Goal: Information Seeking & Learning: Find specific fact

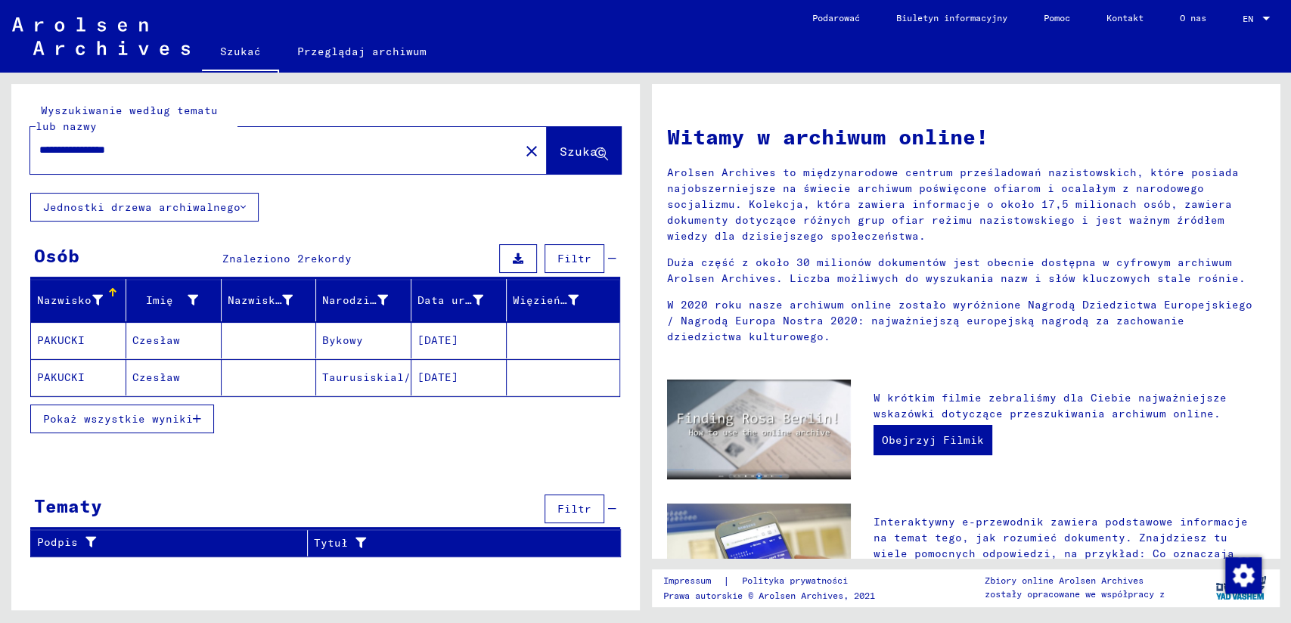
click at [70, 374] on mat-cell "PAKUCKI" at bounding box center [78, 377] width 95 height 36
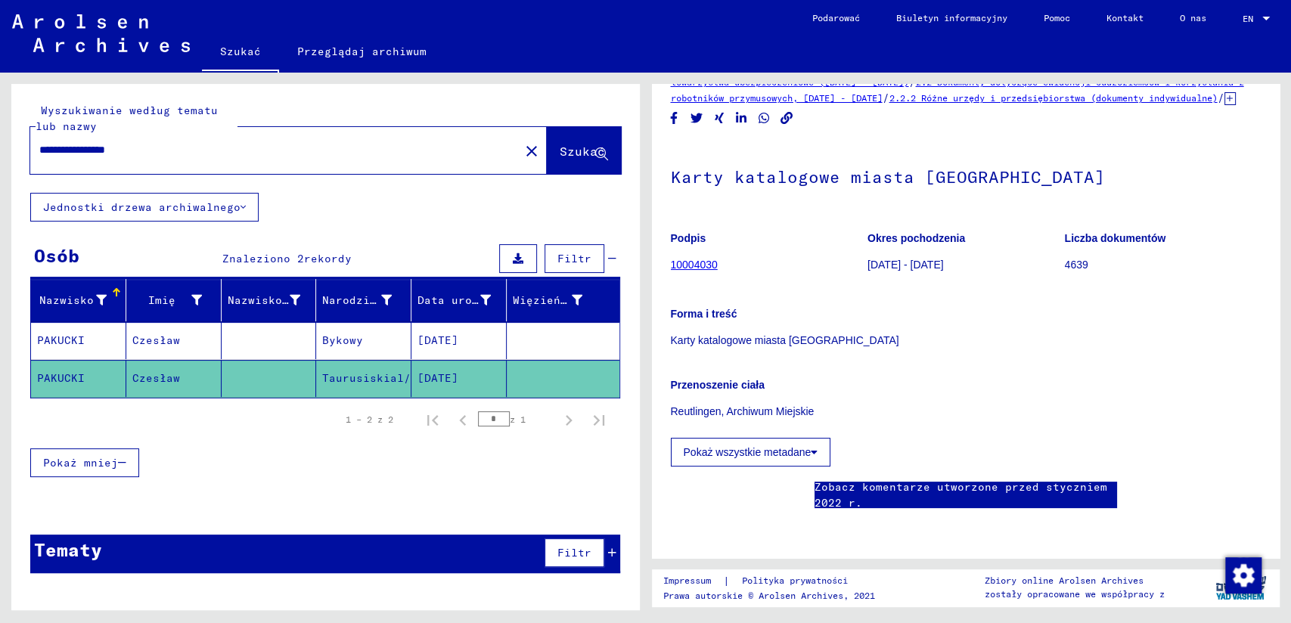
scroll to position [84, 0]
drag, startPoint x: 755, startPoint y: 429, endPoint x: 785, endPoint y: 429, distance: 29.5
click at [763, 446] on font "Pokaż wszystkie metadane" at bounding box center [748, 452] width 128 height 12
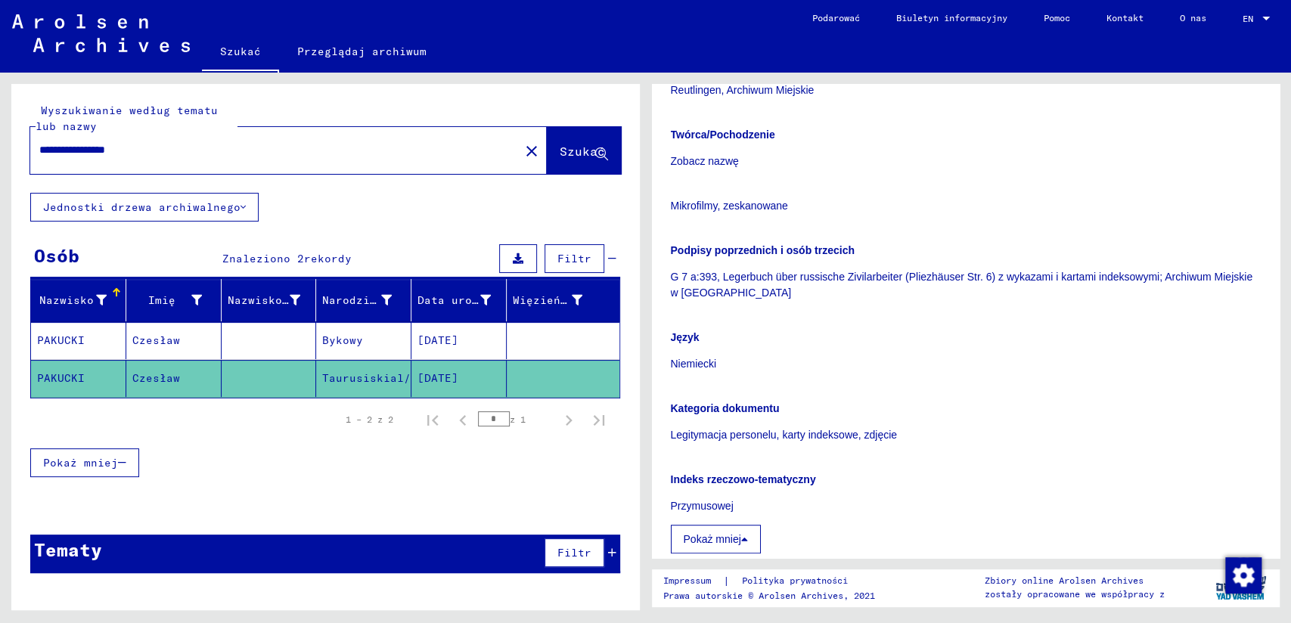
scroll to position [336, 0]
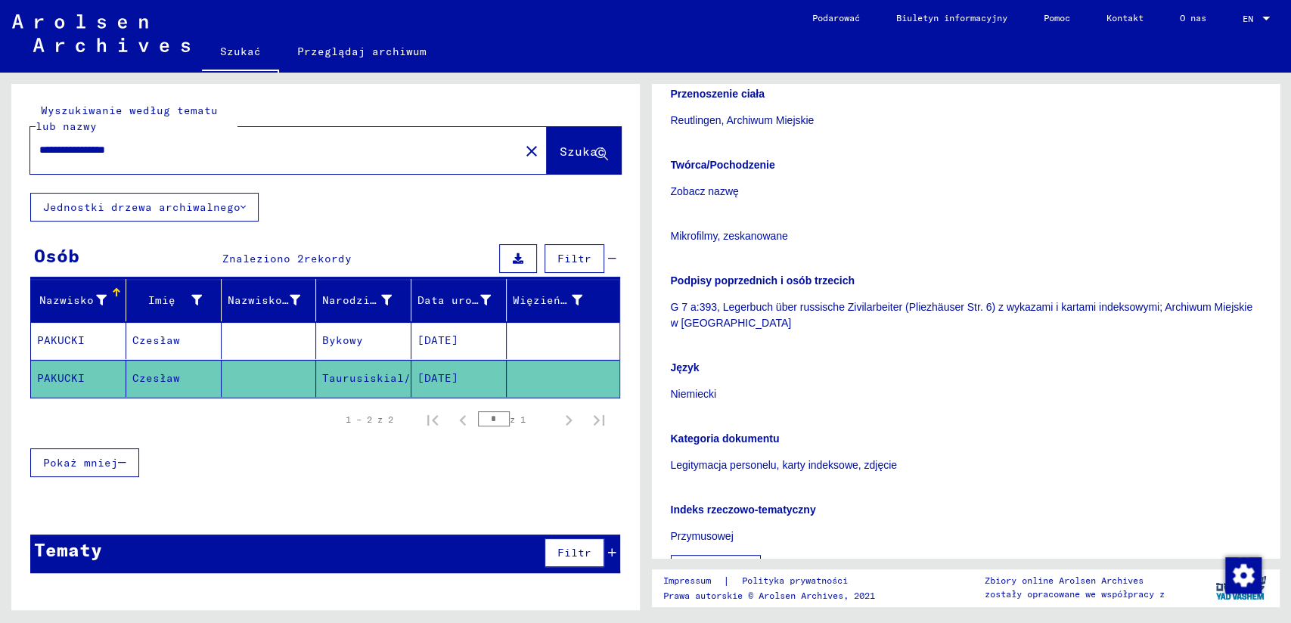
click at [70, 331] on mat-cell "PAKUCKI" at bounding box center [78, 340] width 95 height 37
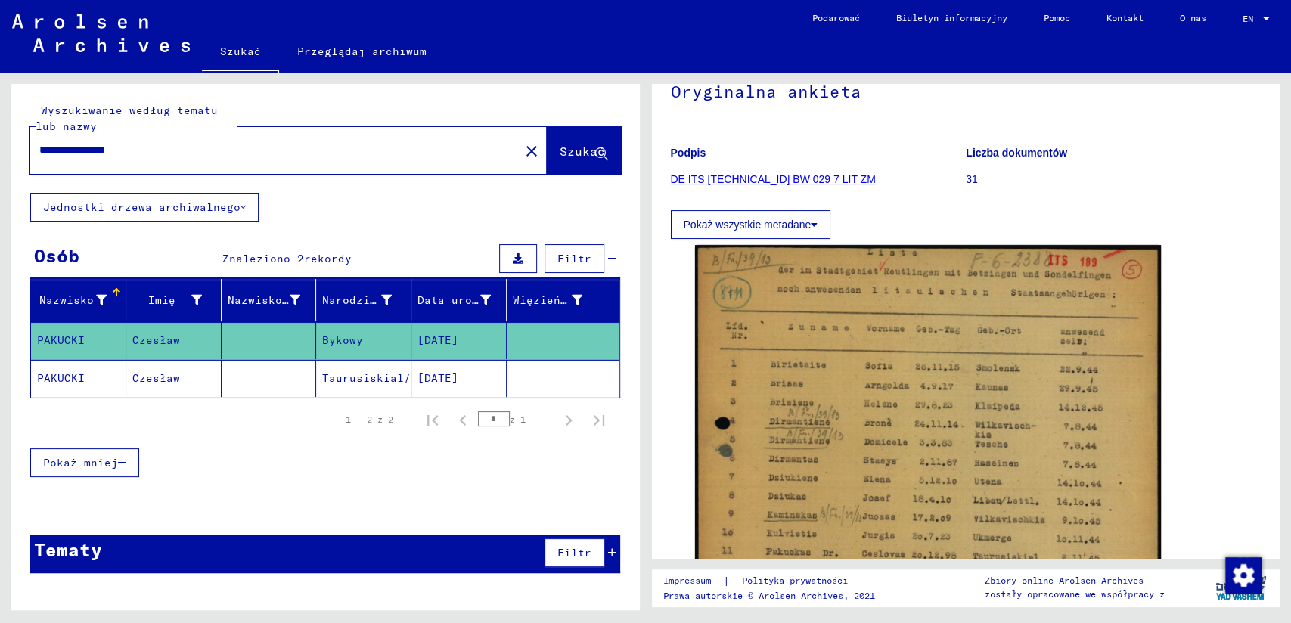
scroll to position [168, 0]
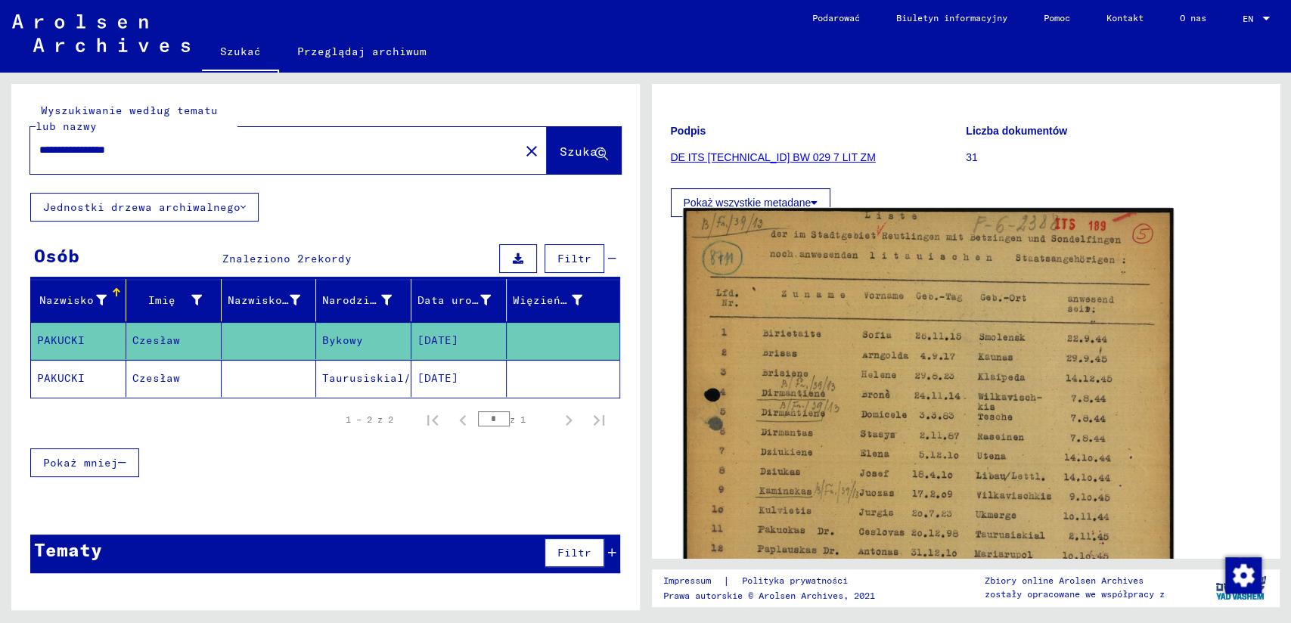
click at [896, 330] on img at bounding box center [927, 518] width 489 height 620
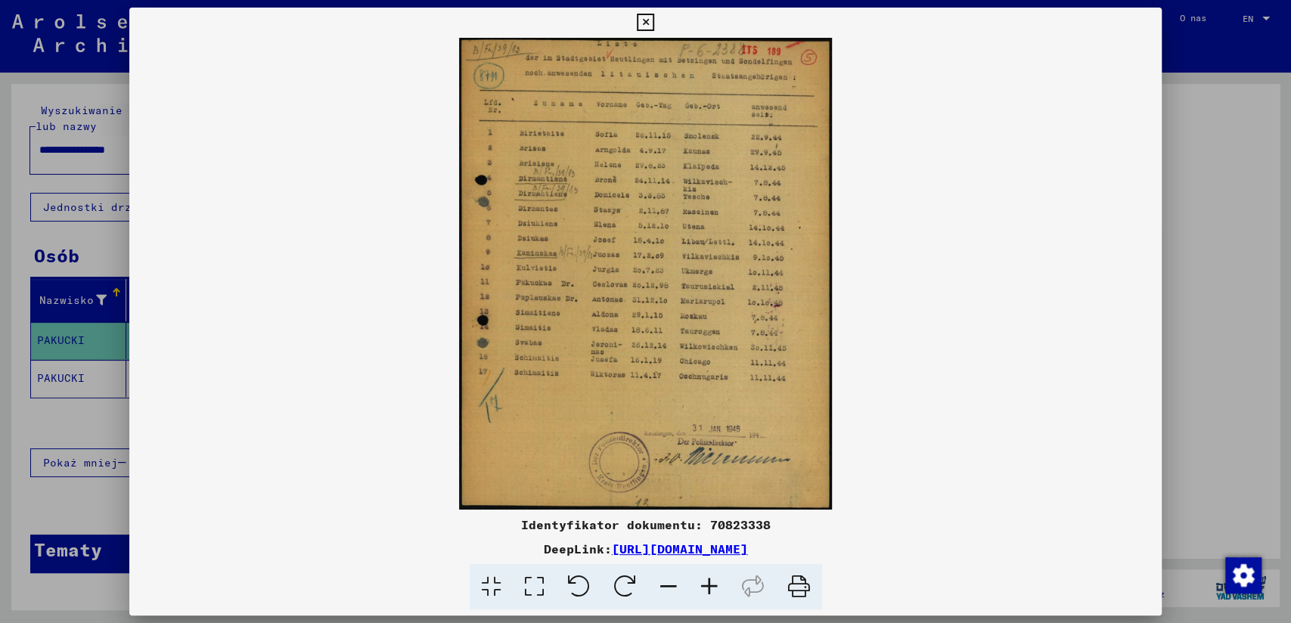
click at [713, 582] on icon at bounding box center [709, 587] width 41 height 46
click at [712, 581] on icon at bounding box center [709, 587] width 41 height 46
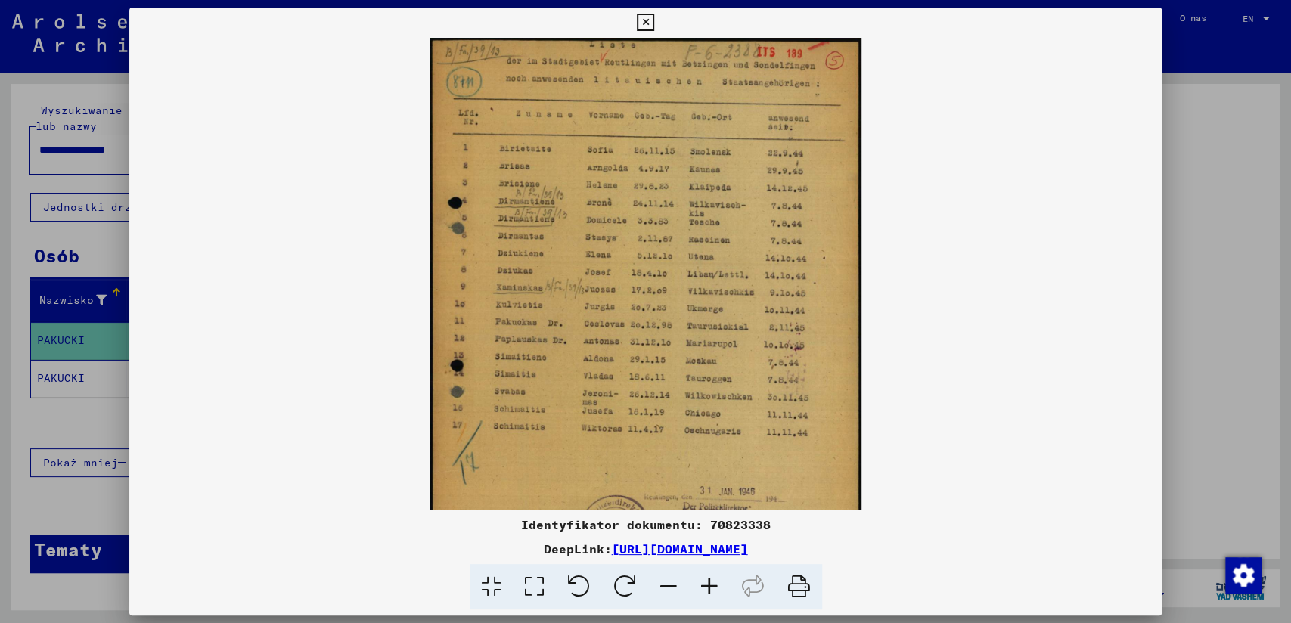
click at [710, 580] on icon at bounding box center [709, 587] width 41 height 46
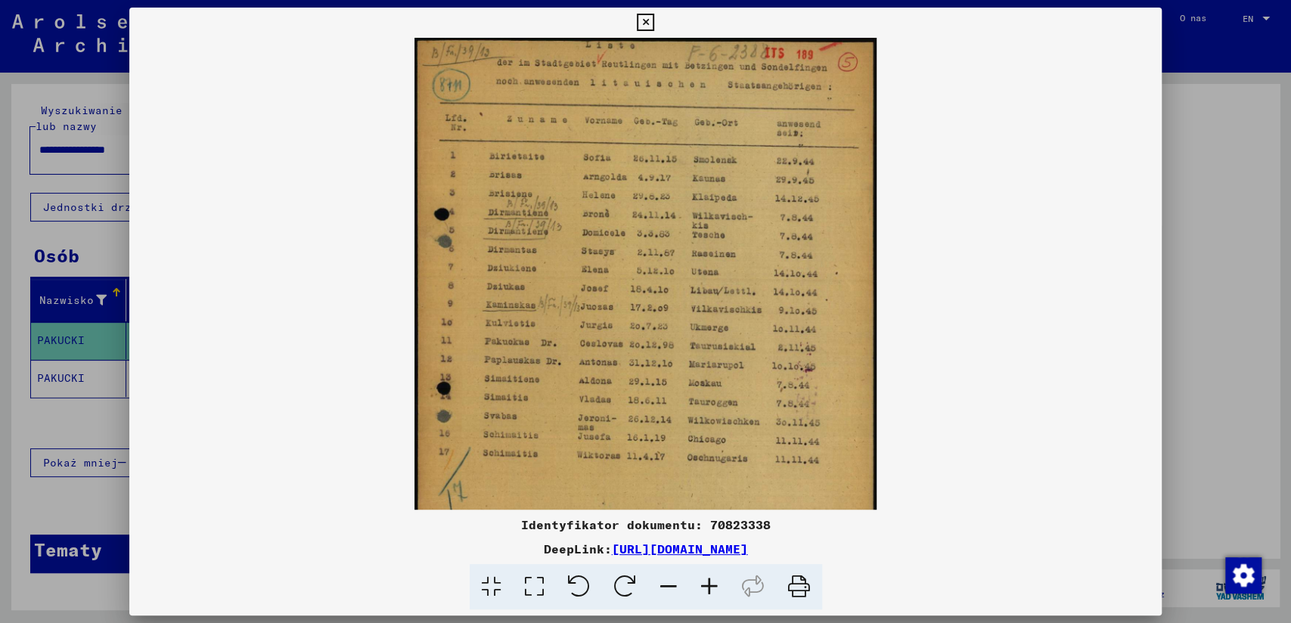
click at [709, 579] on icon at bounding box center [709, 587] width 41 height 46
click at [708, 579] on icon at bounding box center [709, 587] width 41 height 46
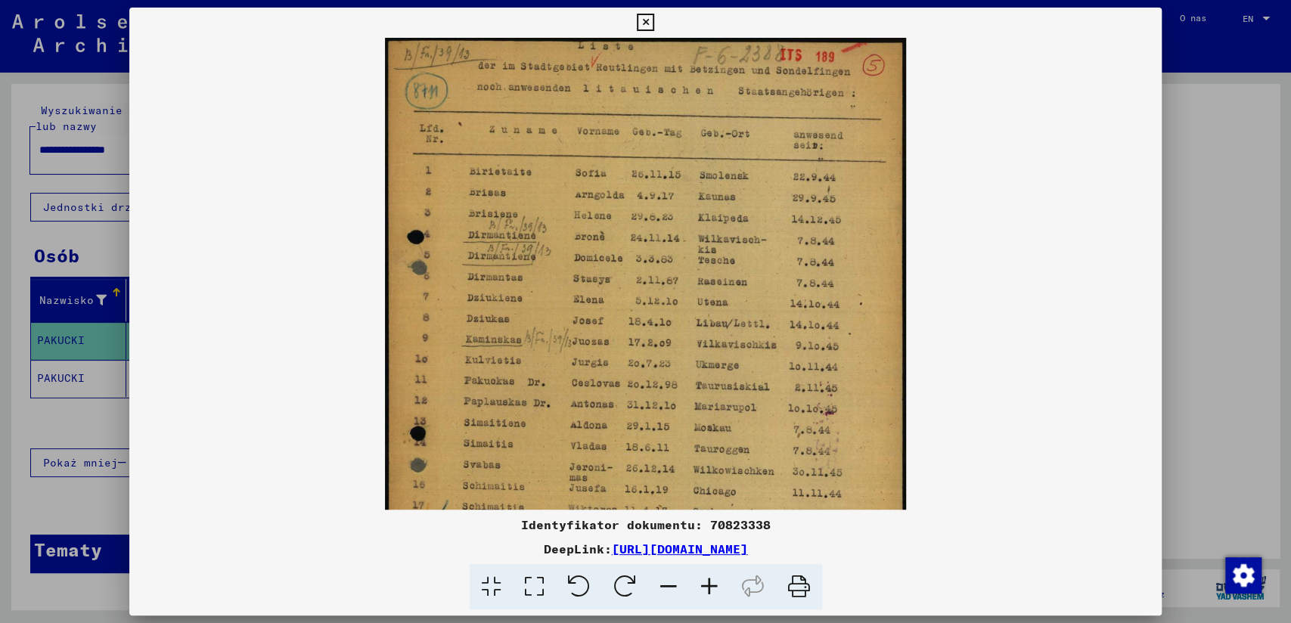
click at [705, 577] on icon at bounding box center [709, 587] width 41 height 46
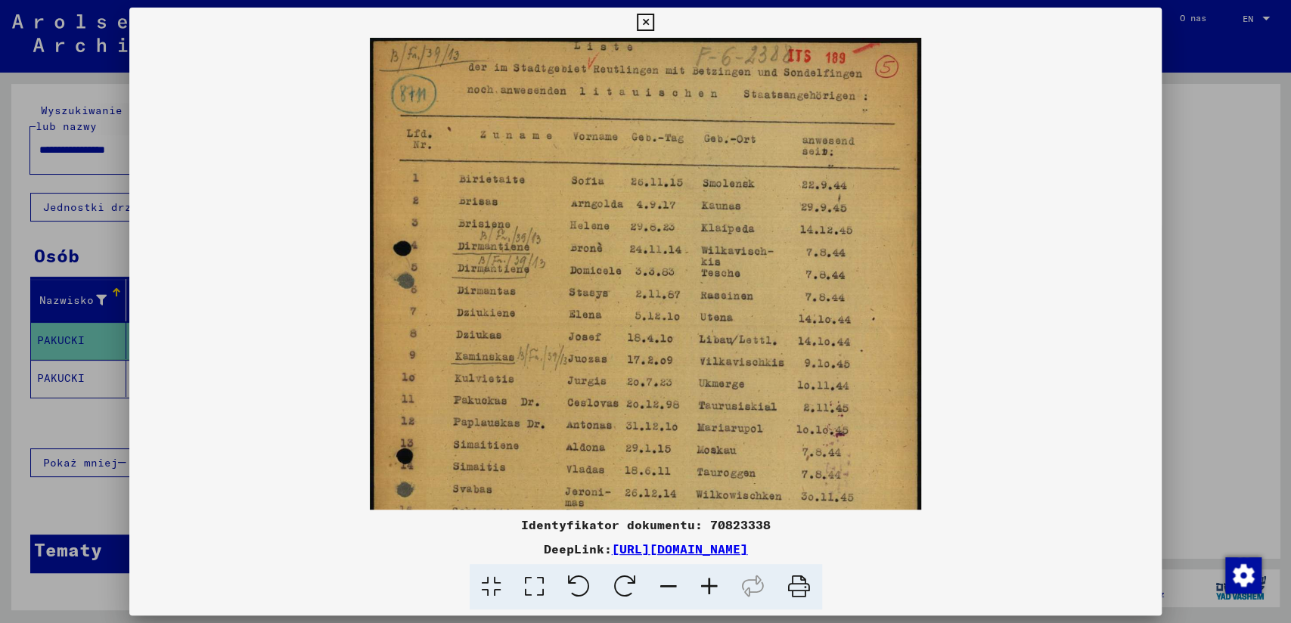
click at [698, 577] on icon at bounding box center [709, 587] width 41 height 46
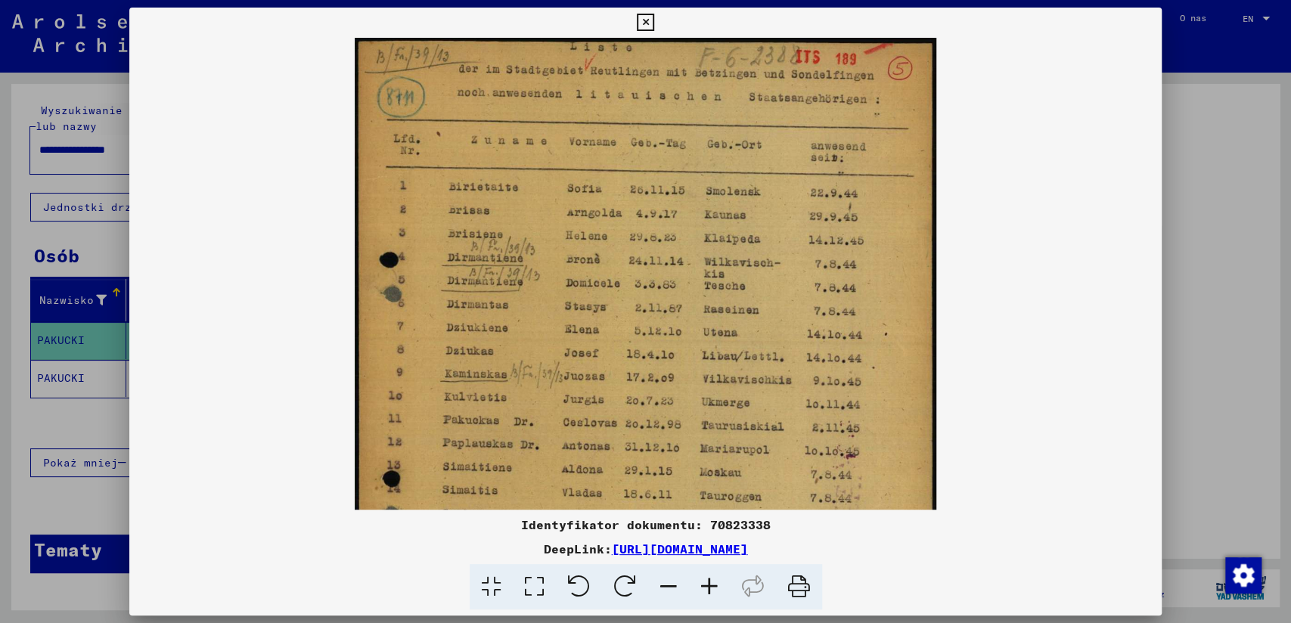
click at [698, 577] on icon at bounding box center [709, 587] width 41 height 46
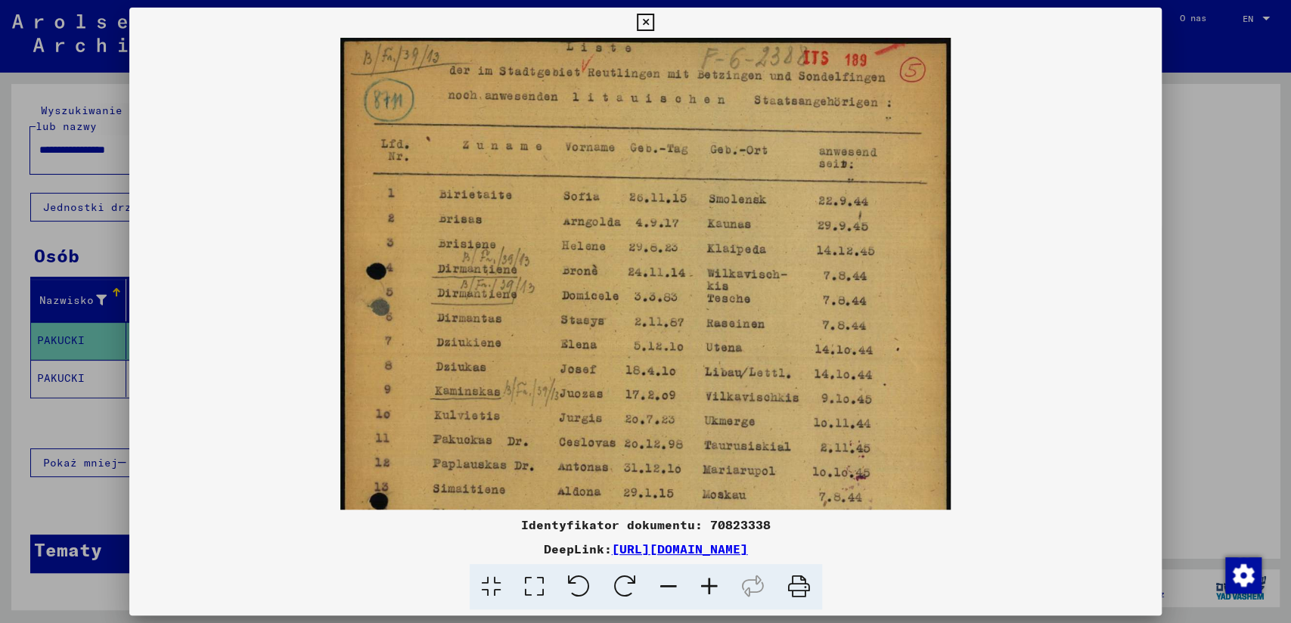
click at [698, 577] on icon at bounding box center [709, 587] width 41 height 46
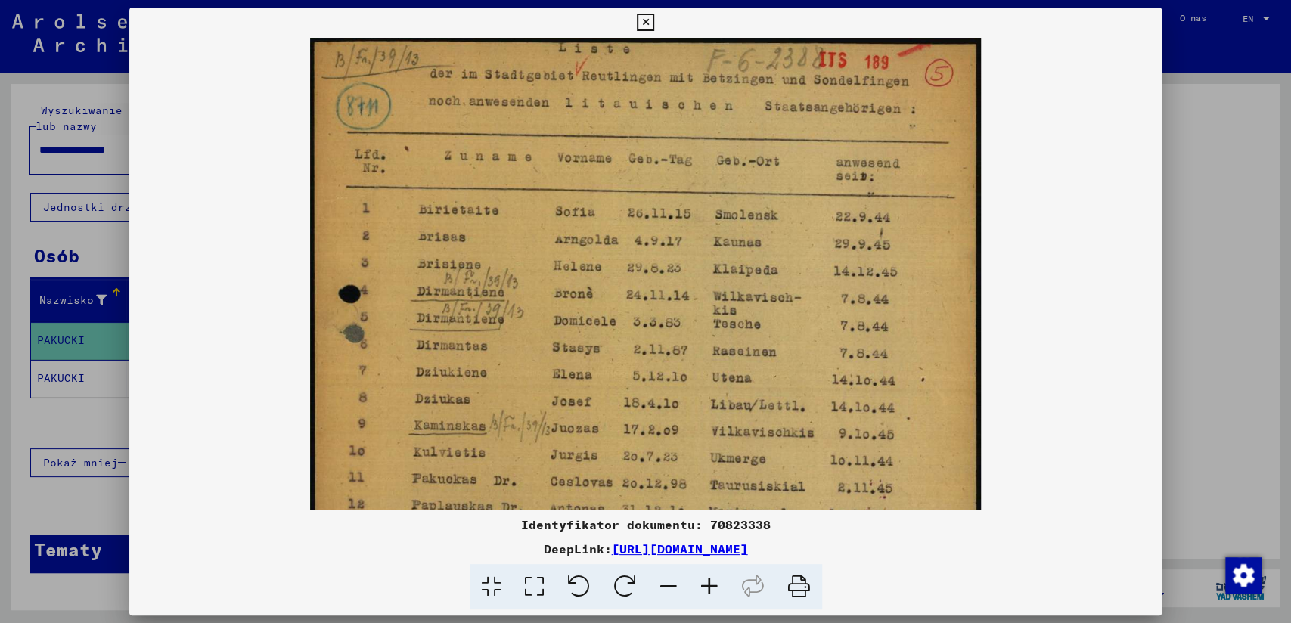
click at [698, 577] on icon at bounding box center [709, 587] width 41 height 46
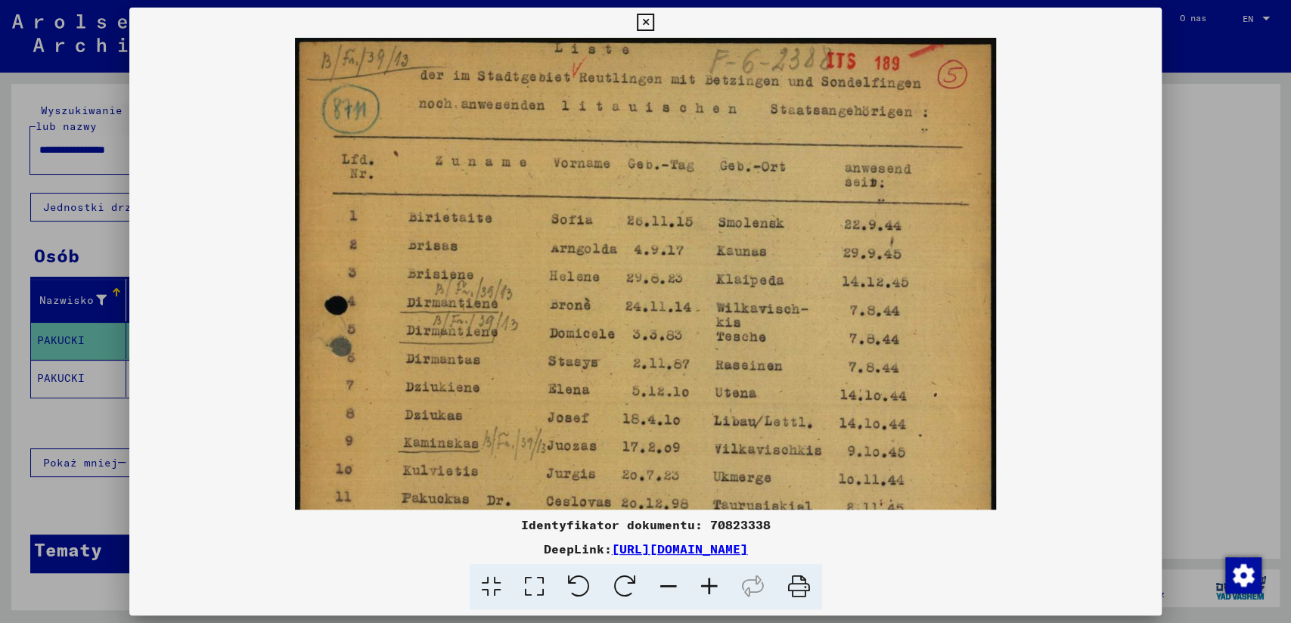
click at [698, 577] on icon at bounding box center [709, 587] width 41 height 46
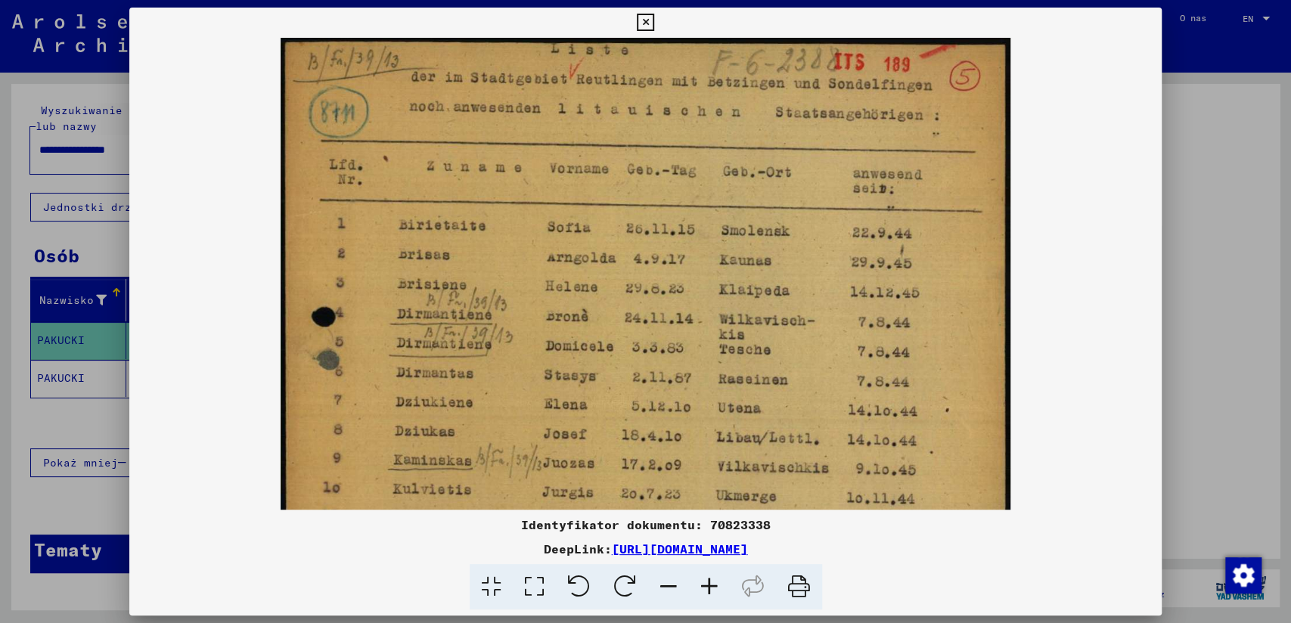
click at [698, 577] on icon at bounding box center [709, 587] width 41 height 46
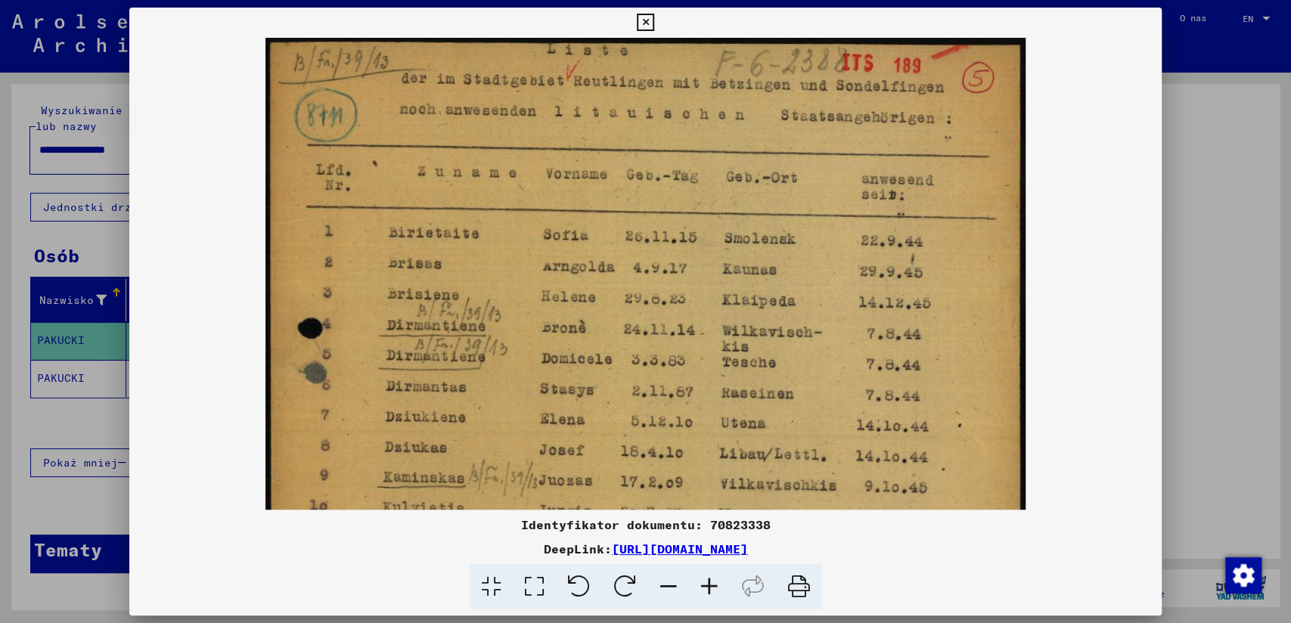
click at [698, 577] on icon at bounding box center [709, 587] width 41 height 46
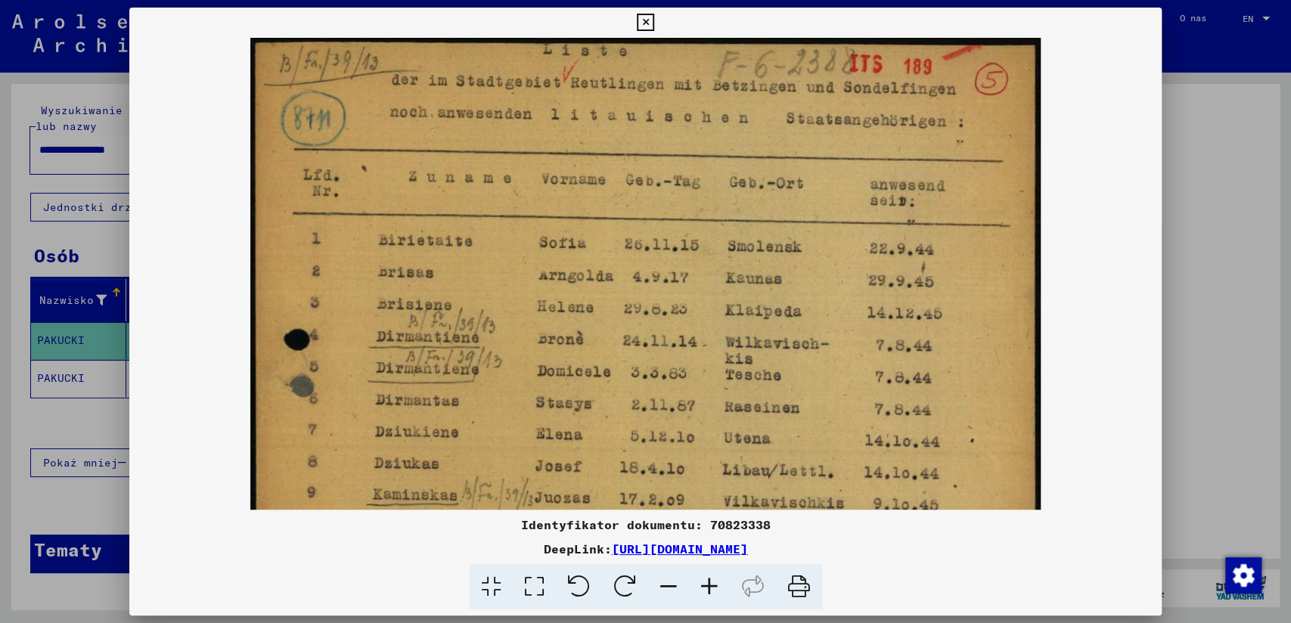
click at [698, 577] on icon at bounding box center [709, 587] width 41 height 46
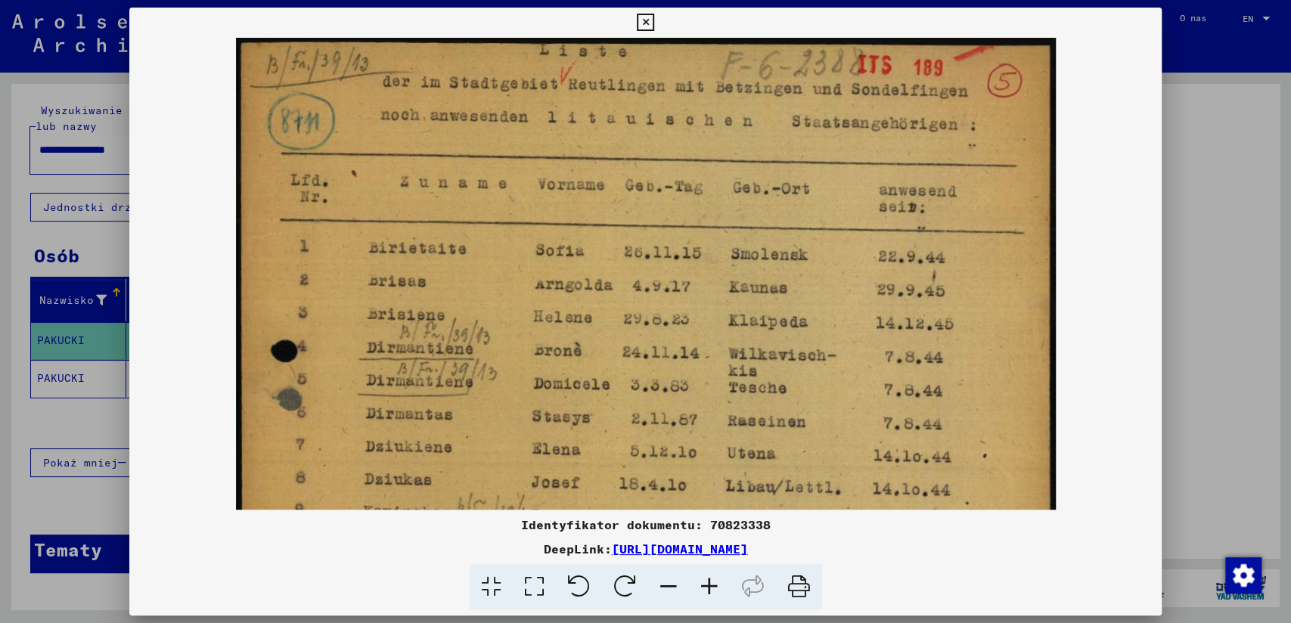
click at [698, 577] on icon at bounding box center [709, 587] width 41 height 46
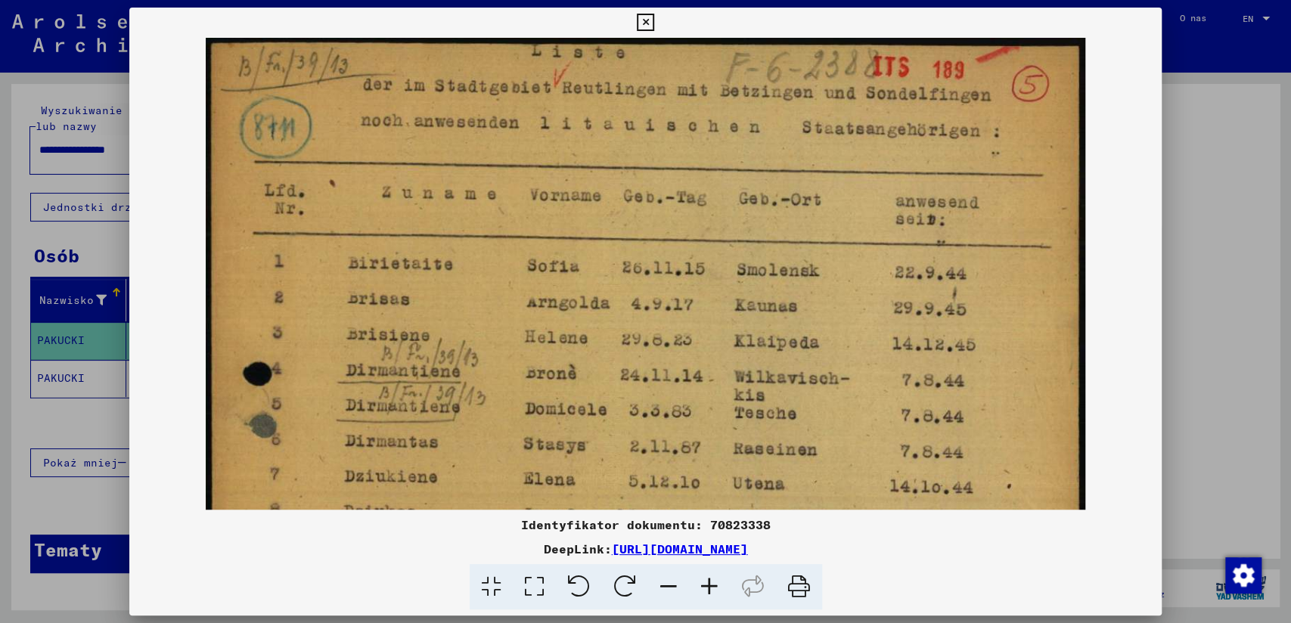
click at [698, 577] on icon at bounding box center [709, 587] width 41 height 46
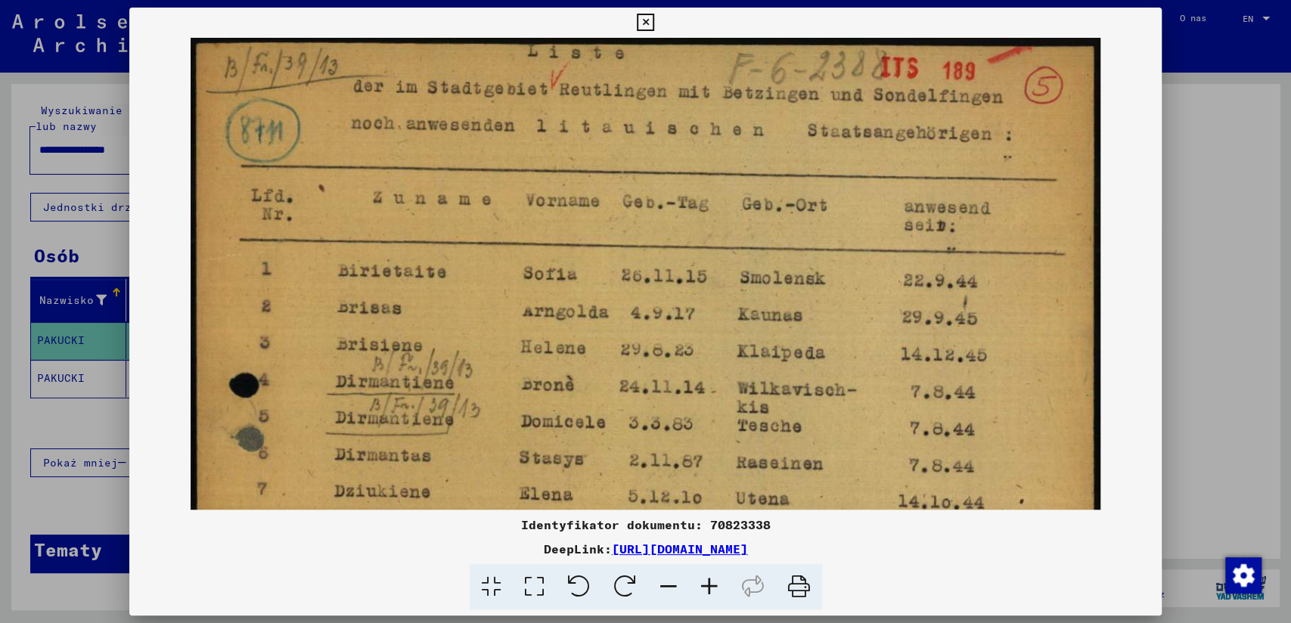
click at [698, 577] on icon at bounding box center [709, 587] width 41 height 46
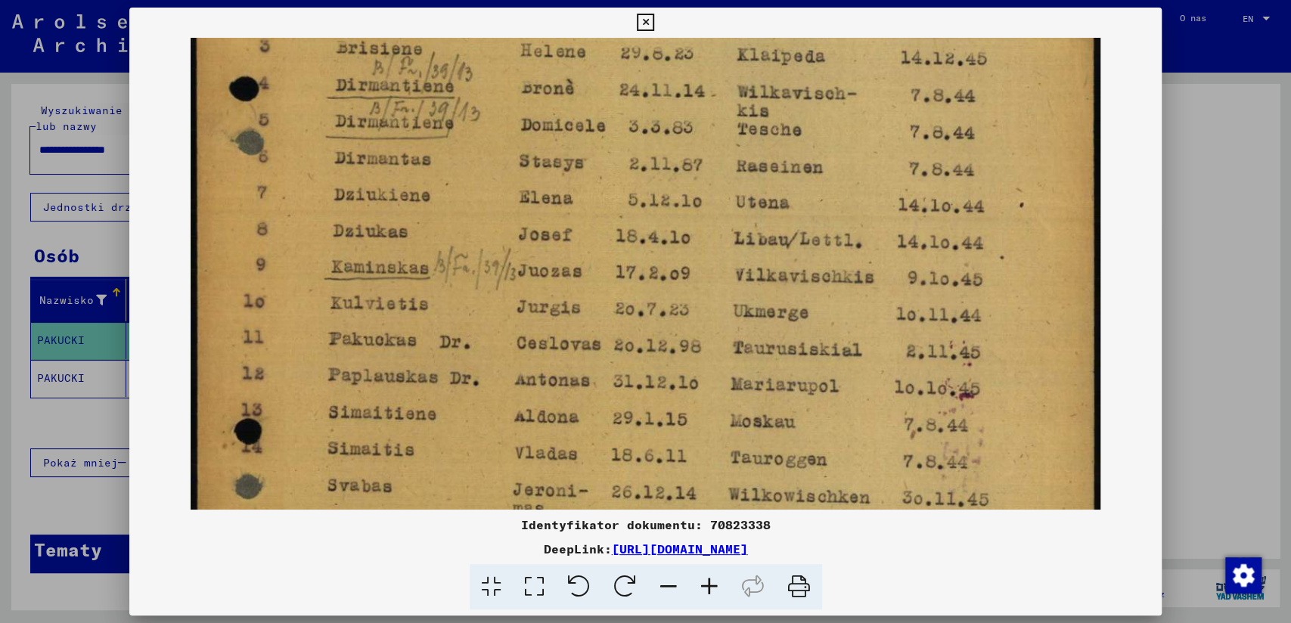
drag, startPoint x: 605, startPoint y: 439, endPoint x: 656, endPoint y: 141, distance: 302.4
click at [656, 141] on img at bounding box center [645, 317] width 909 height 1153
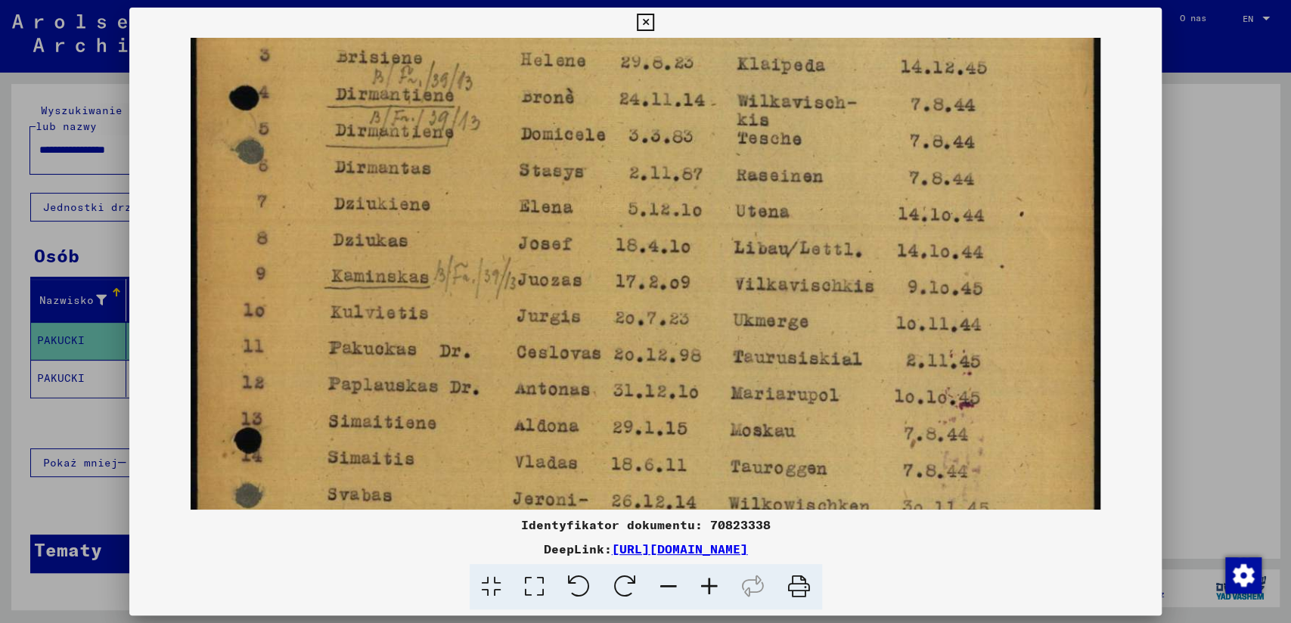
scroll to position [284, 0]
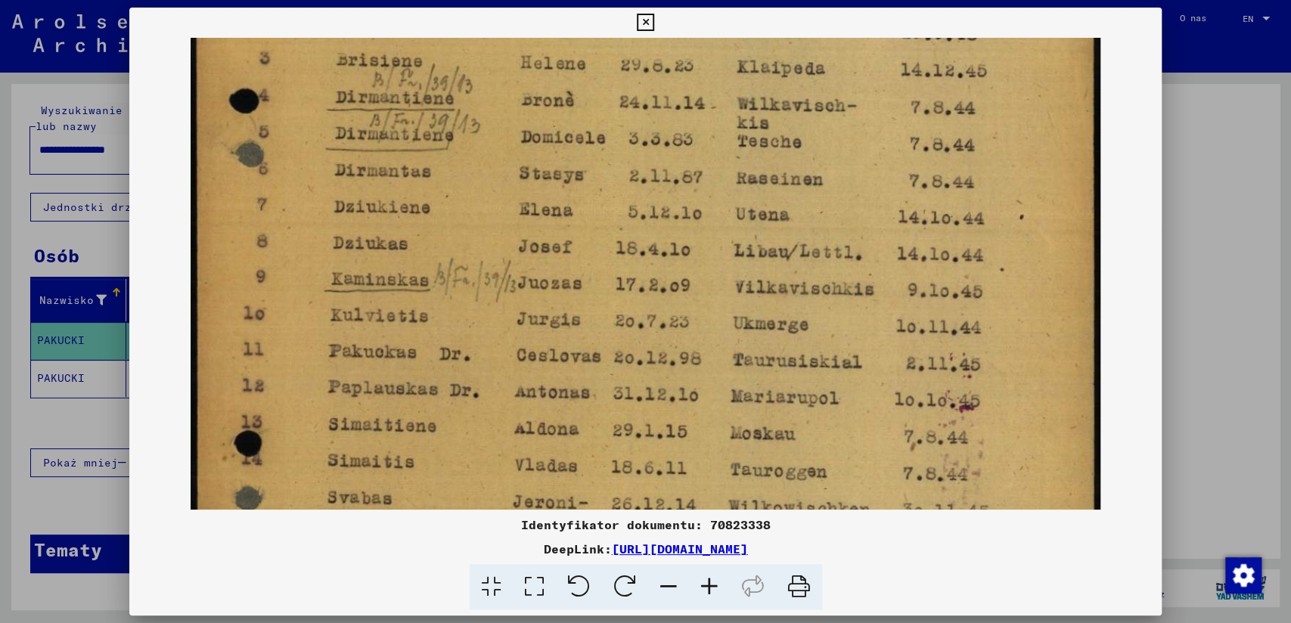
drag, startPoint x: 627, startPoint y: 422, endPoint x: 605, endPoint y: 417, distance: 22.4
click at [605, 417] on img at bounding box center [645, 329] width 909 height 1153
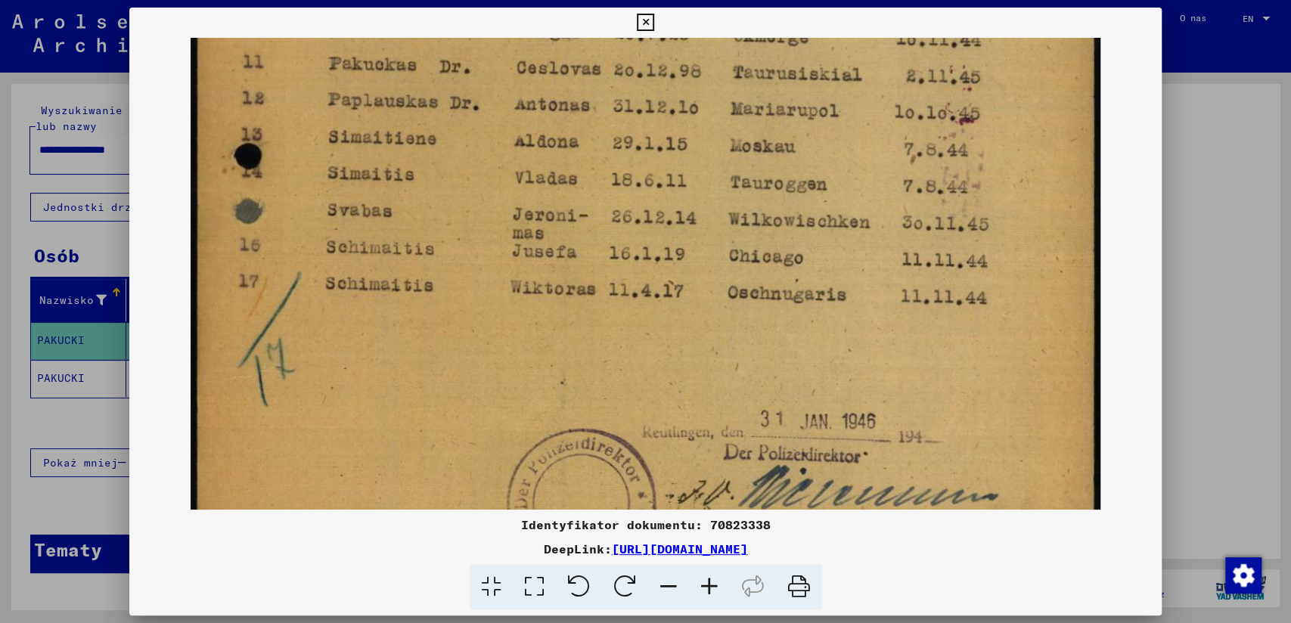
drag, startPoint x: 676, startPoint y: 290, endPoint x: 726, endPoint y: 91, distance: 205.1
click at [720, 36] on div "Identyfikator dokumentu: 70823338 DeepLink: [URL][DOMAIN_NAME]" at bounding box center [645, 309] width 1033 height 603
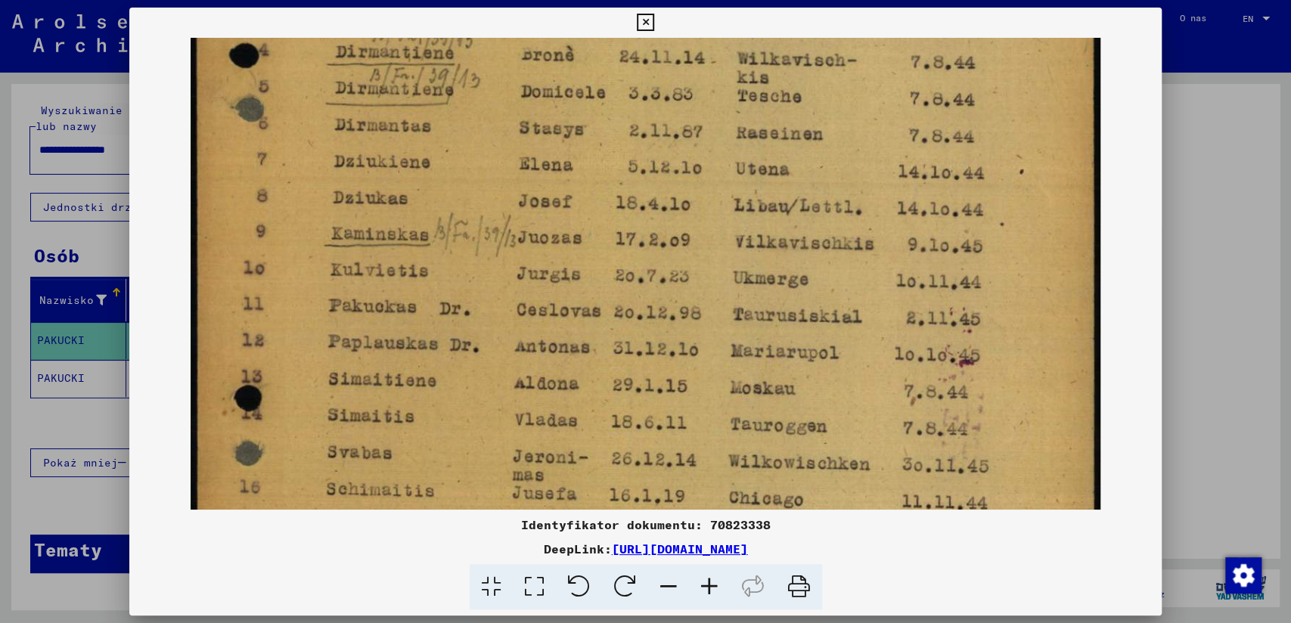
drag, startPoint x: 693, startPoint y: 358, endPoint x: 705, endPoint y: 492, distance: 133.6
click at [705, 491] on img at bounding box center [645, 284] width 909 height 1153
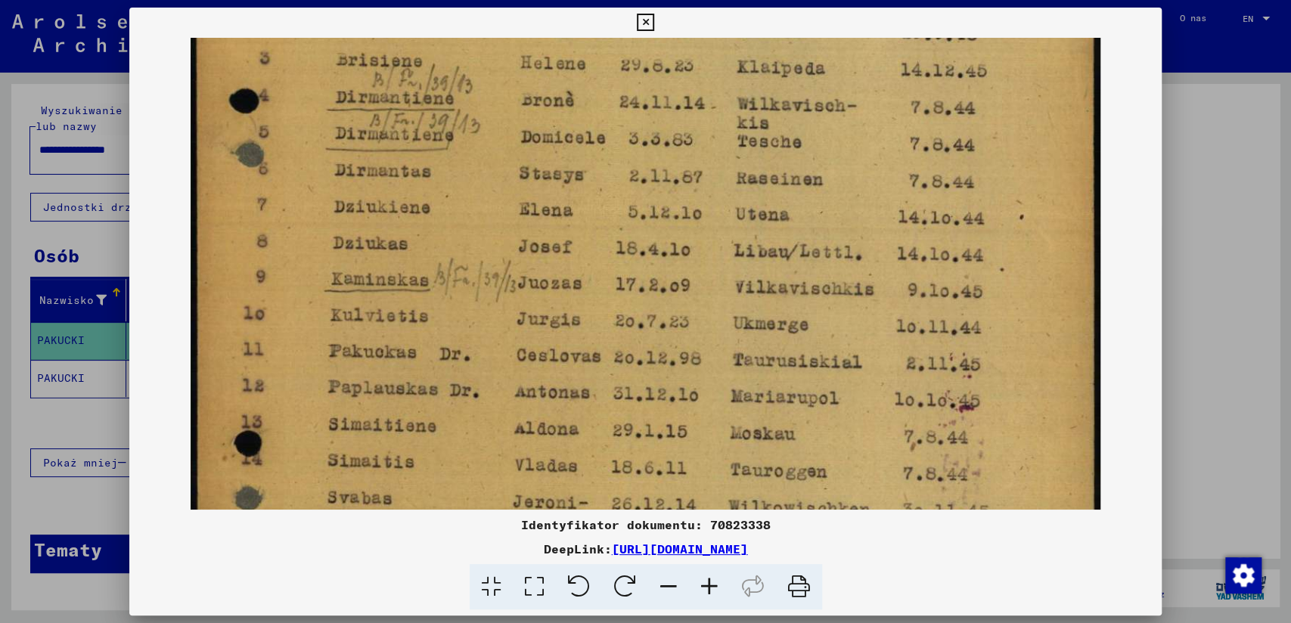
scroll to position [291, 0]
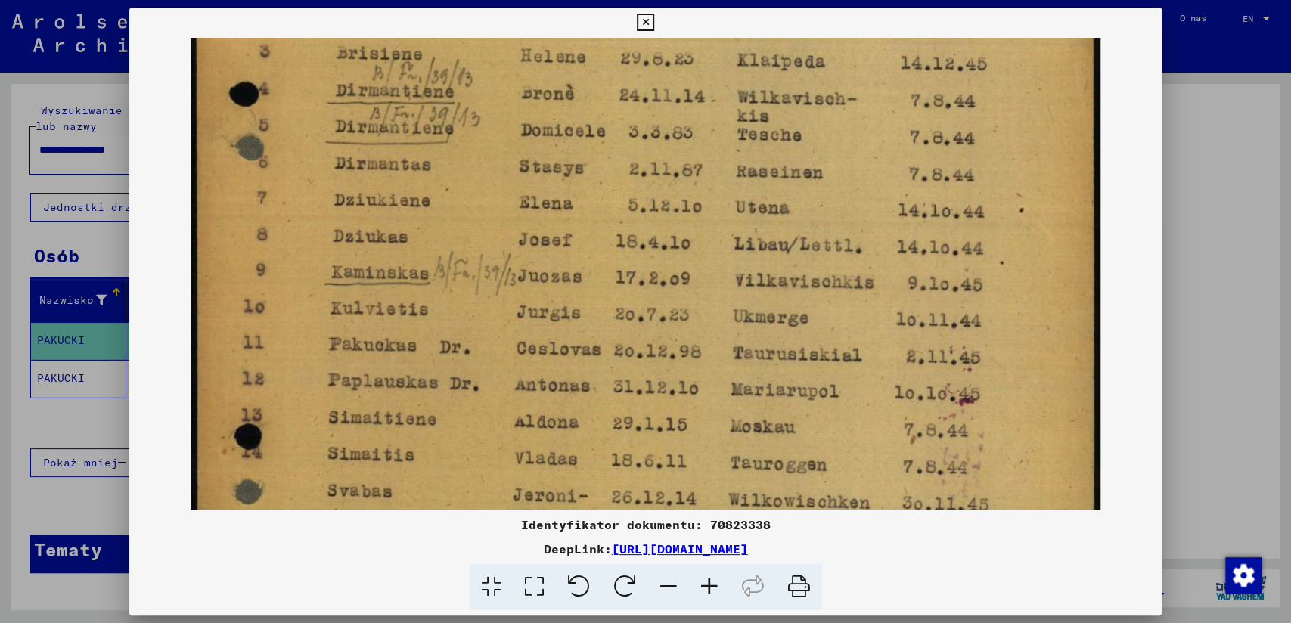
drag, startPoint x: 693, startPoint y: 231, endPoint x: 473, endPoint y: 354, distance: 252.5
click at [692, 235] on img at bounding box center [645, 323] width 909 height 1153
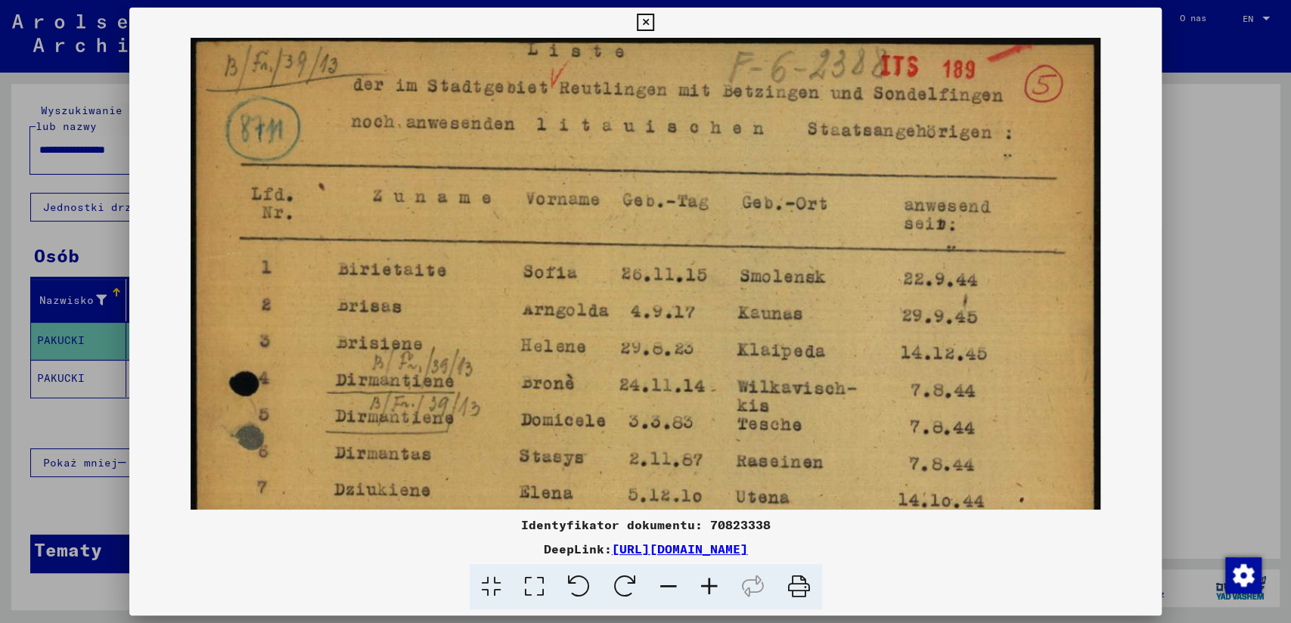
scroll to position [0, 0]
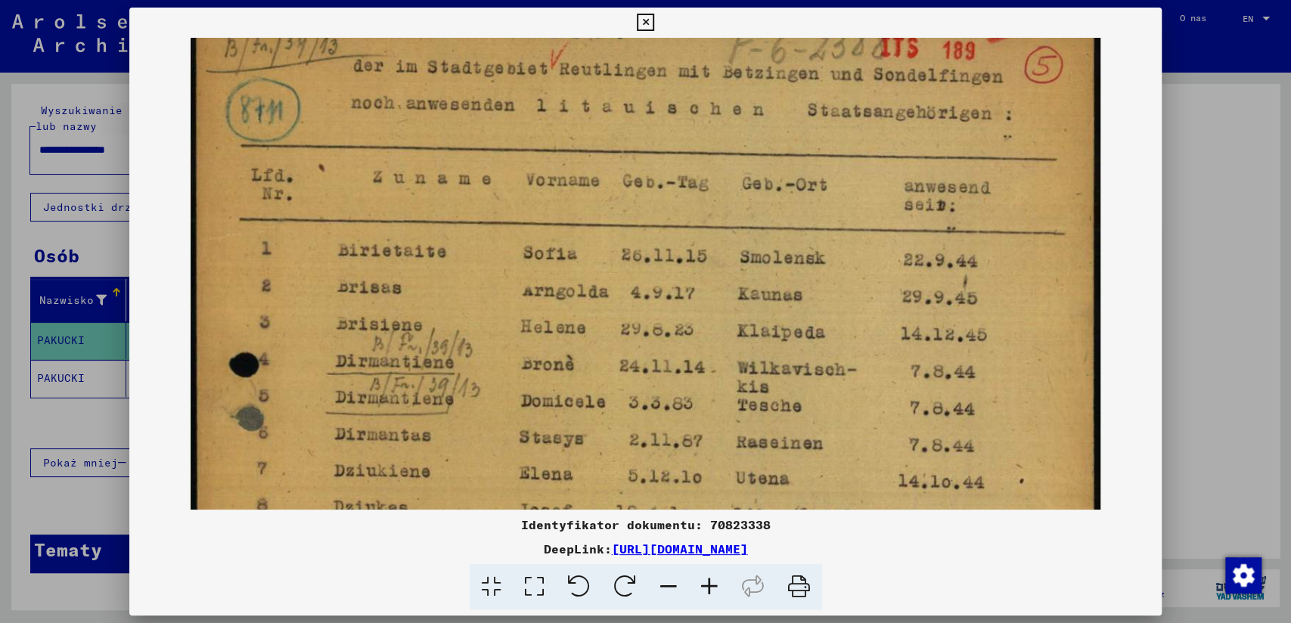
drag, startPoint x: 539, startPoint y: 248, endPoint x: 592, endPoint y: 531, distance: 287.7
click at [604, 540] on div "Identyfikator dokumentu: 70823338 DeepLink: [URL][DOMAIN_NAME]" at bounding box center [645, 309] width 1033 height 603
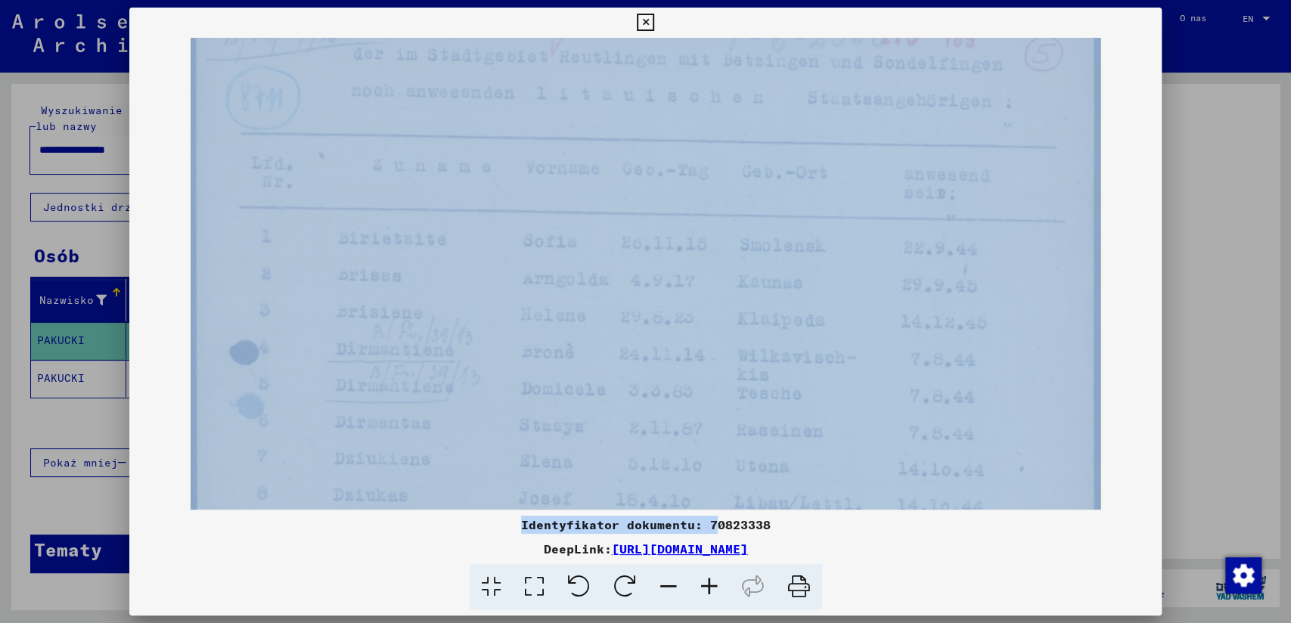
drag, startPoint x: 744, startPoint y: 357, endPoint x: 760, endPoint y: 232, distance: 125.8
click at [760, 232] on div "Identyfikator dokumentu: 70823338 DeepLink: [URL][DOMAIN_NAME]" at bounding box center [645, 309] width 1033 height 603
drag, startPoint x: 502, startPoint y: 399, endPoint x: 533, endPoint y: 84, distance: 316.1
click at [533, 84] on img at bounding box center [645, 268] width 909 height 1153
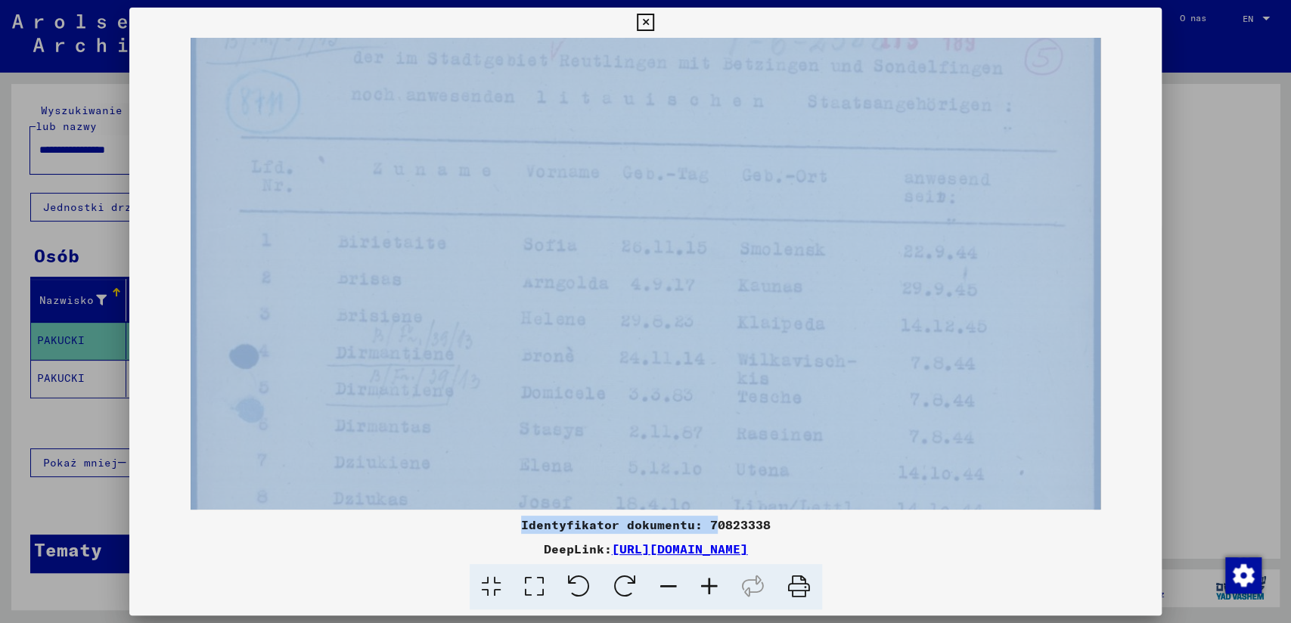
drag, startPoint x: 998, startPoint y: 201, endPoint x: 998, endPoint y: 512, distance: 310.8
click at [998, 517] on div "Identyfikator dokumentu: 70823338 DeepLink: [URL][DOMAIN_NAME]" at bounding box center [645, 309] width 1033 height 603
click at [650, 22] on icon at bounding box center [645, 23] width 17 height 18
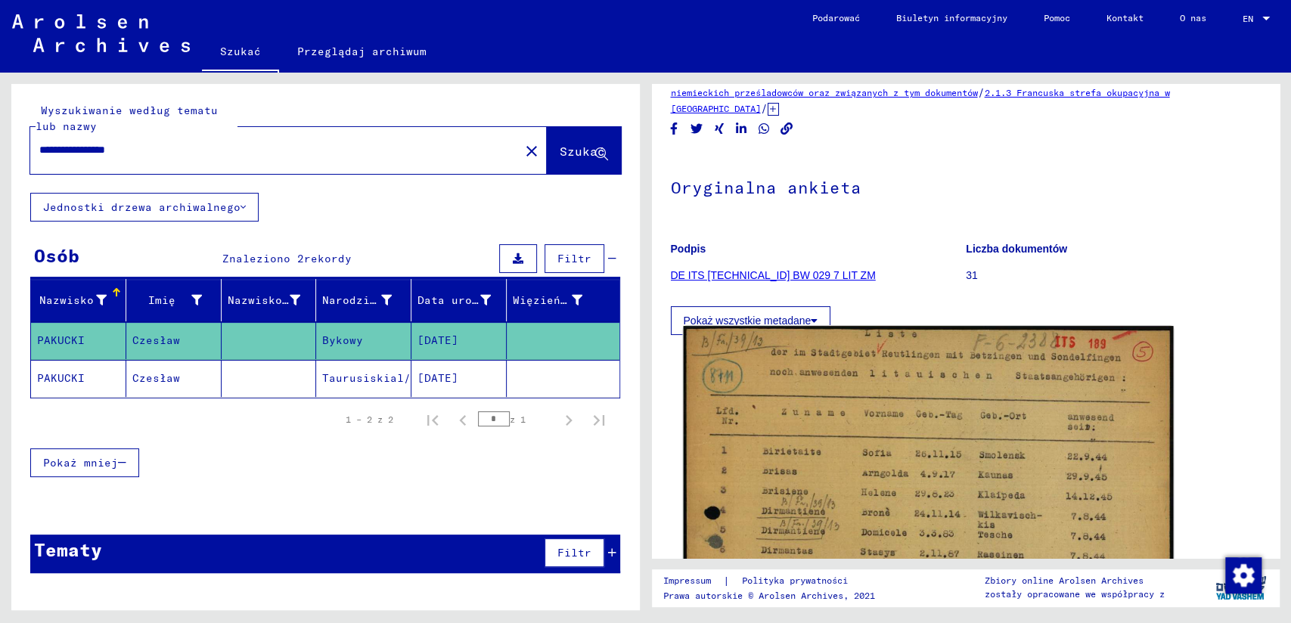
scroll to position [0, 0]
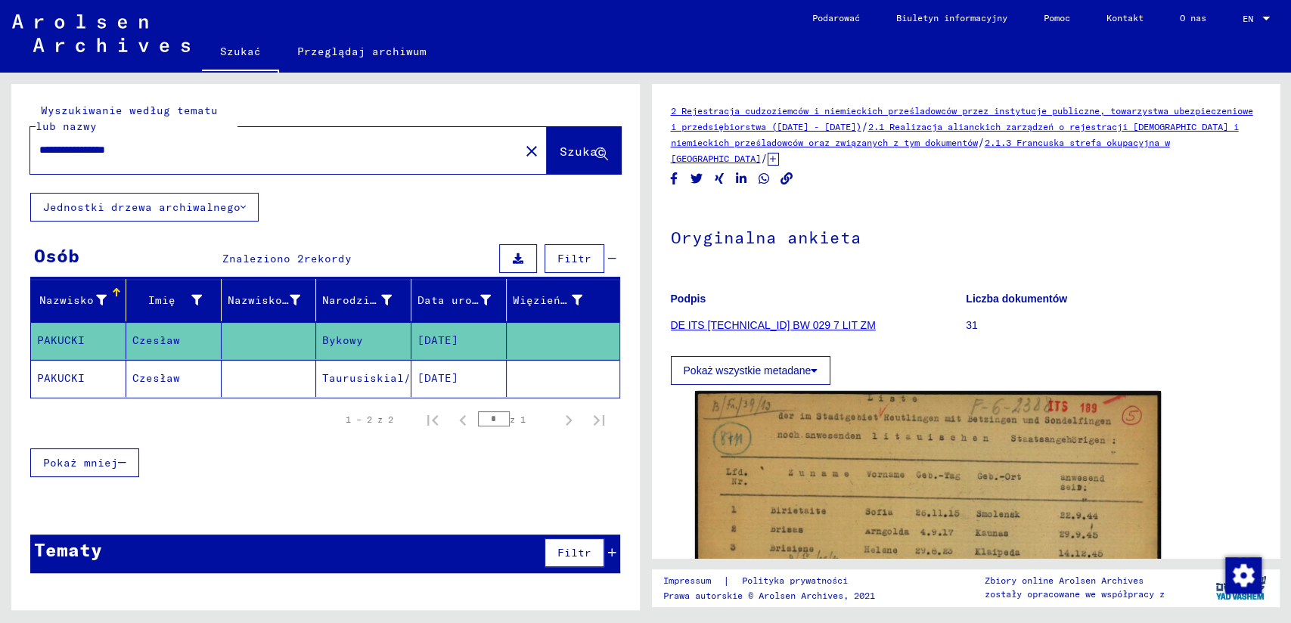
click at [765, 321] on link "DE ITS [TECHNICAL_ID] BW 029 7 LIT ZM" at bounding box center [773, 325] width 205 height 12
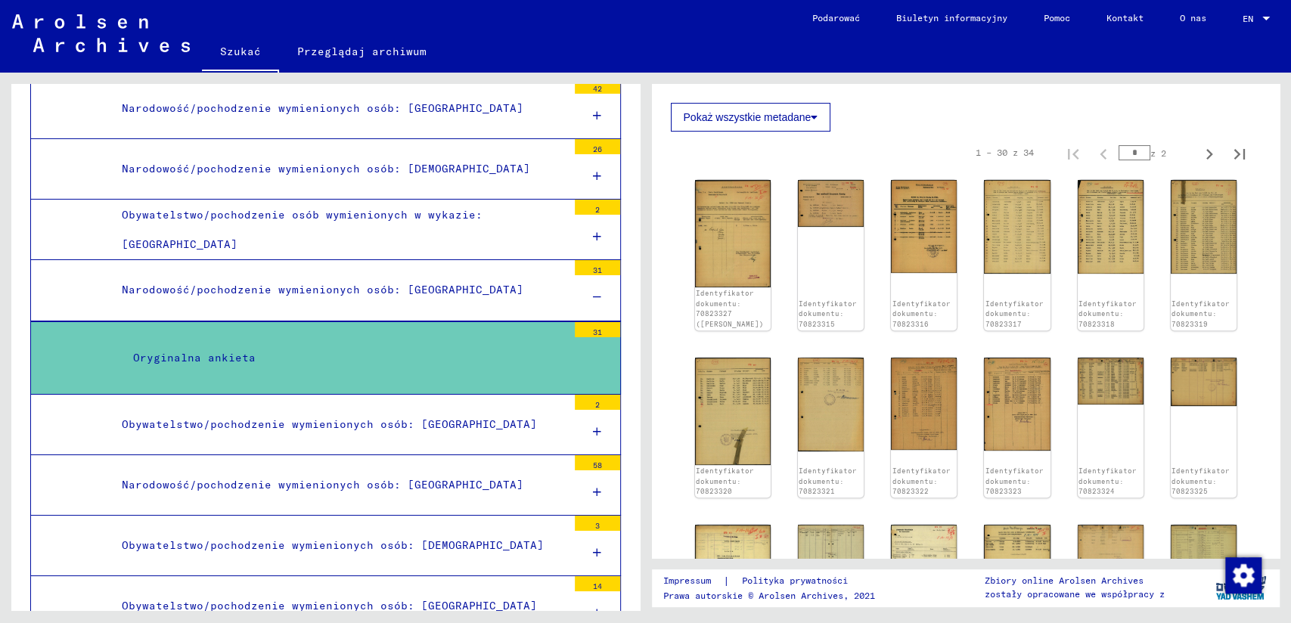
scroll to position [252, 0]
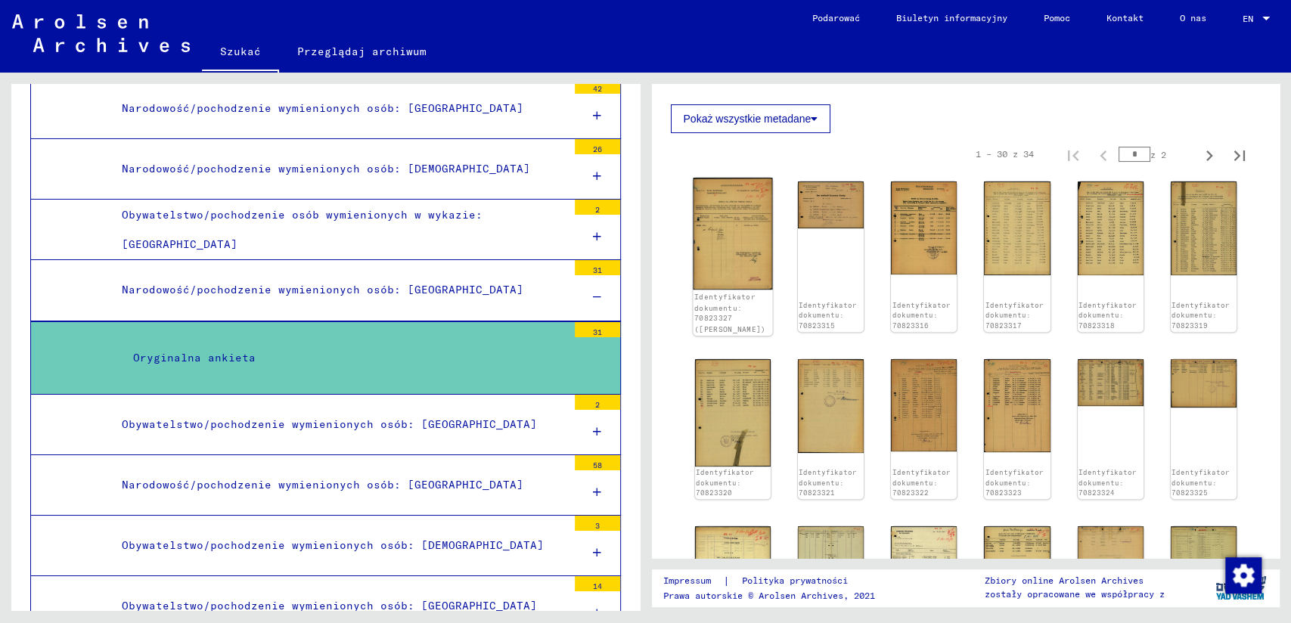
click at [737, 230] on img at bounding box center [732, 234] width 79 height 113
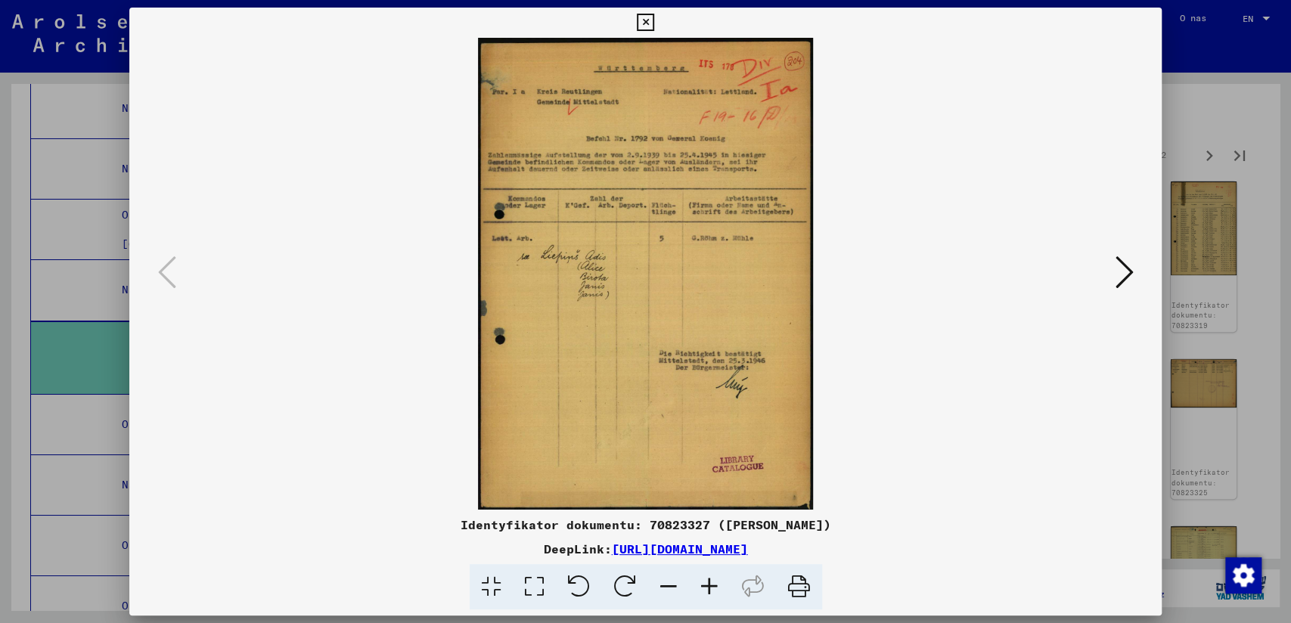
click at [709, 588] on icon at bounding box center [709, 587] width 41 height 46
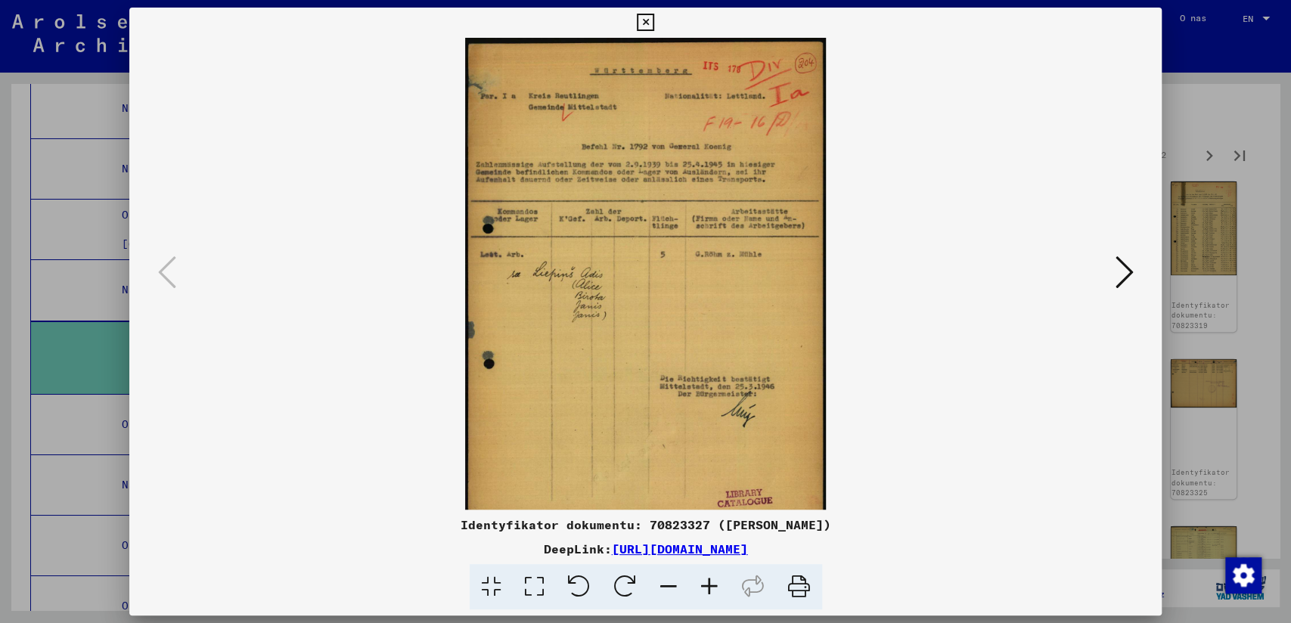
click at [709, 588] on icon at bounding box center [709, 587] width 41 height 46
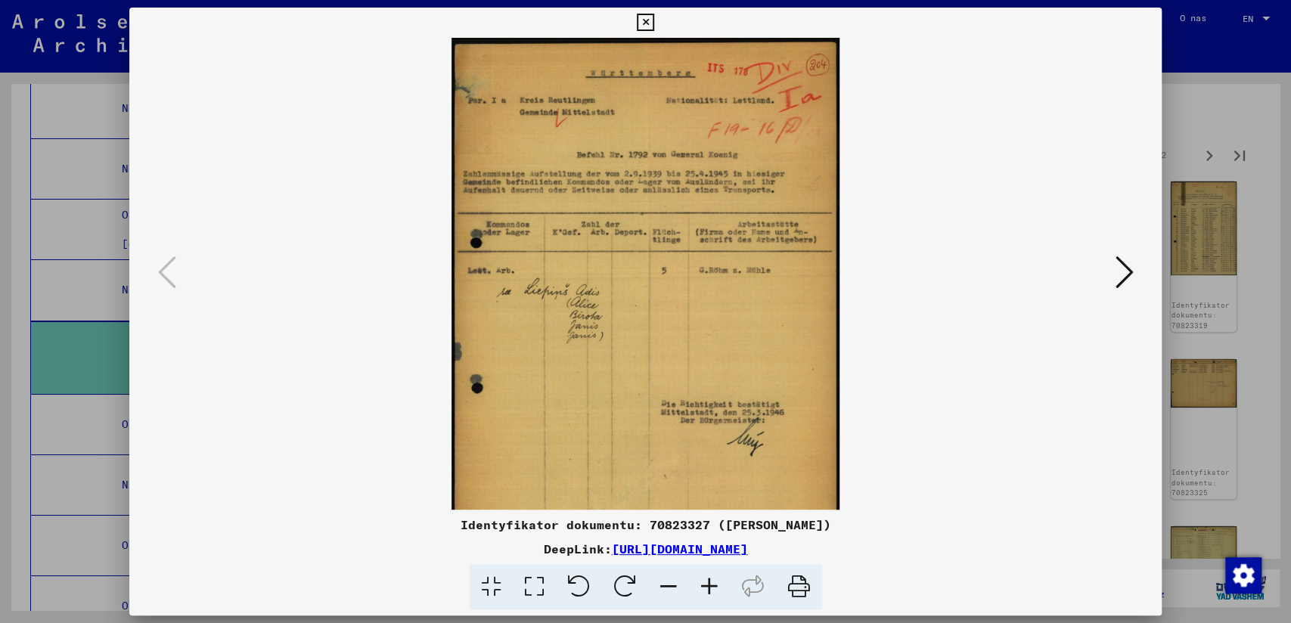
click at [709, 588] on icon at bounding box center [709, 587] width 41 height 46
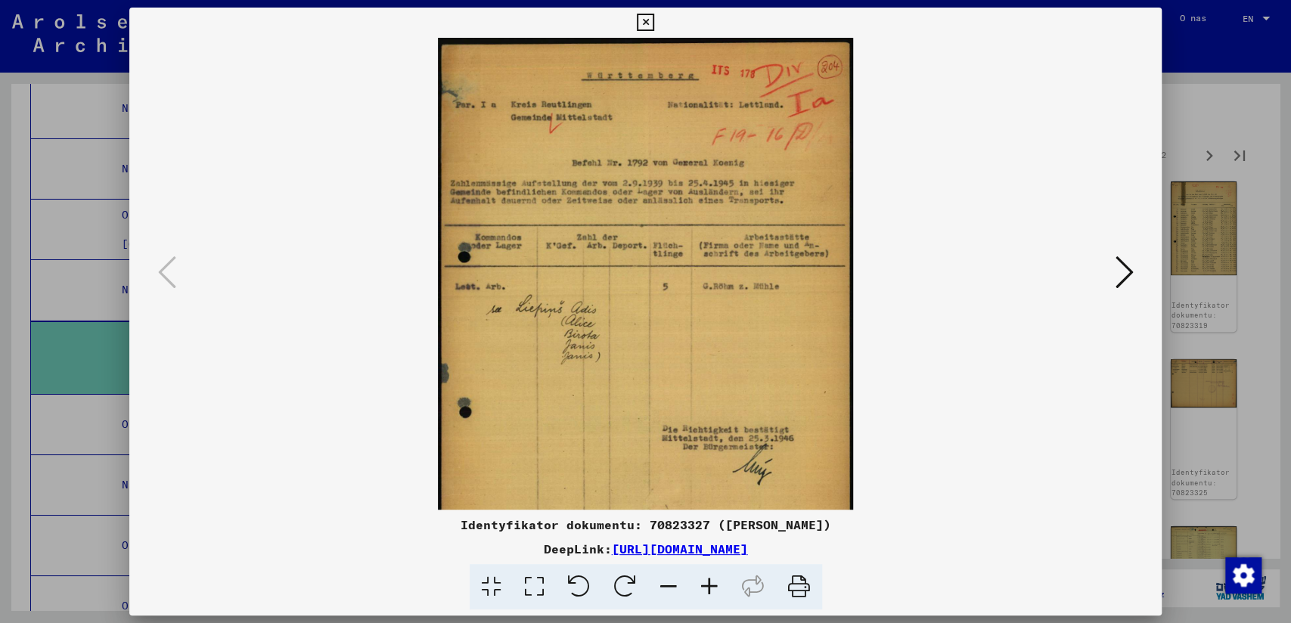
click at [709, 588] on icon at bounding box center [709, 587] width 41 height 46
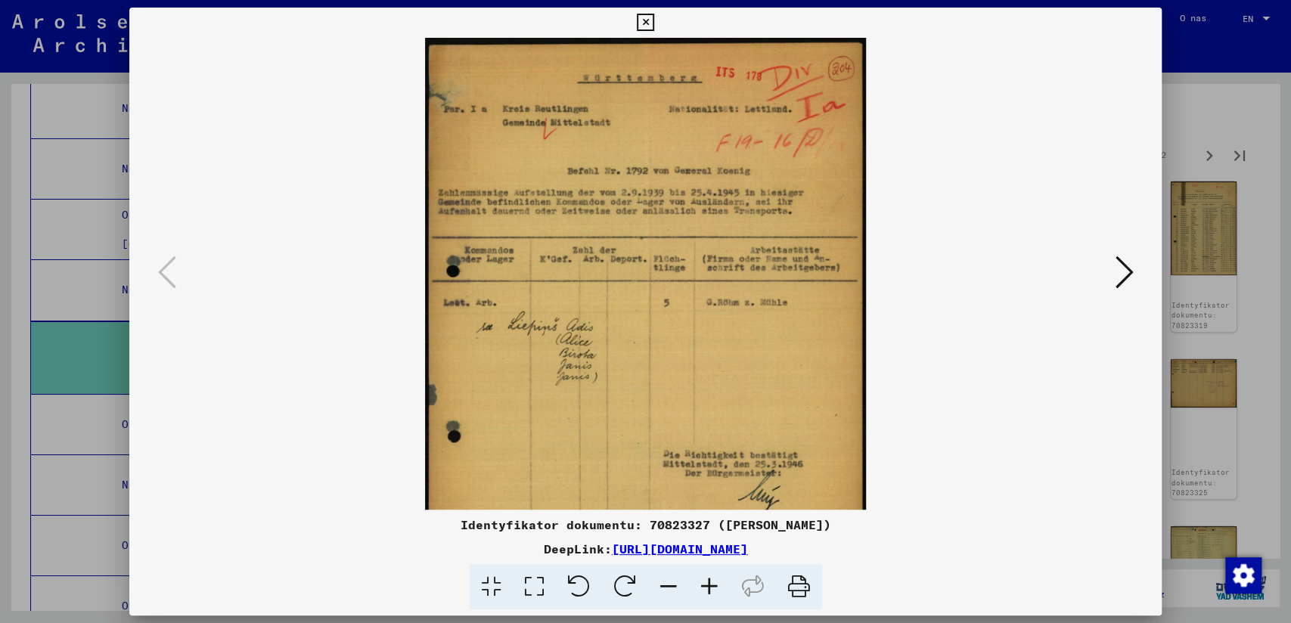
click at [709, 588] on icon at bounding box center [709, 587] width 41 height 46
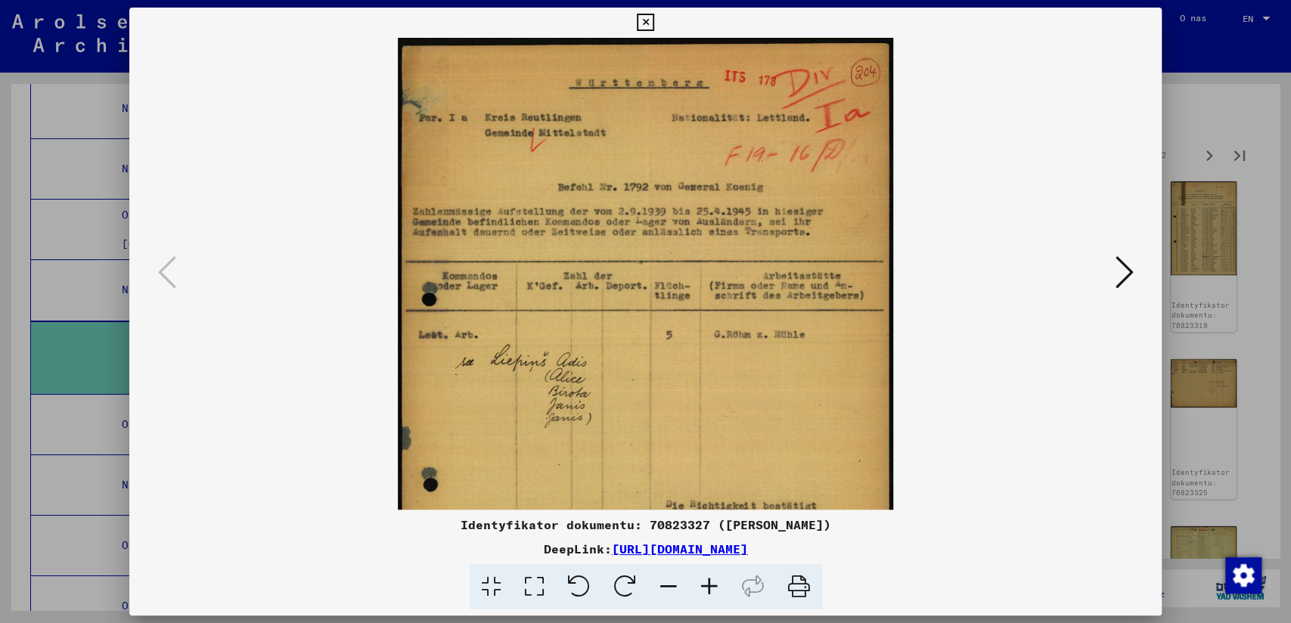
click at [709, 588] on icon at bounding box center [709, 587] width 41 height 46
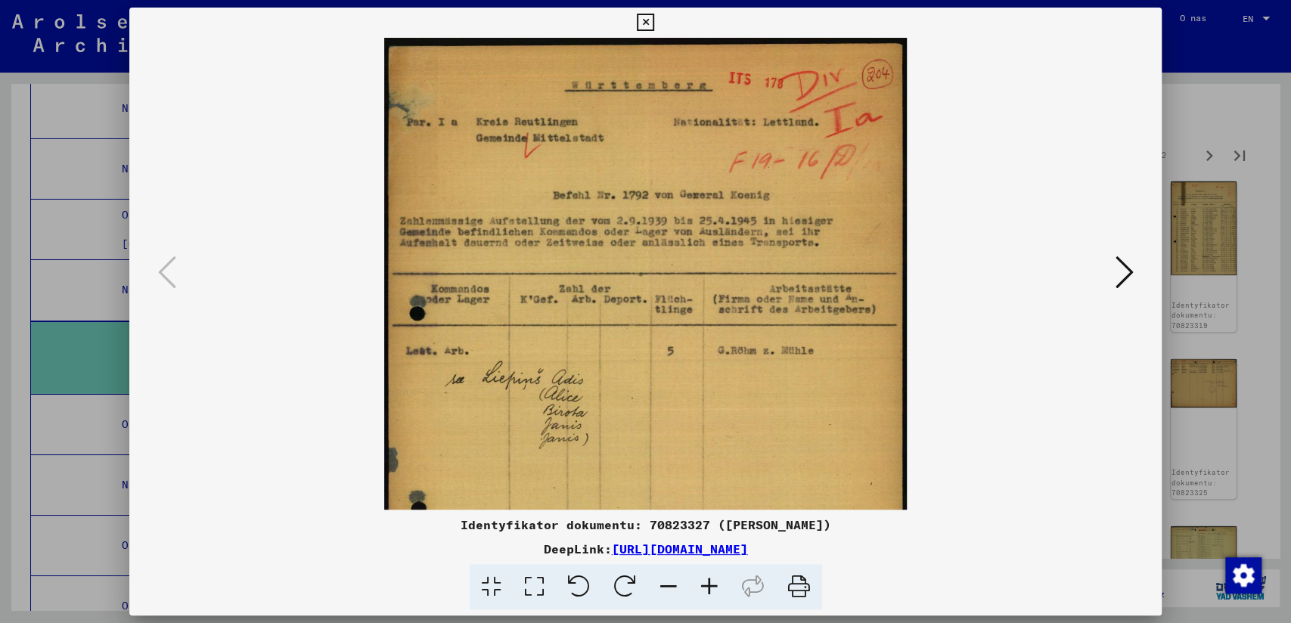
click at [709, 588] on icon at bounding box center [709, 587] width 41 height 46
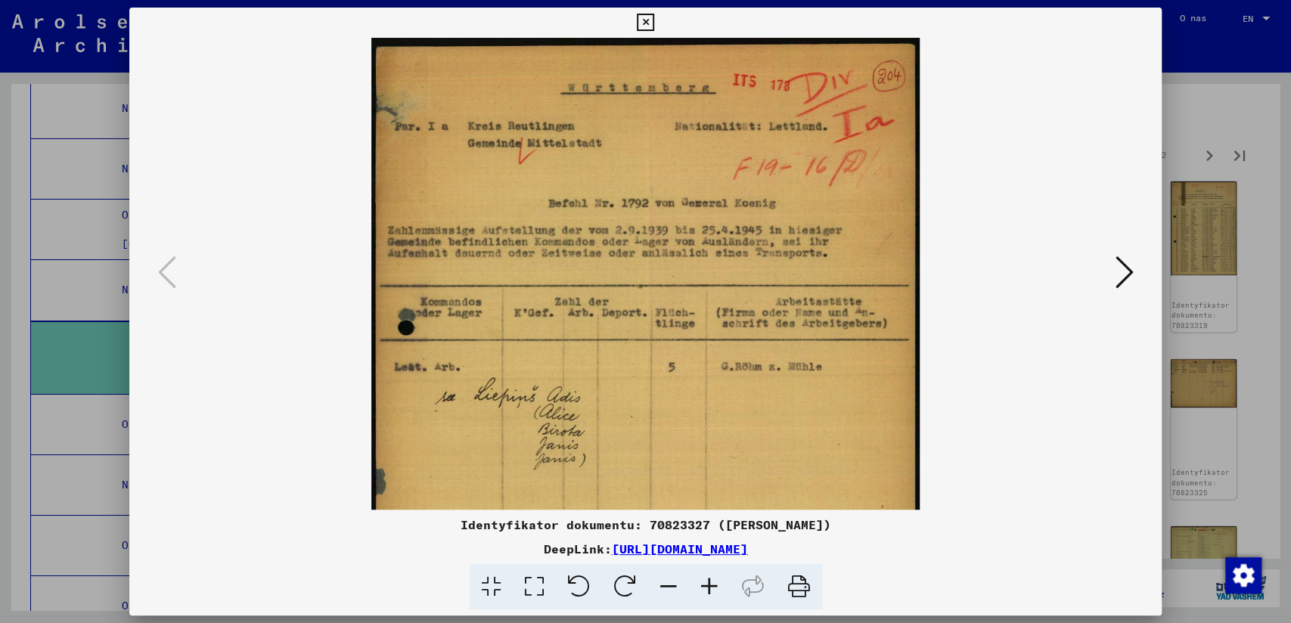
click at [709, 588] on icon at bounding box center [709, 587] width 41 height 46
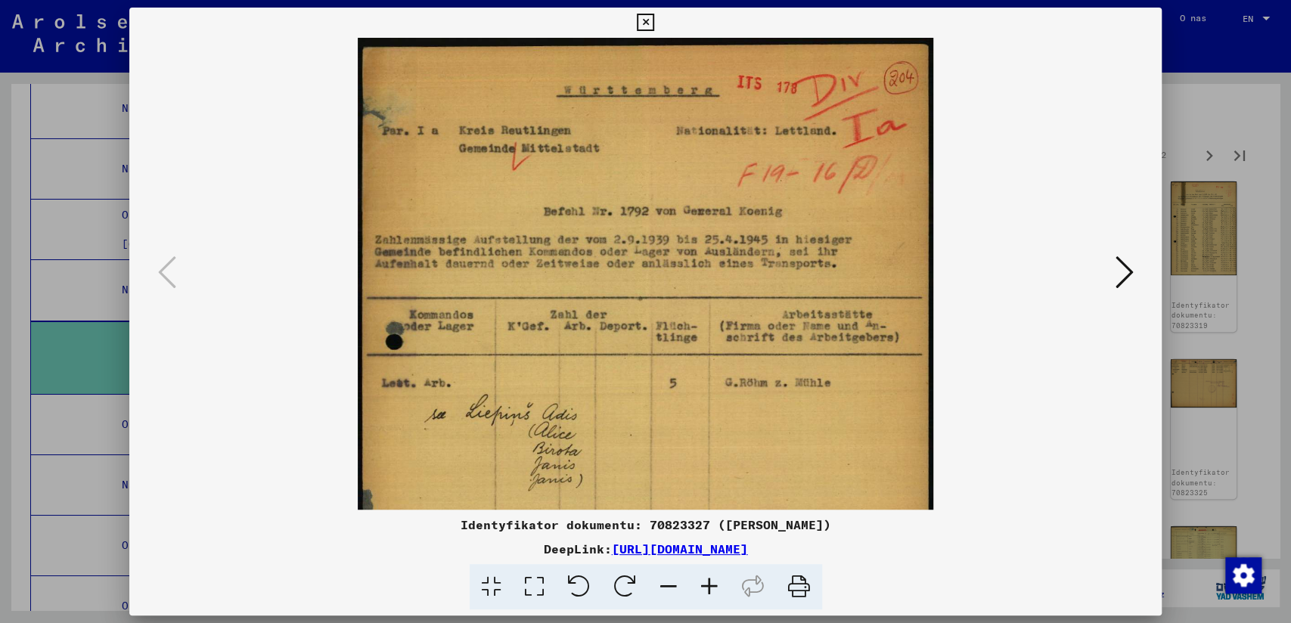
click at [709, 588] on icon at bounding box center [709, 587] width 41 height 46
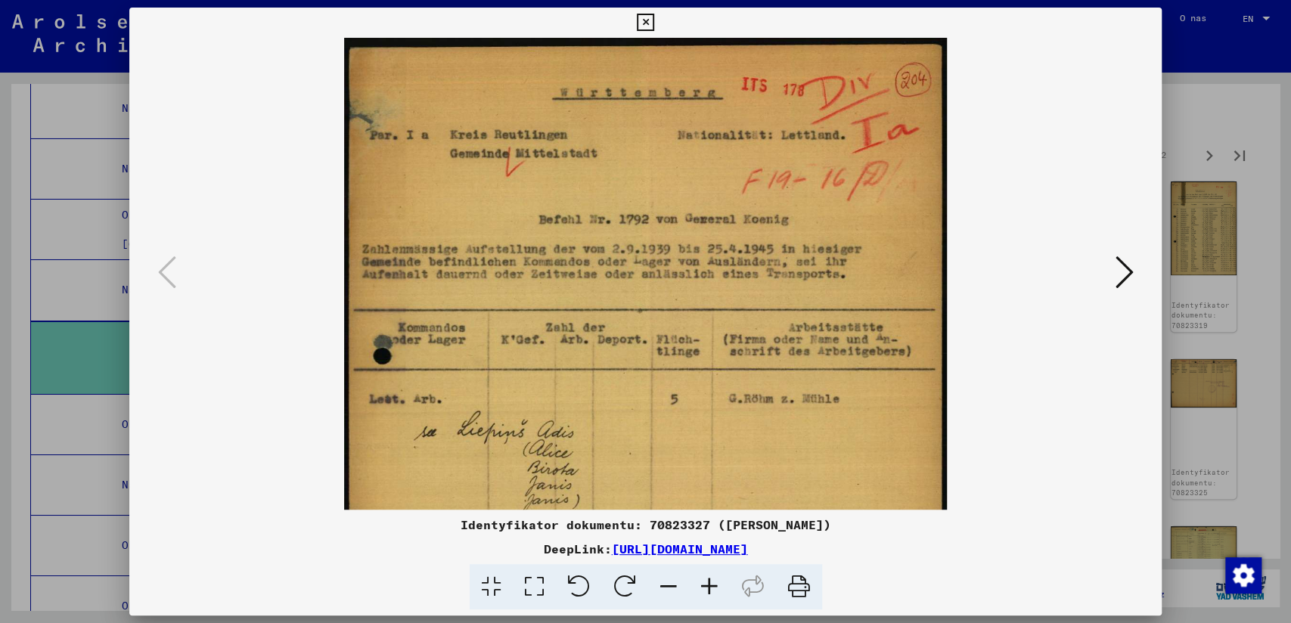
click at [709, 588] on icon at bounding box center [709, 587] width 41 height 46
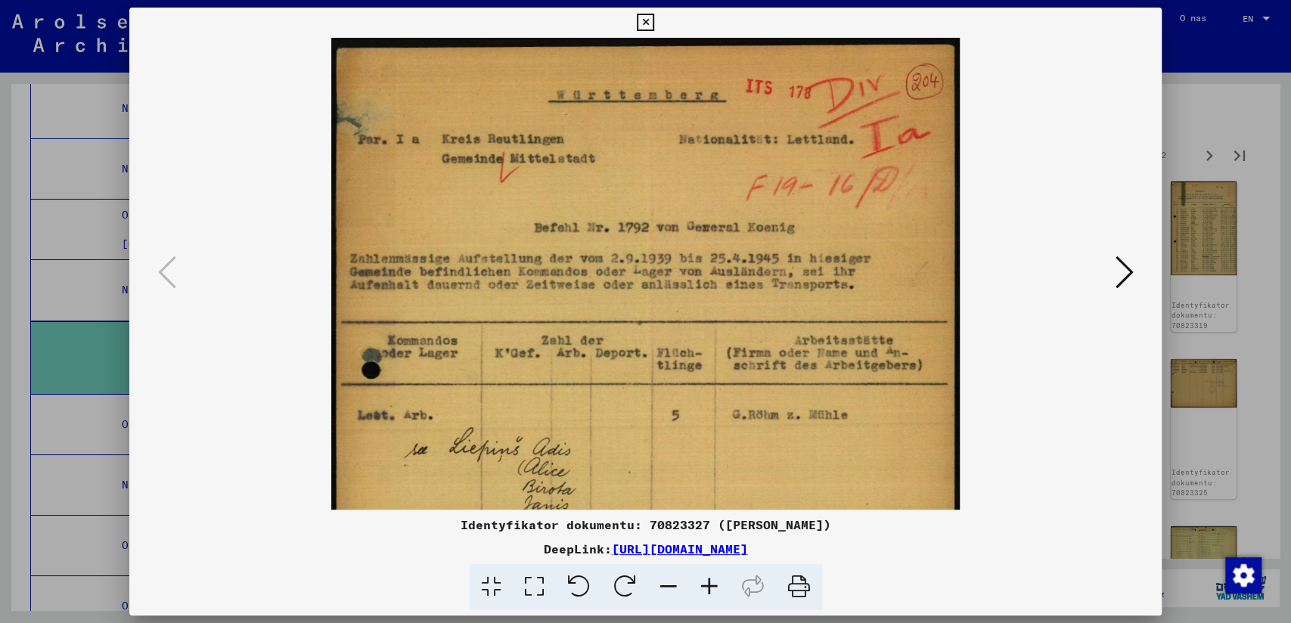
click at [708, 588] on icon at bounding box center [709, 587] width 41 height 46
click at [708, 587] on icon at bounding box center [709, 587] width 41 height 46
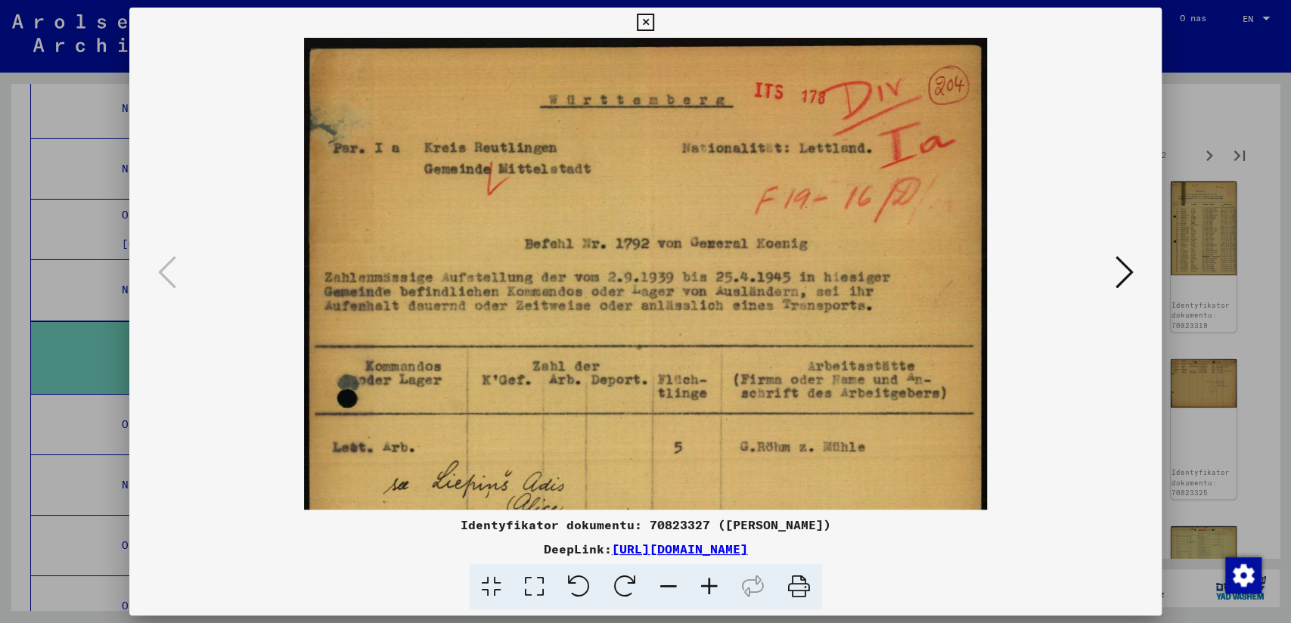
click at [708, 587] on icon at bounding box center [709, 587] width 41 height 46
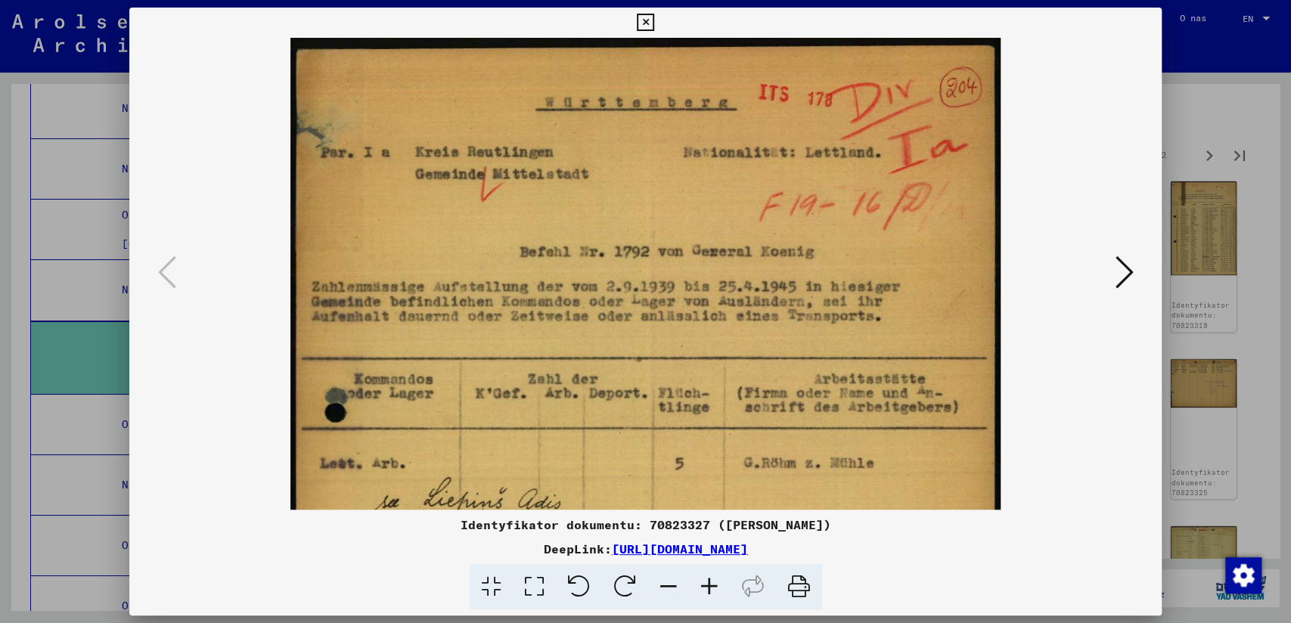
click at [708, 587] on icon at bounding box center [709, 587] width 41 height 46
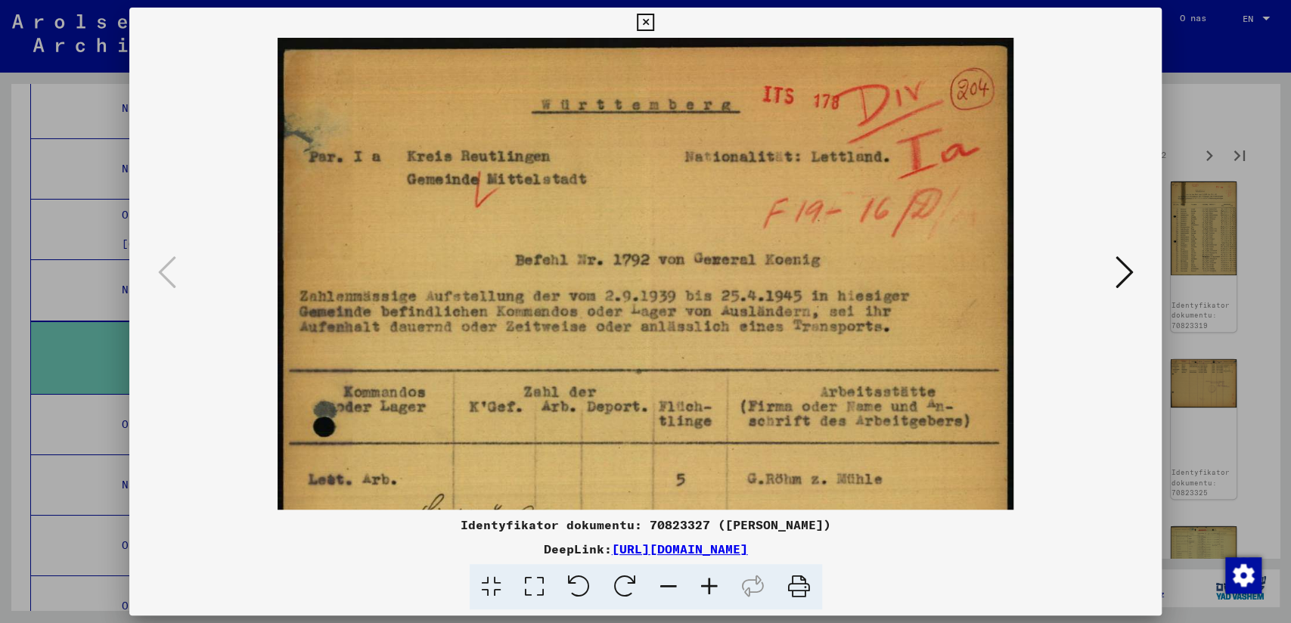
click at [708, 587] on icon at bounding box center [709, 587] width 41 height 46
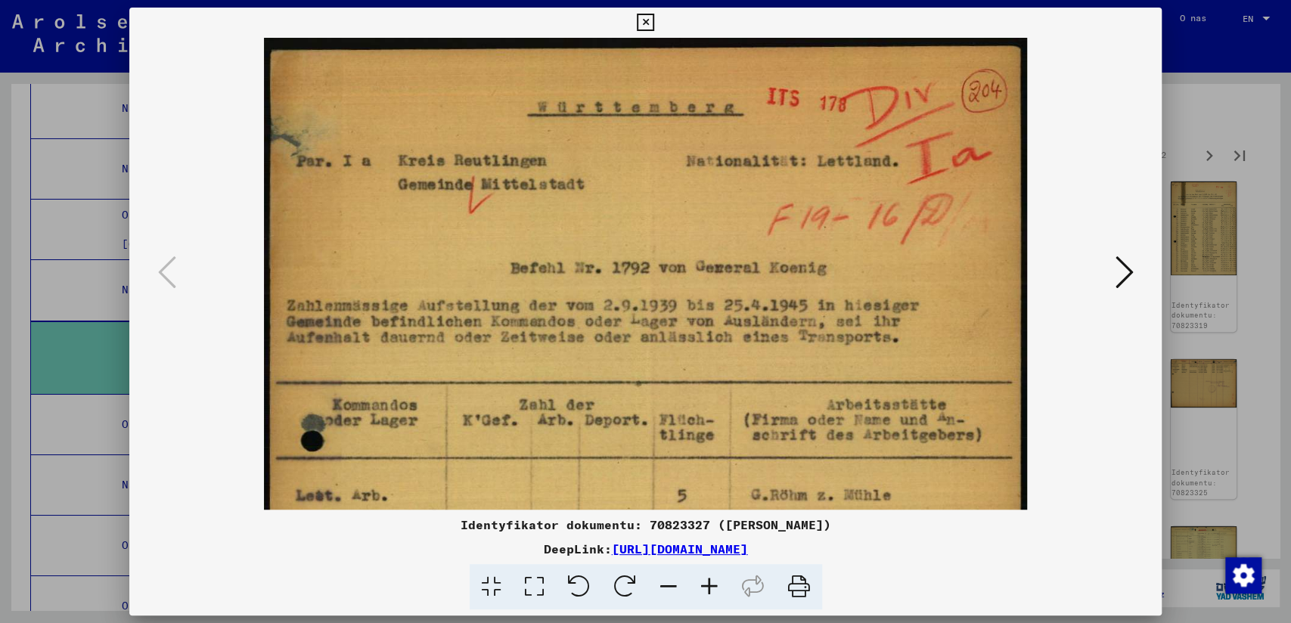
click at [704, 588] on icon at bounding box center [709, 587] width 41 height 46
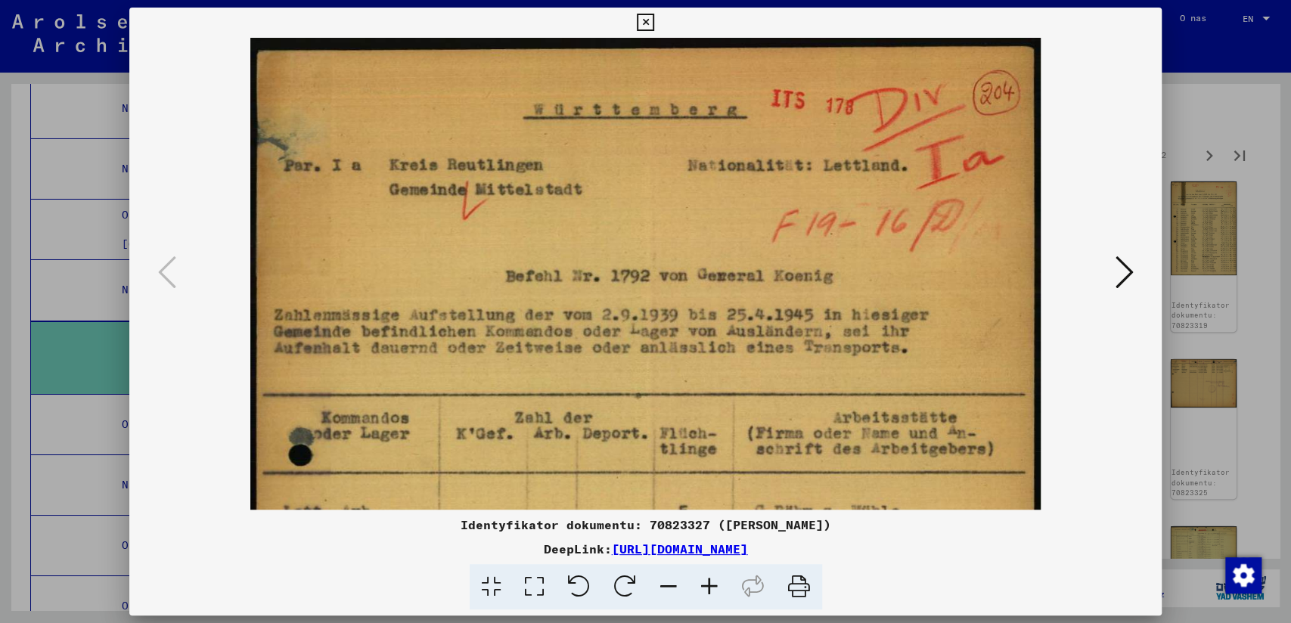
click at [704, 588] on icon at bounding box center [709, 587] width 41 height 46
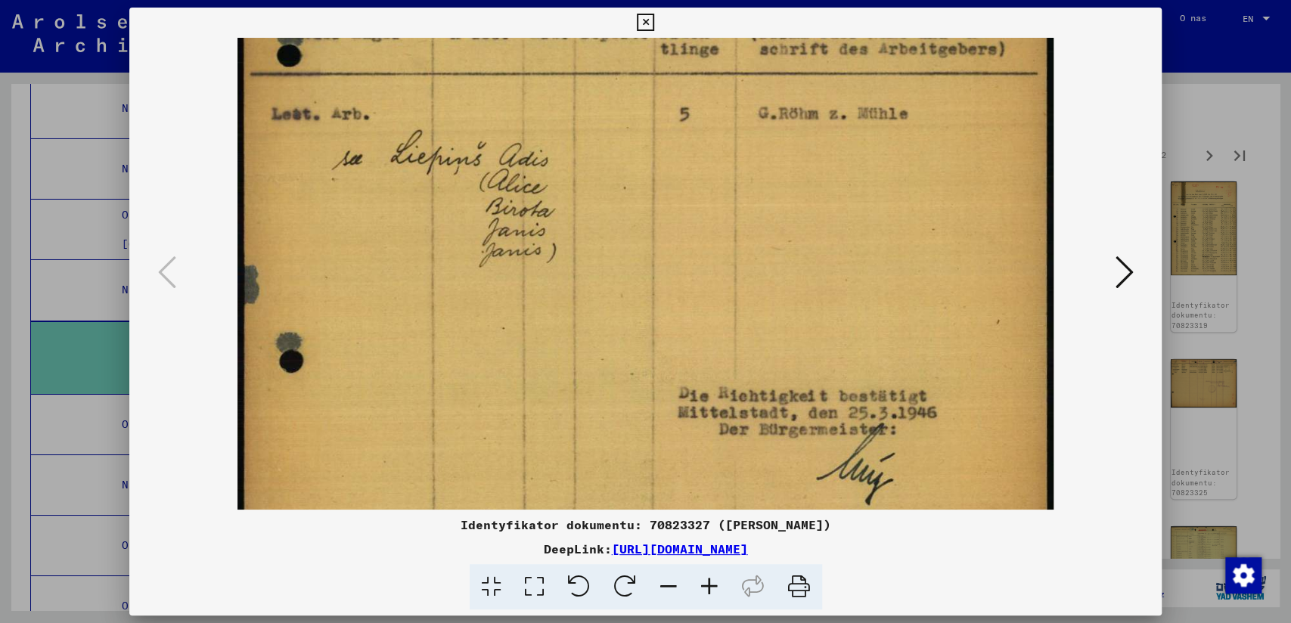
drag, startPoint x: 671, startPoint y: 451, endPoint x: 684, endPoint y: 23, distance: 428.3
click at [684, 23] on div "Identyfikator dokumentu: 70823327 ([PERSON_NAME]) DeepLink: [URL][DOMAIN_NAME]" at bounding box center [645, 309] width 1033 height 603
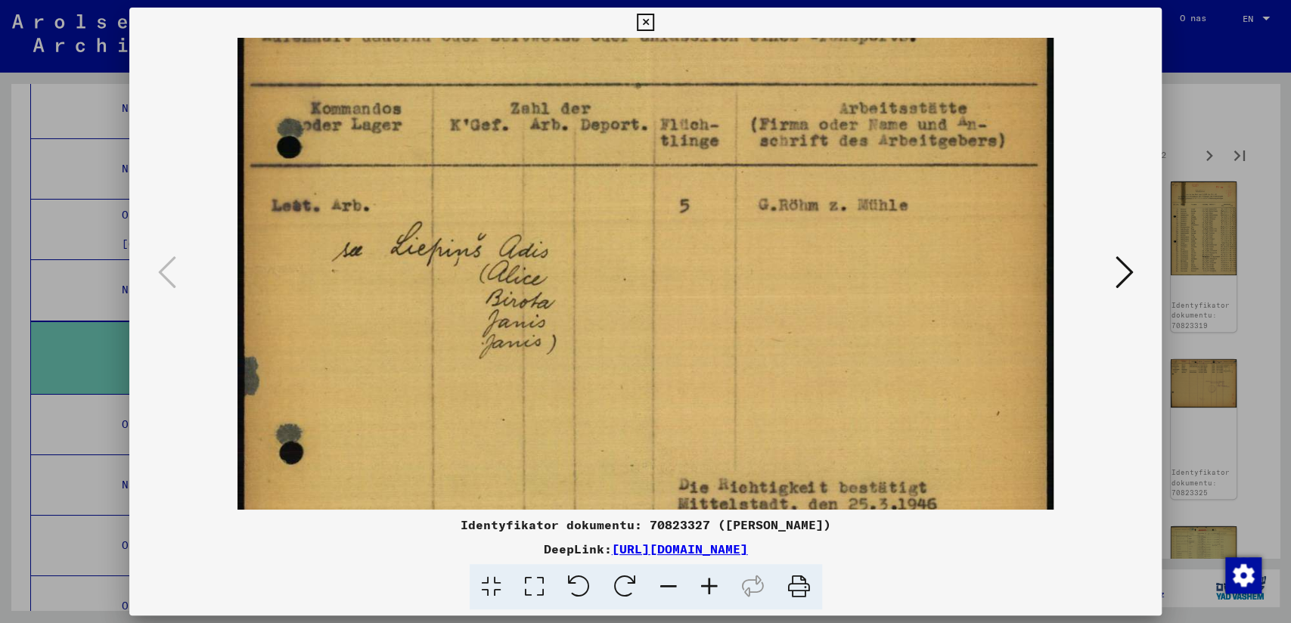
drag, startPoint x: 746, startPoint y: 343, endPoint x: 703, endPoint y: 474, distance: 138.5
click at [703, 474] on img at bounding box center [645, 292] width 817 height 1153
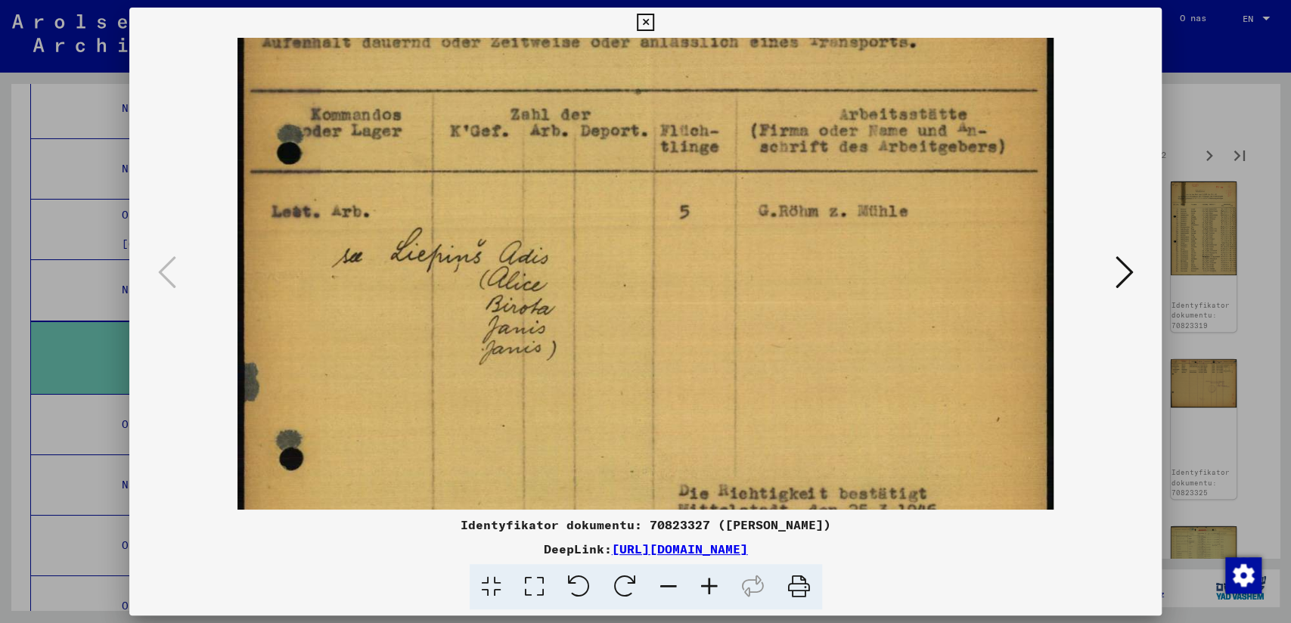
click at [1119, 269] on icon at bounding box center [1124, 272] width 18 height 36
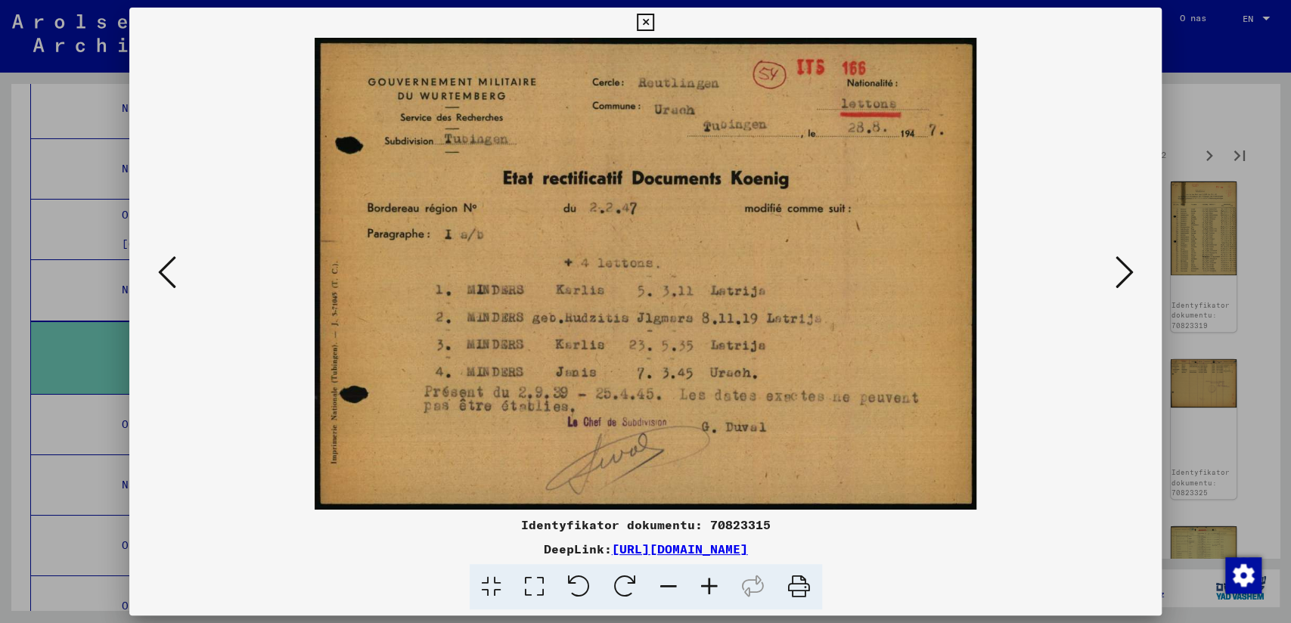
click at [1119, 269] on icon at bounding box center [1124, 272] width 18 height 36
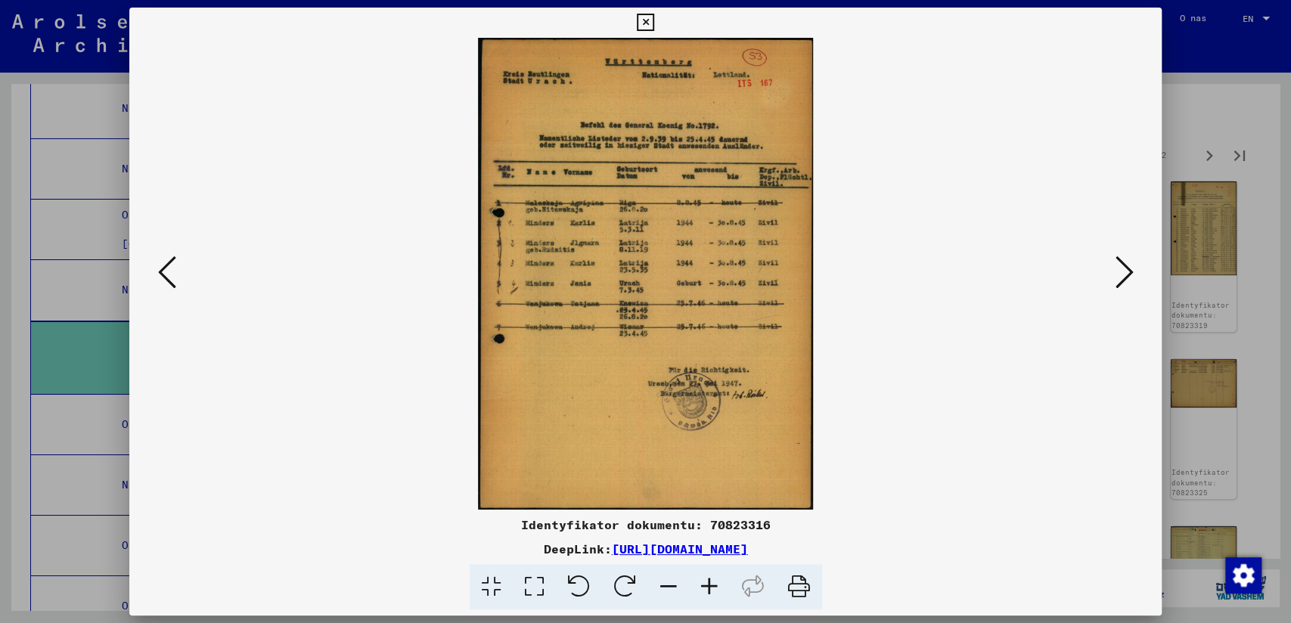
click at [1118, 270] on icon at bounding box center [1124, 272] width 18 height 36
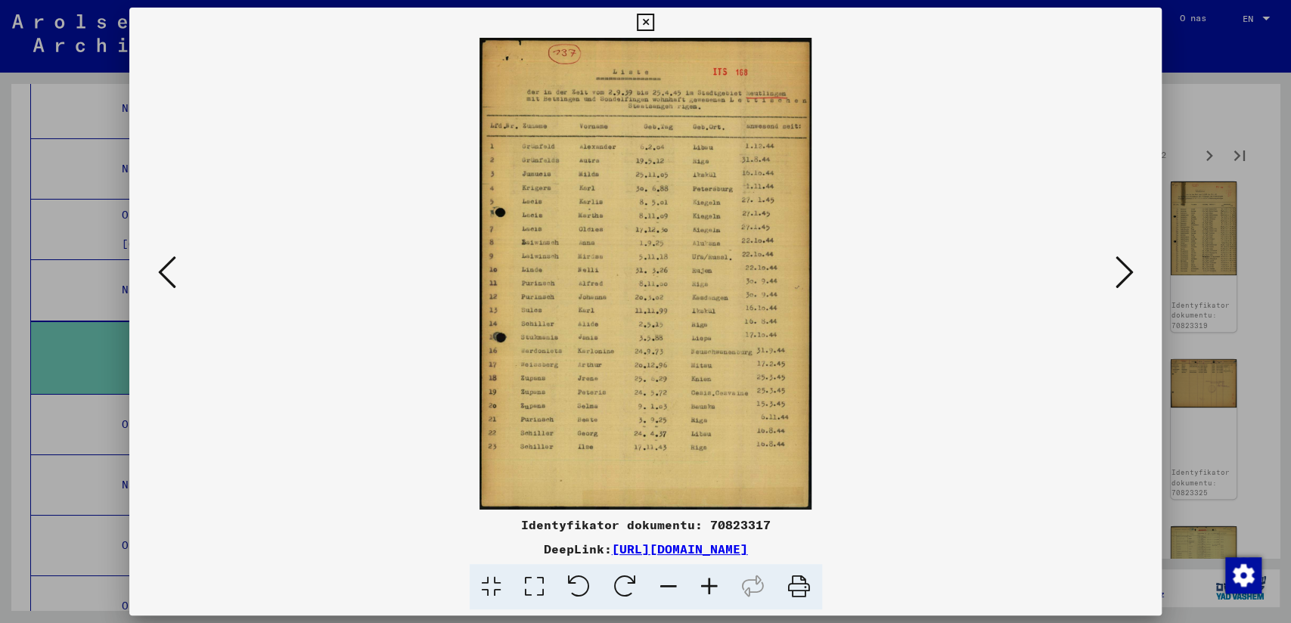
click at [1118, 270] on icon at bounding box center [1124, 272] width 18 height 36
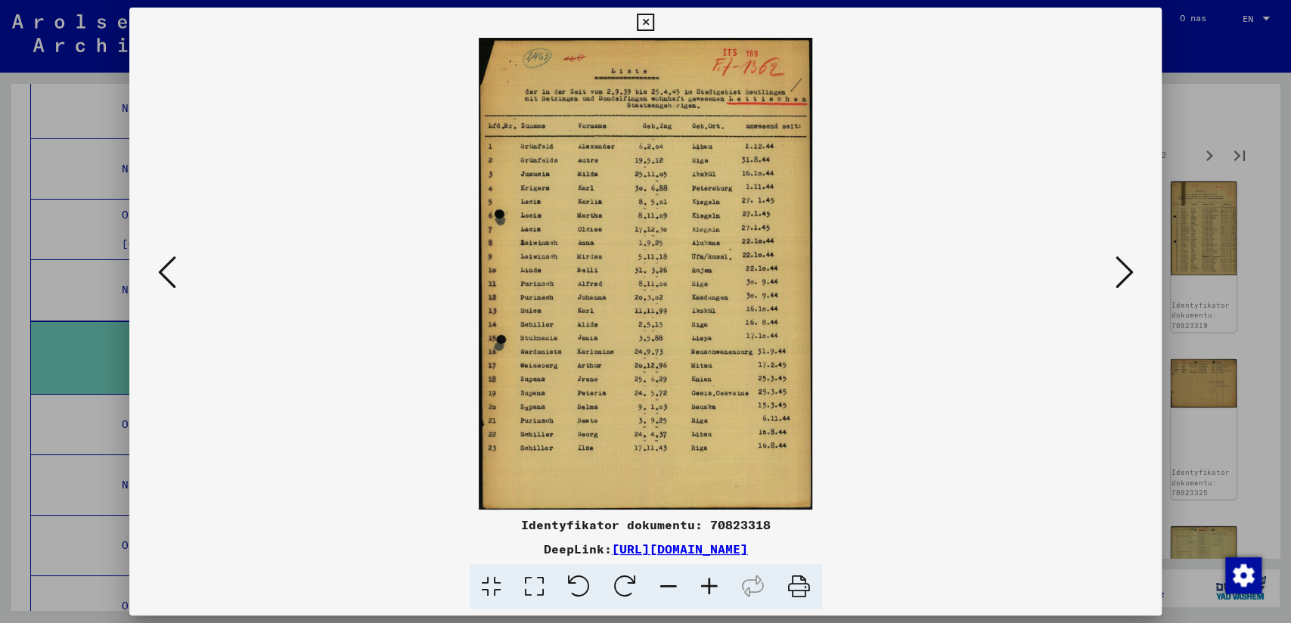
click at [1118, 270] on icon at bounding box center [1124, 272] width 18 height 36
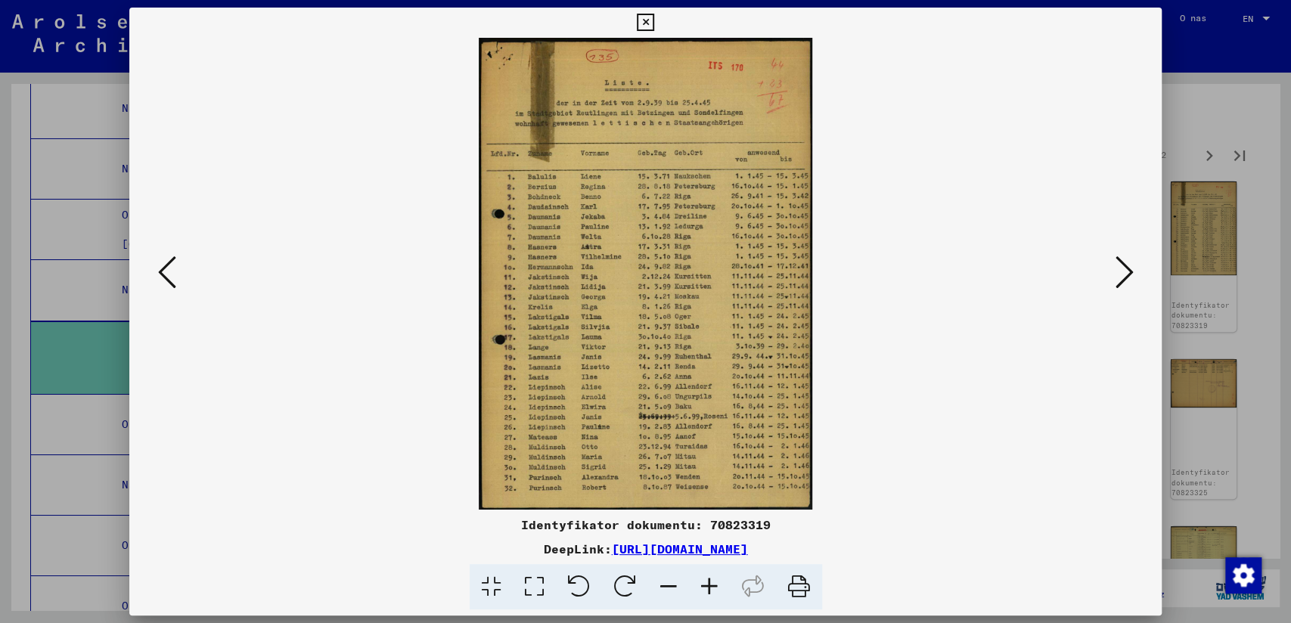
click at [1118, 270] on icon at bounding box center [1124, 272] width 18 height 36
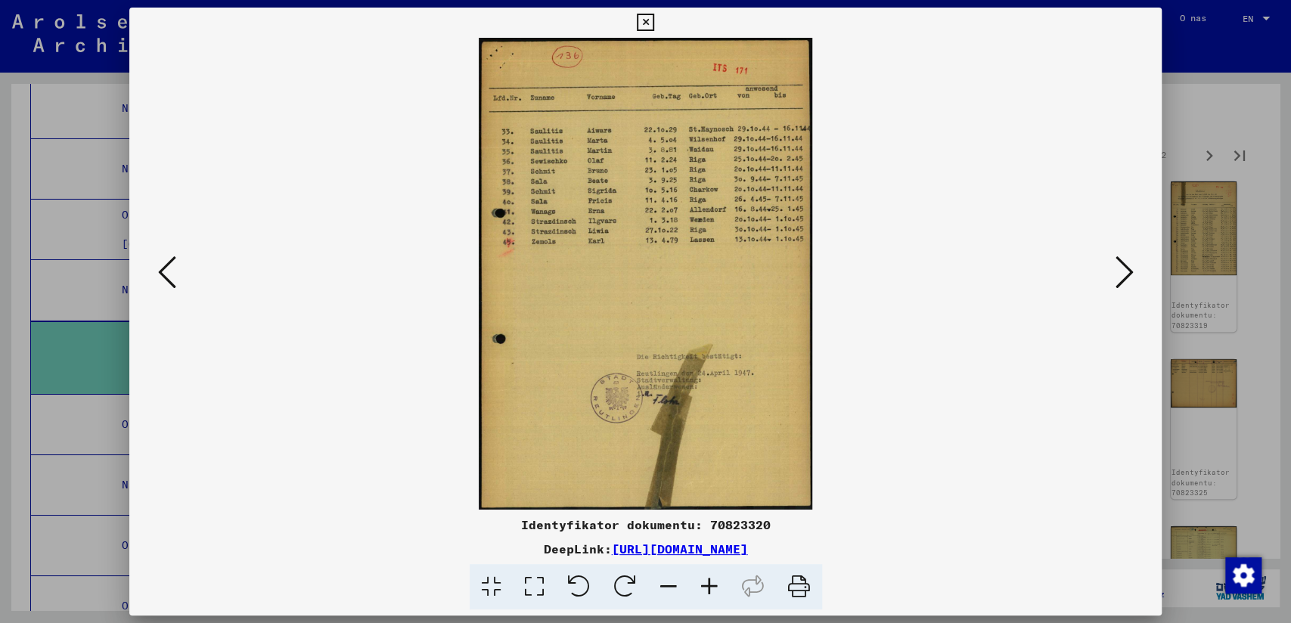
click at [713, 585] on icon at bounding box center [709, 587] width 41 height 46
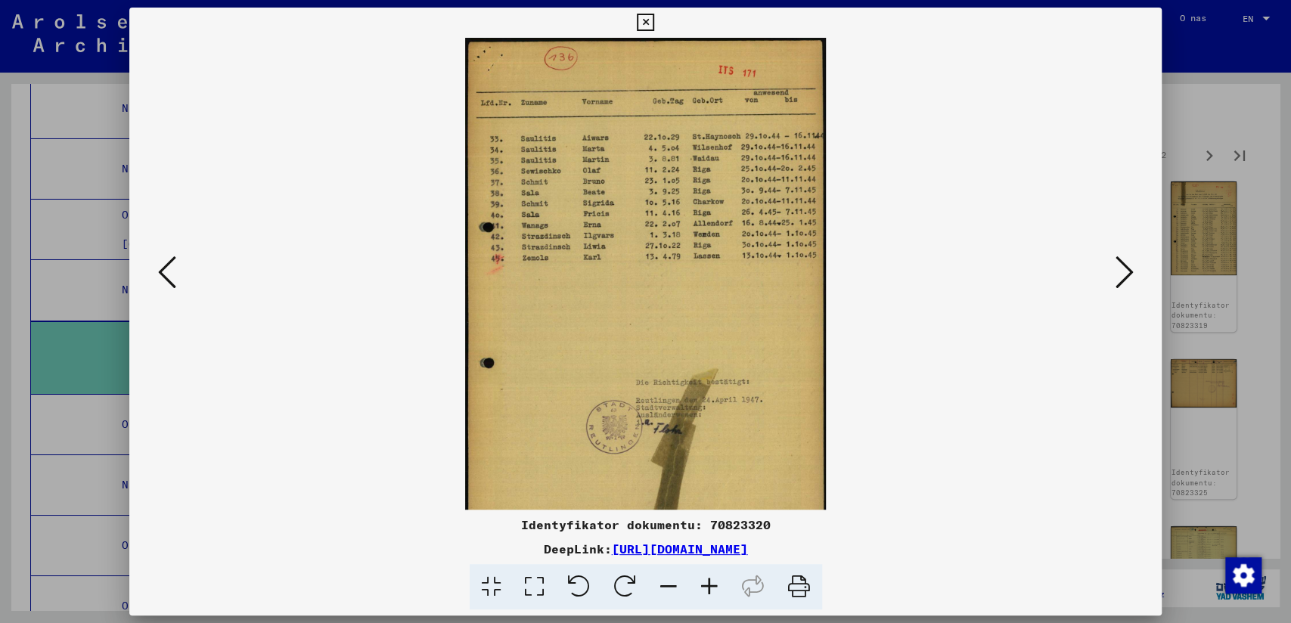
click at [712, 585] on icon at bounding box center [709, 587] width 41 height 46
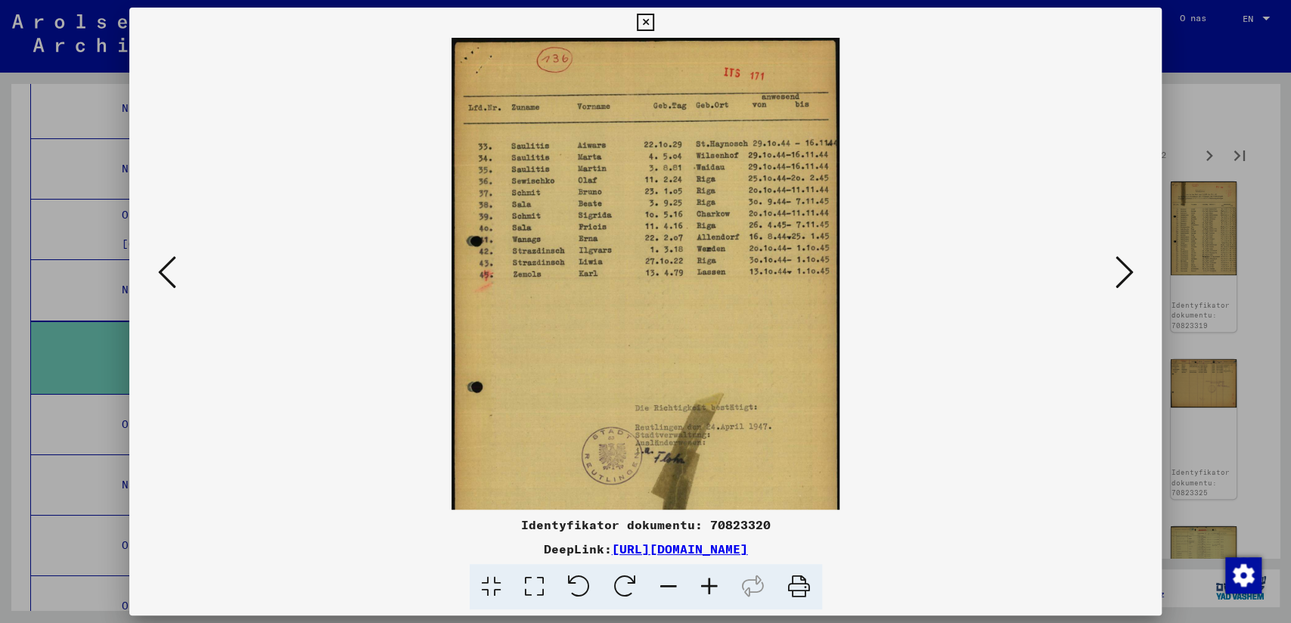
click at [712, 585] on icon at bounding box center [709, 587] width 41 height 46
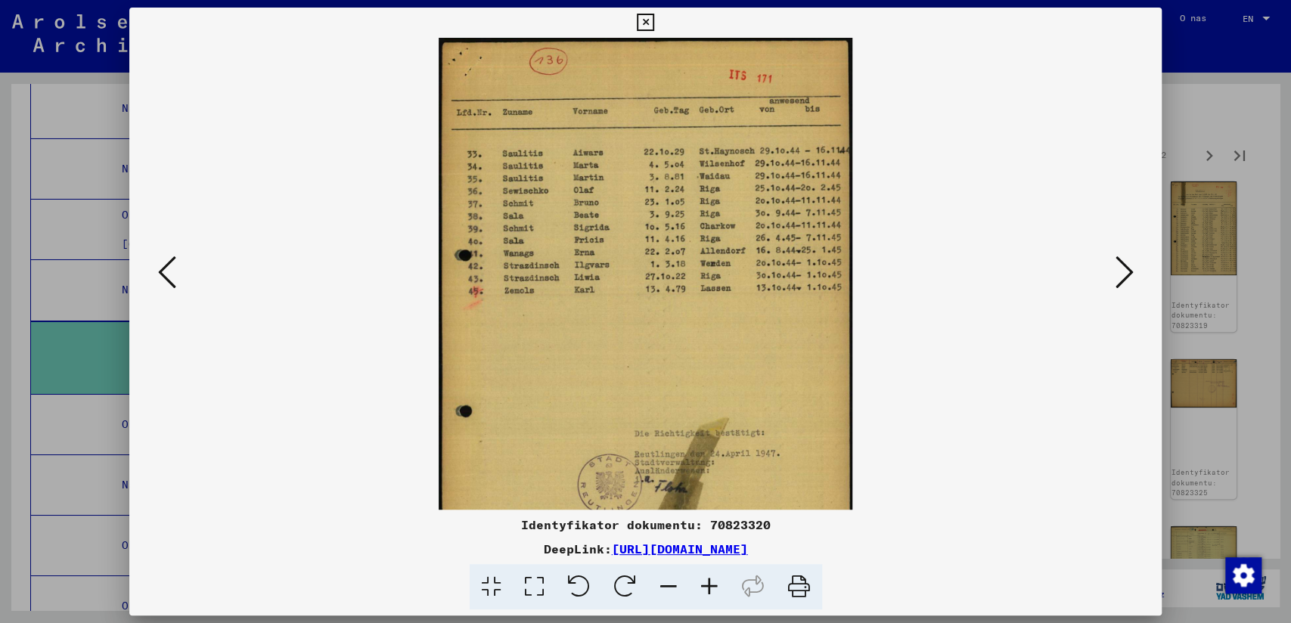
click at [712, 585] on icon at bounding box center [709, 587] width 41 height 46
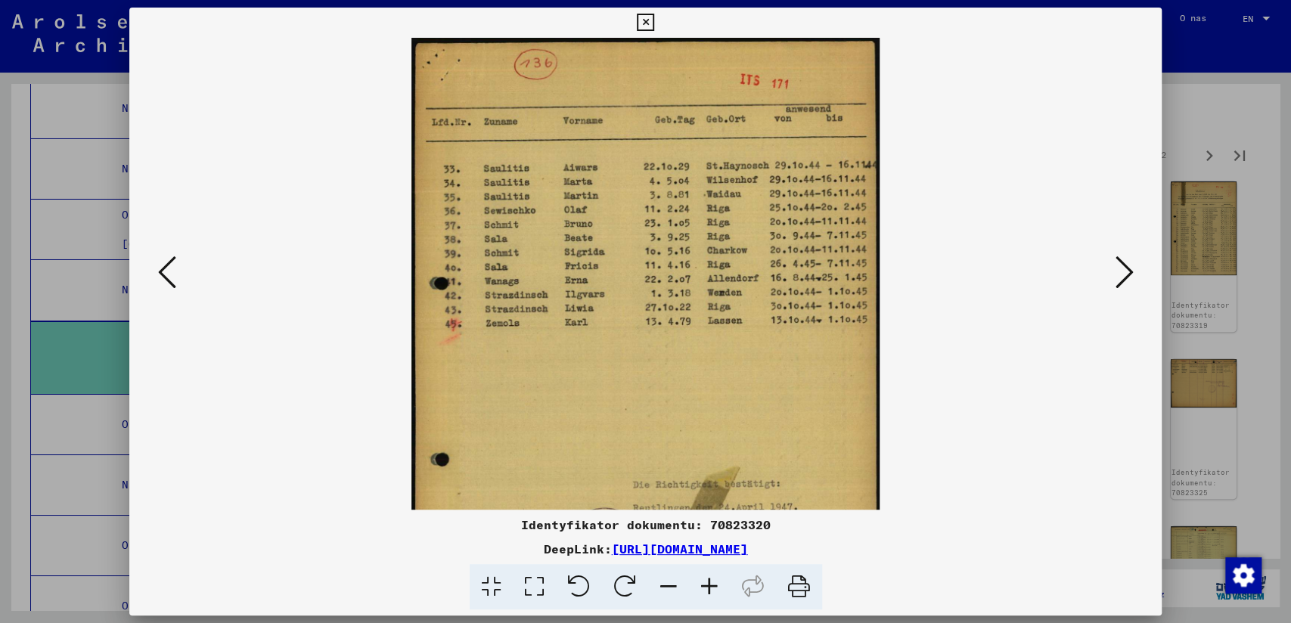
click at [712, 585] on icon at bounding box center [709, 587] width 41 height 46
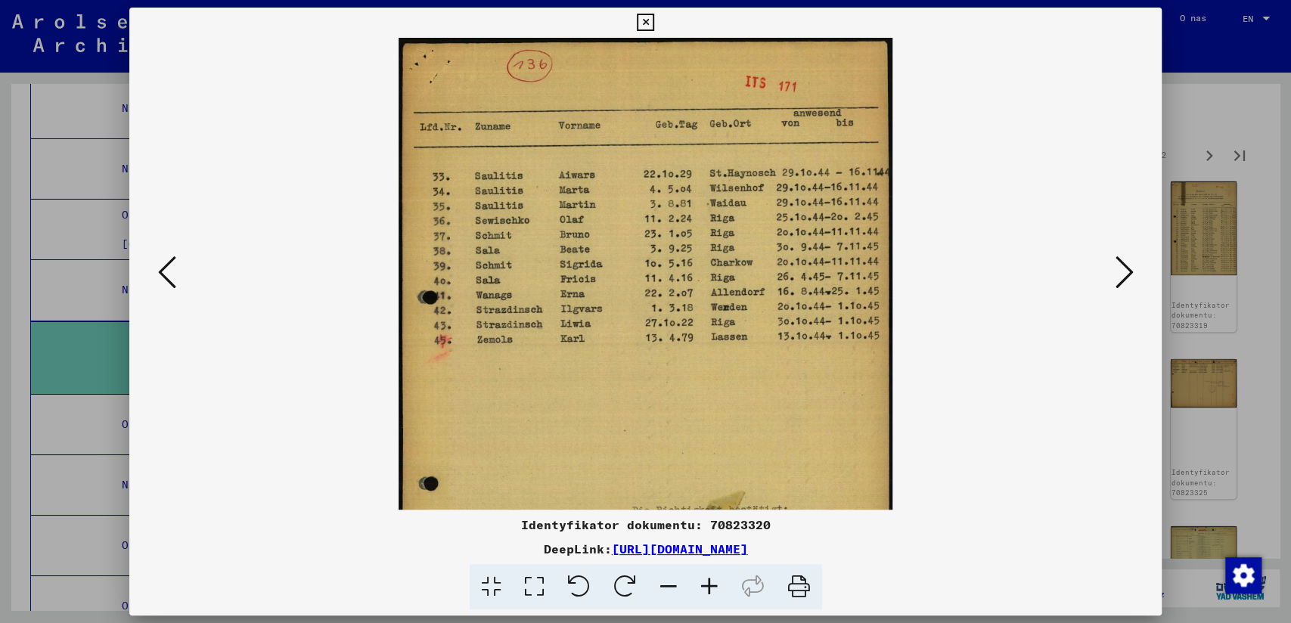
click at [712, 585] on icon at bounding box center [709, 587] width 41 height 46
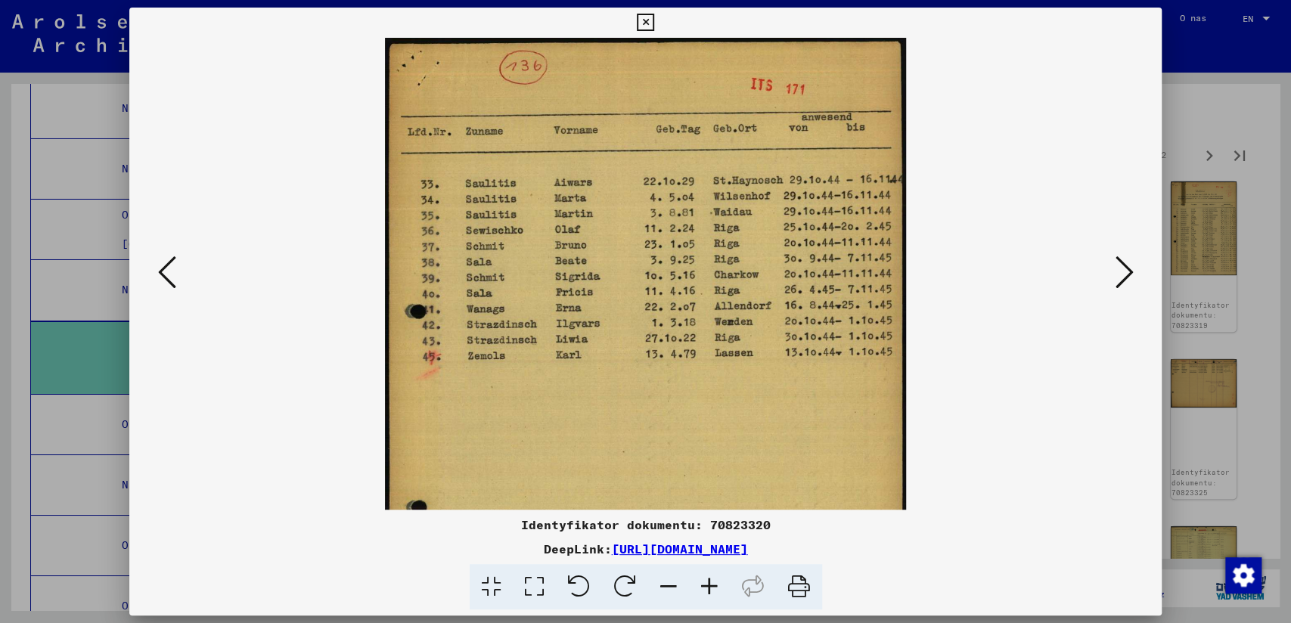
click at [712, 585] on icon at bounding box center [709, 587] width 41 height 46
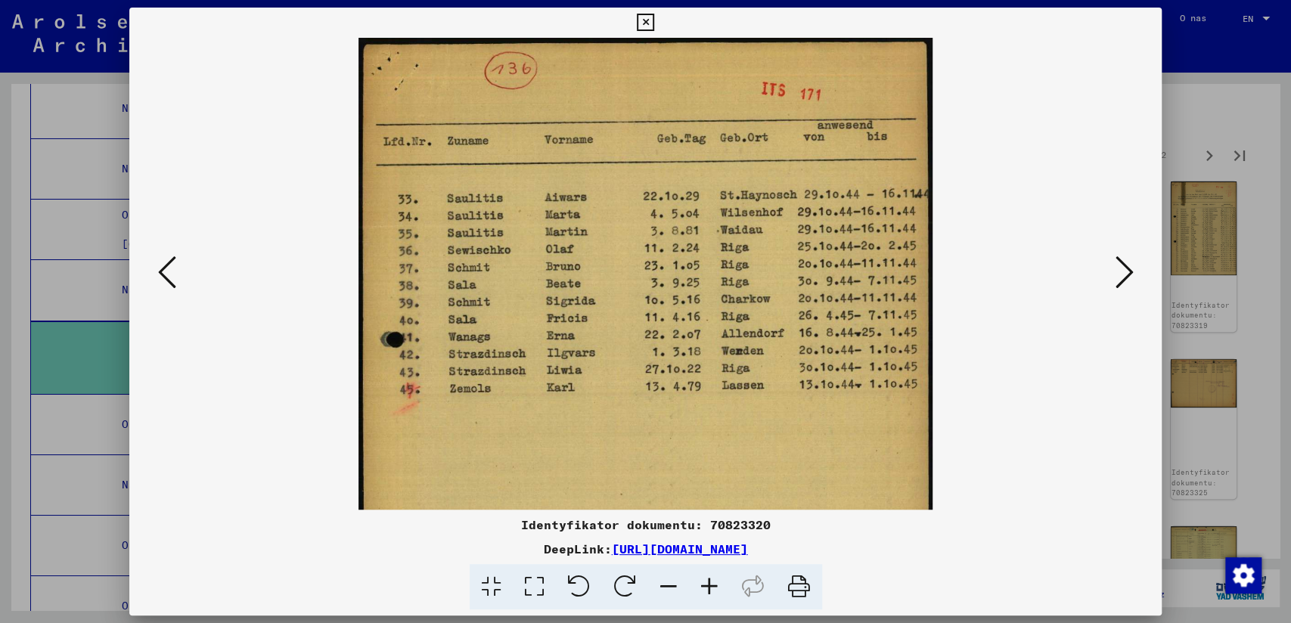
click at [712, 585] on icon at bounding box center [709, 587] width 41 height 46
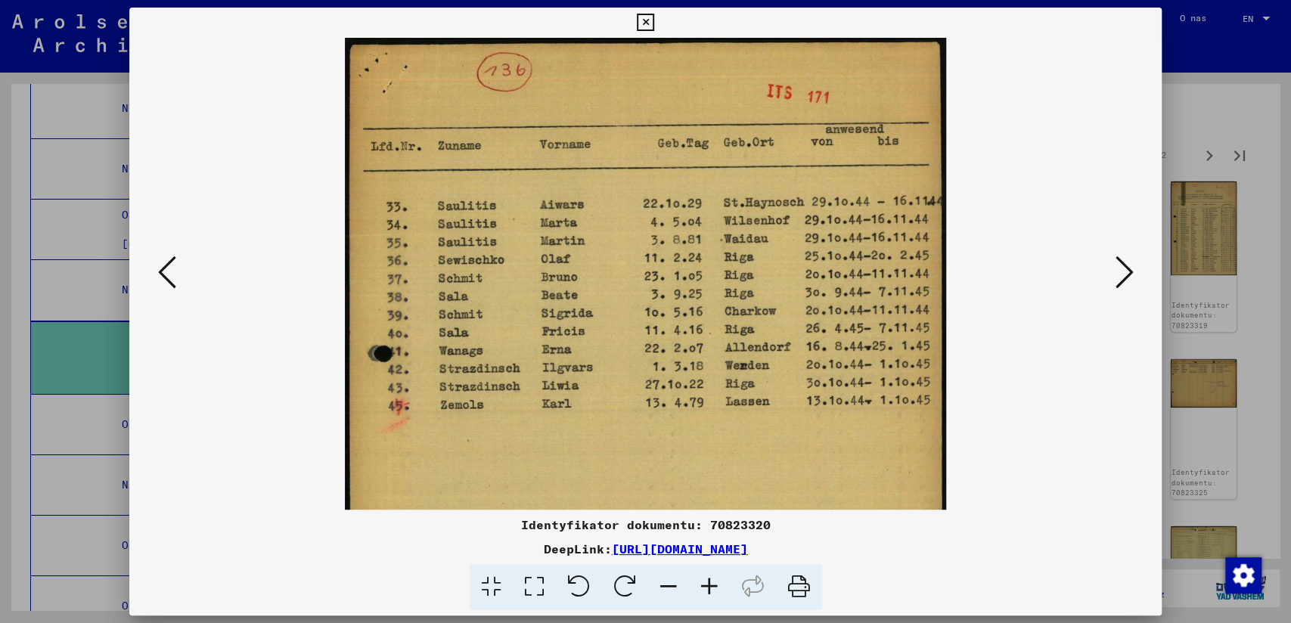
click at [712, 585] on icon at bounding box center [709, 587] width 41 height 46
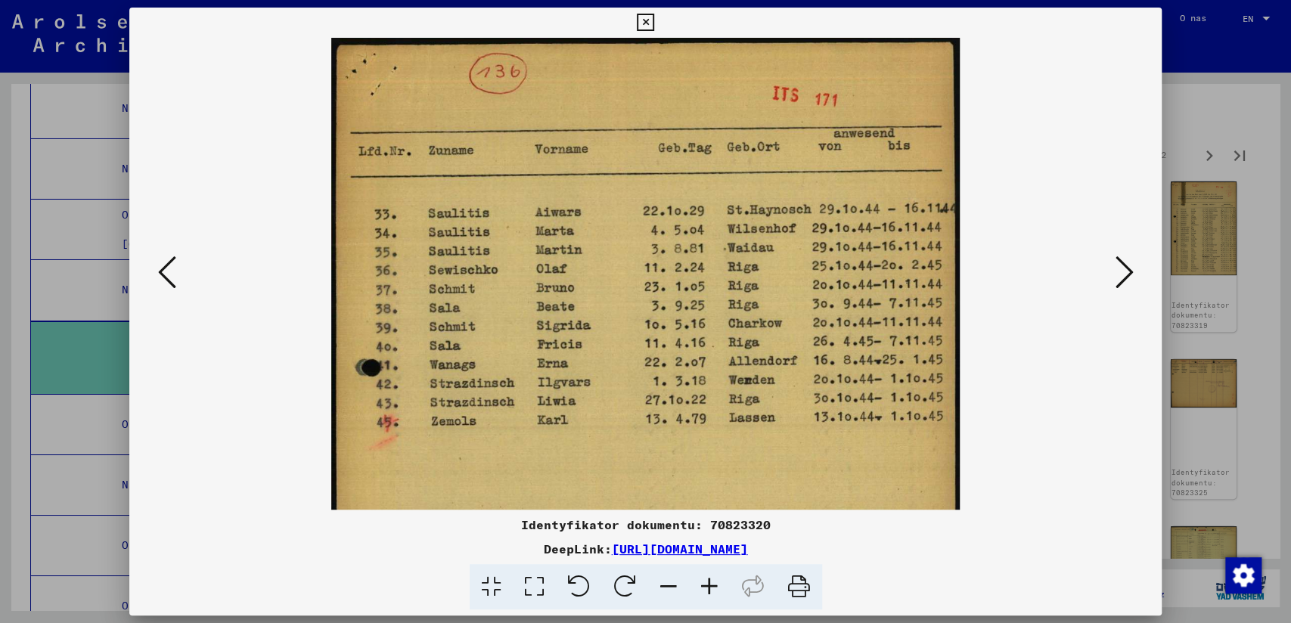
click at [712, 585] on icon at bounding box center [709, 587] width 41 height 46
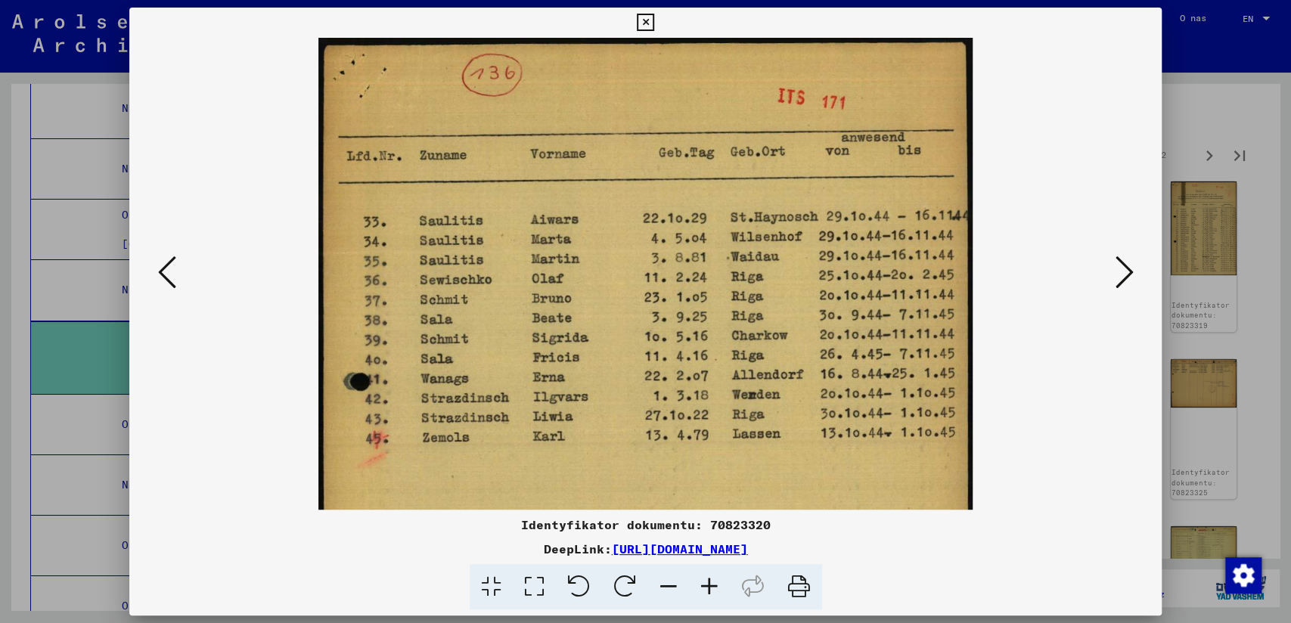
click at [712, 585] on icon at bounding box center [709, 587] width 41 height 46
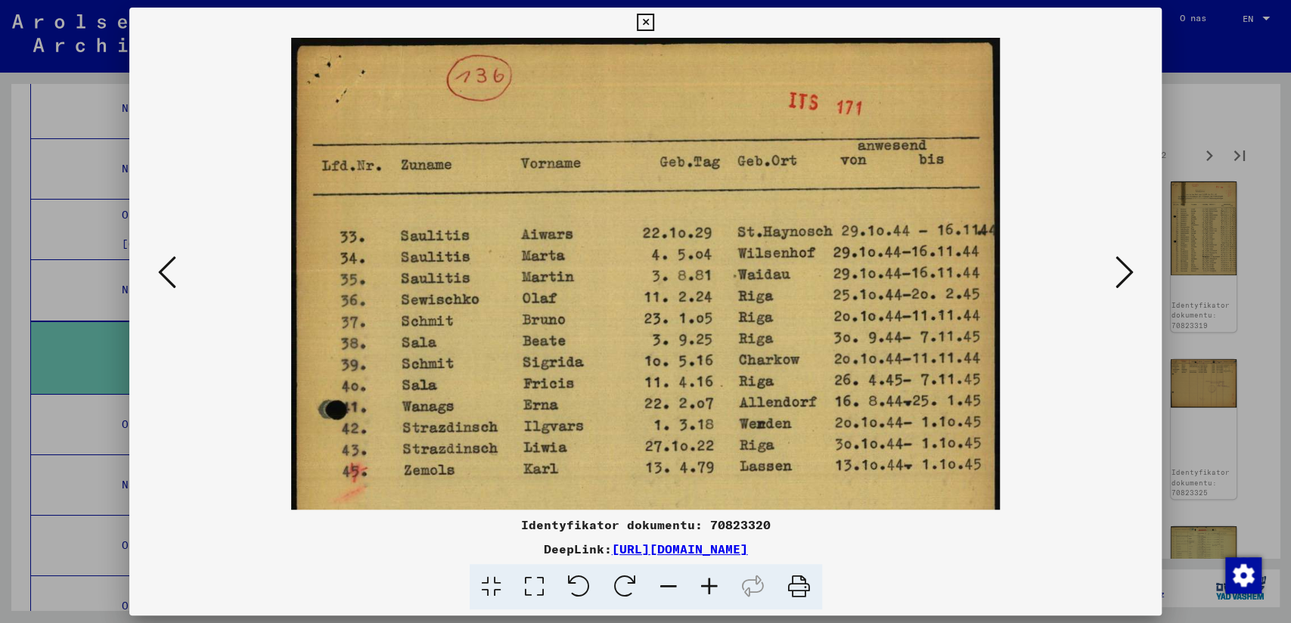
click at [177, 281] on button at bounding box center [167, 273] width 27 height 43
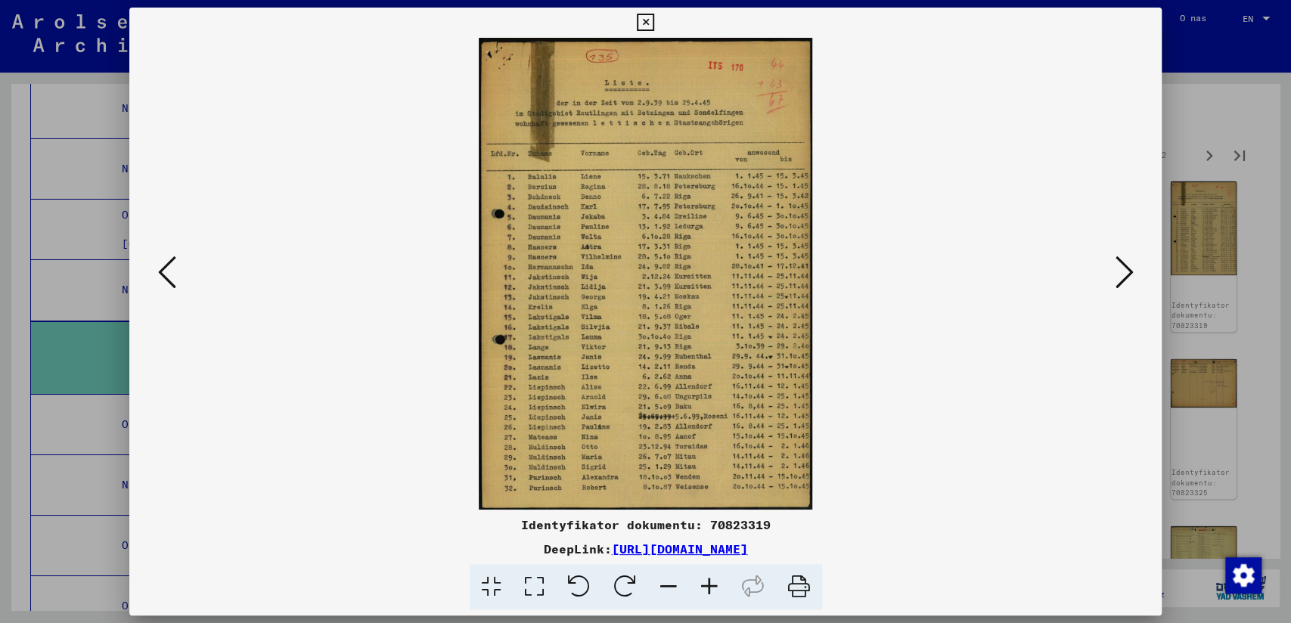
click at [707, 585] on icon at bounding box center [709, 587] width 41 height 46
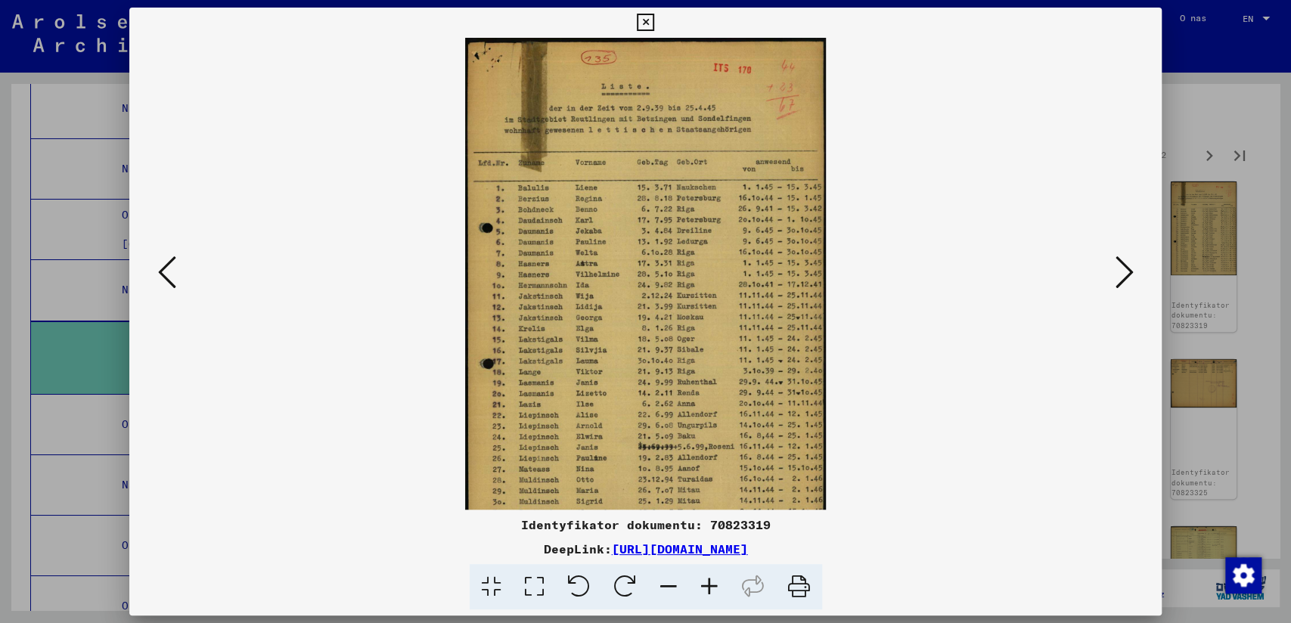
click at [706, 584] on icon at bounding box center [709, 587] width 41 height 46
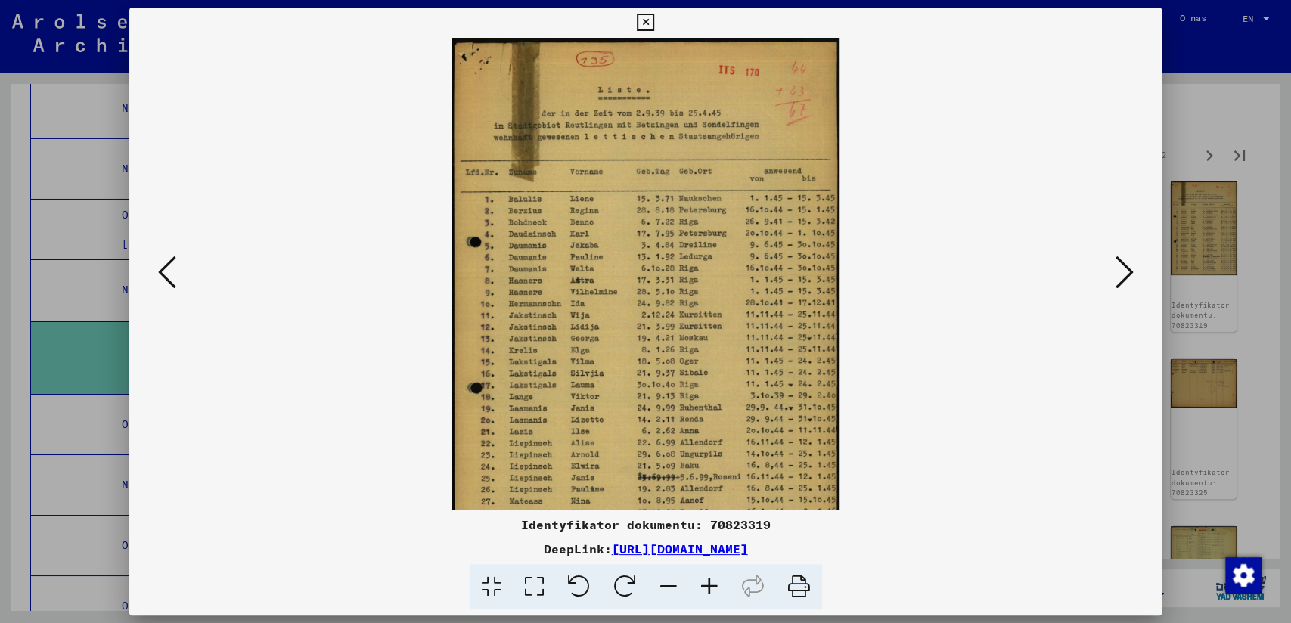
click at [706, 583] on icon at bounding box center [709, 587] width 41 height 46
click at [705, 583] on icon at bounding box center [709, 587] width 41 height 46
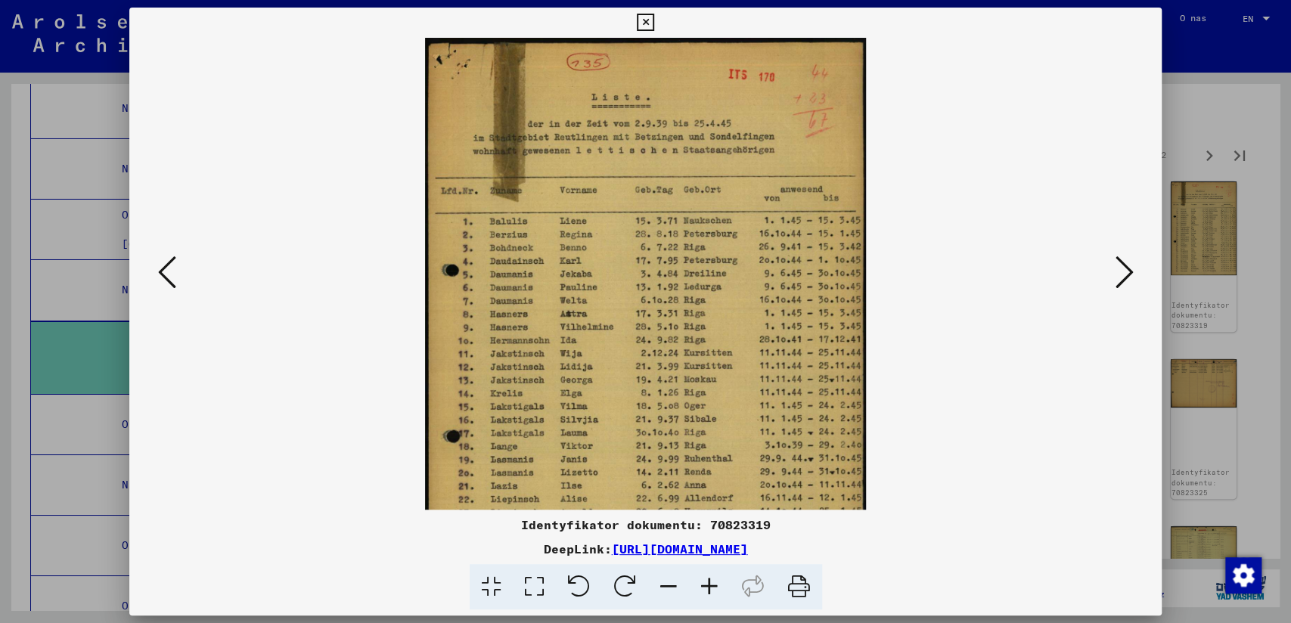
click at [704, 582] on icon at bounding box center [709, 587] width 41 height 46
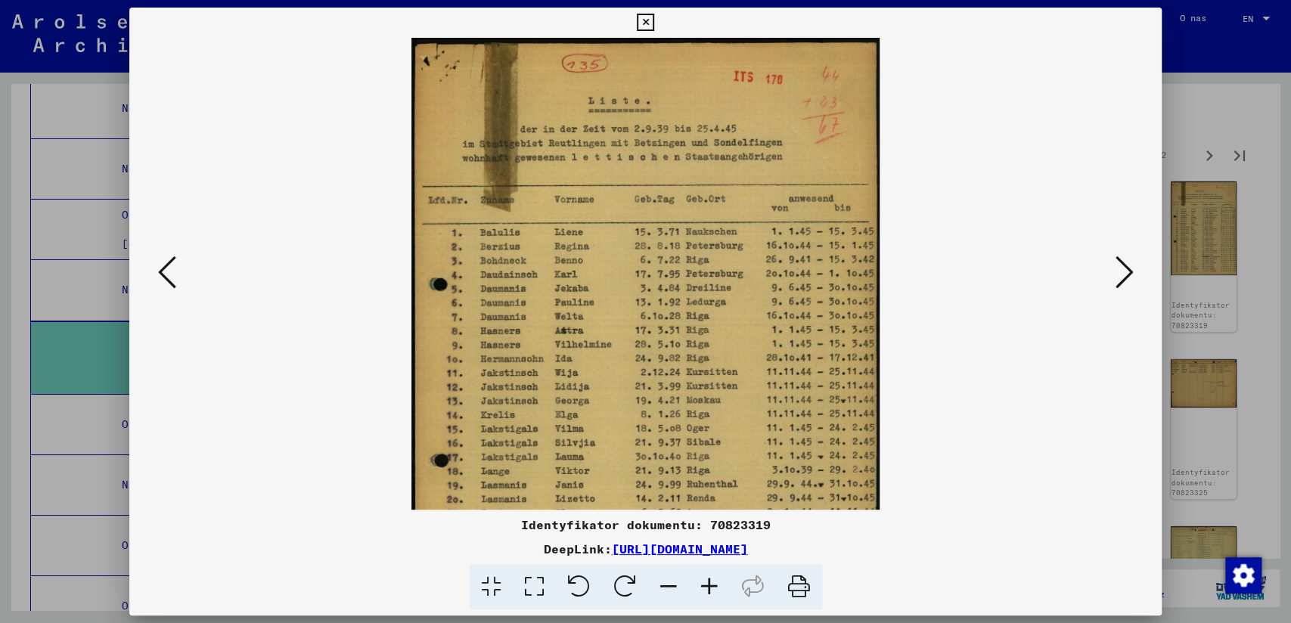
click at [703, 582] on icon at bounding box center [709, 587] width 41 height 46
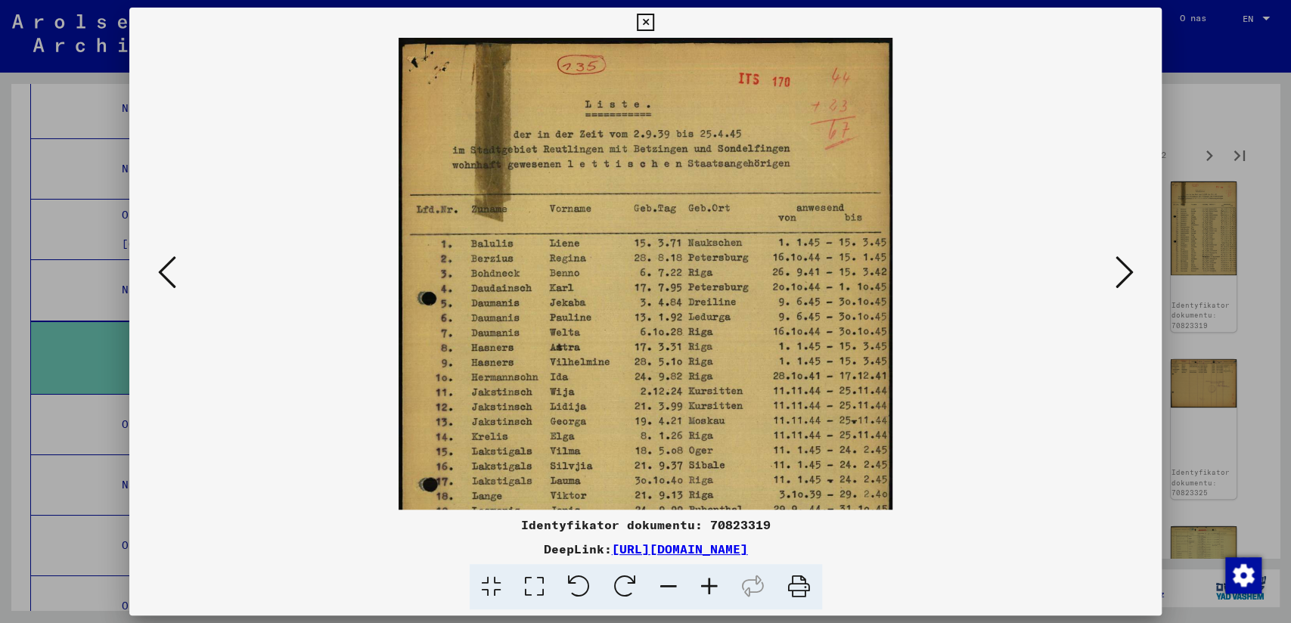
click at [703, 582] on icon at bounding box center [709, 587] width 41 height 46
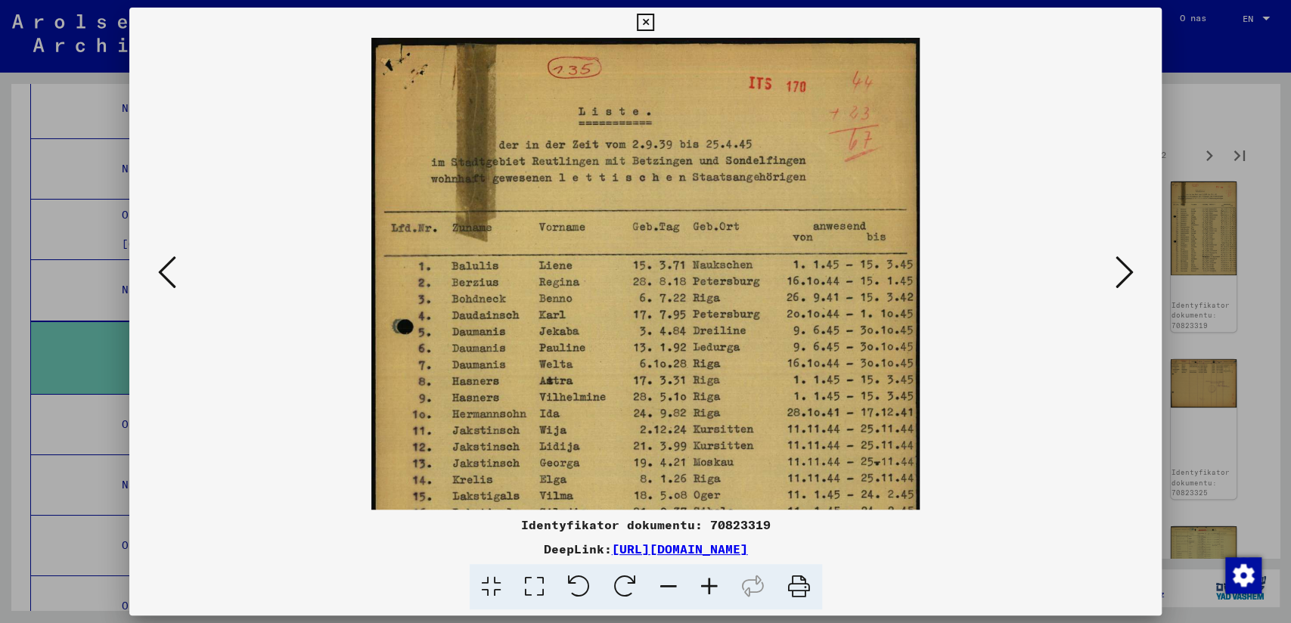
click at [702, 581] on icon at bounding box center [709, 587] width 41 height 46
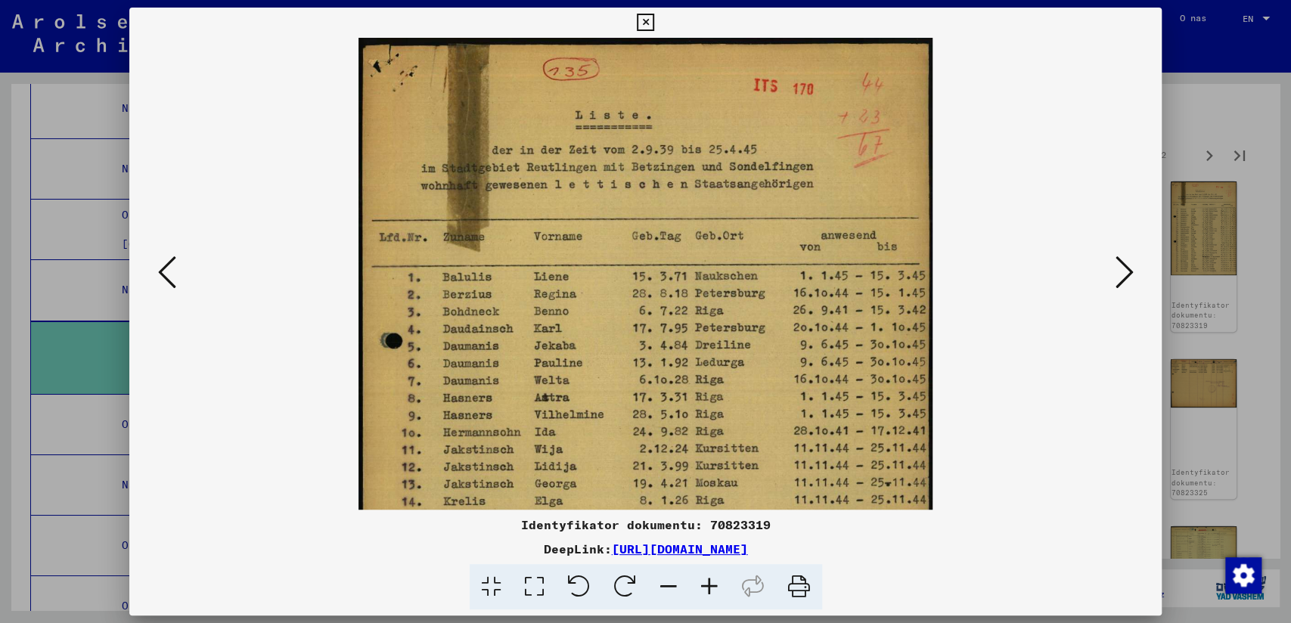
click at [699, 580] on icon at bounding box center [709, 587] width 41 height 46
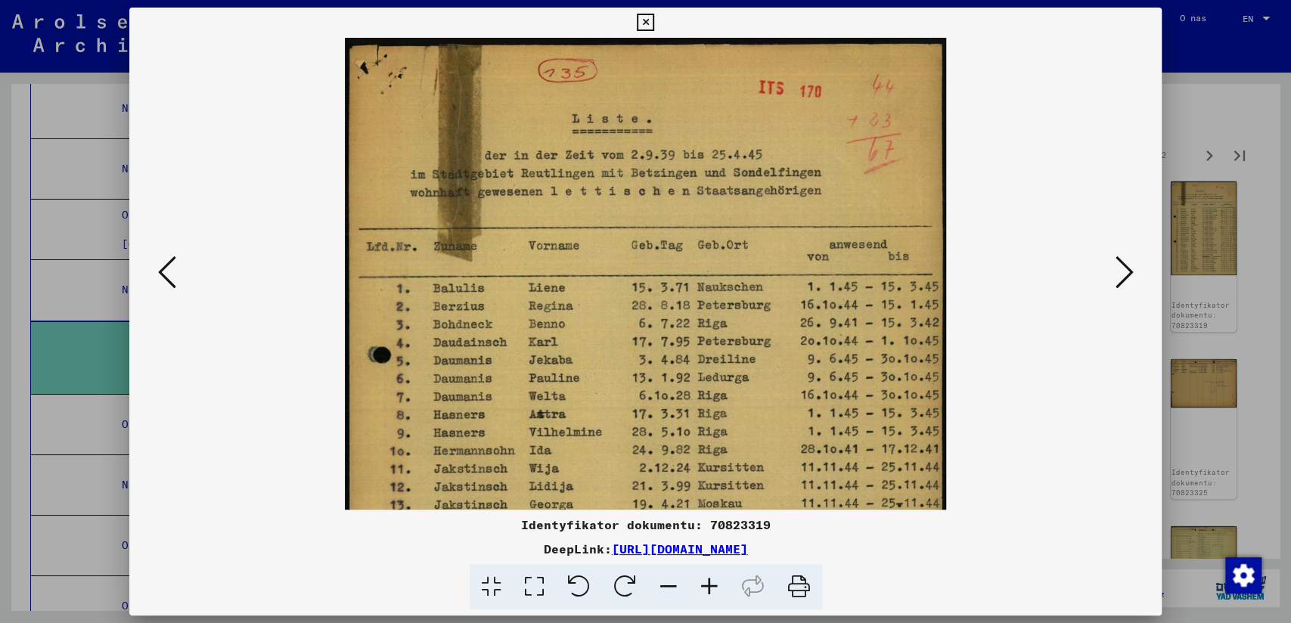
click at [697, 579] on icon at bounding box center [709, 587] width 41 height 46
click at [696, 579] on icon at bounding box center [709, 587] width 41 height 46
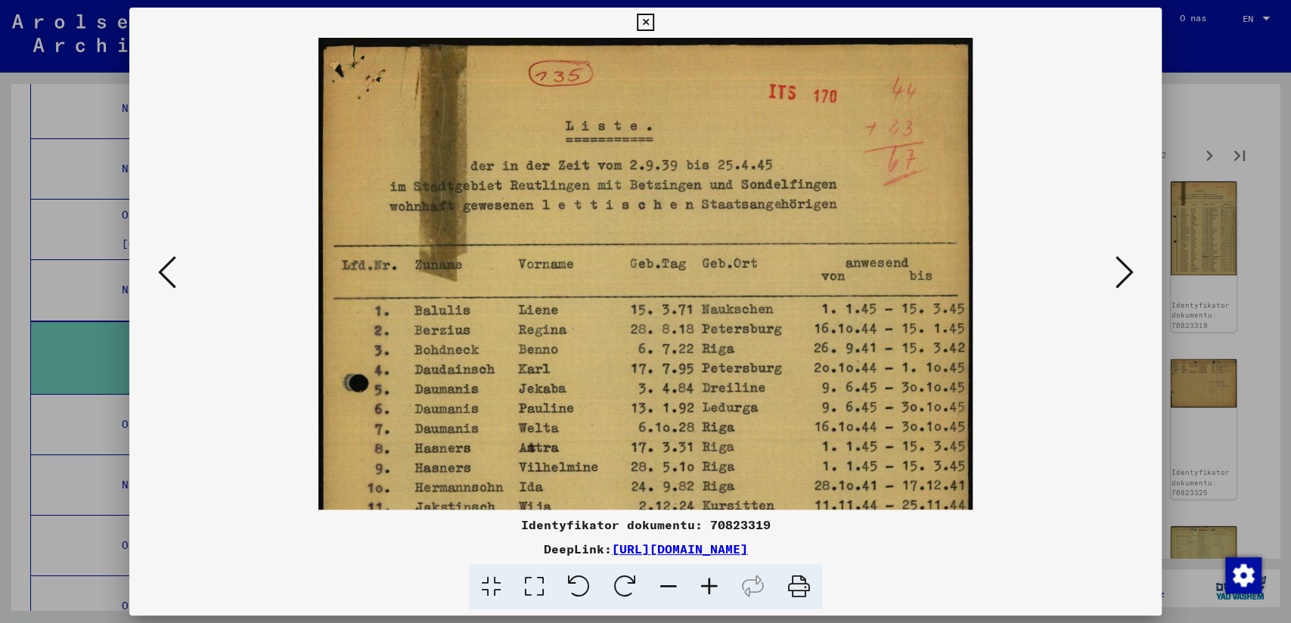
click at [696, 577] on icon at bounding box center [709, 587] width 41 height 46
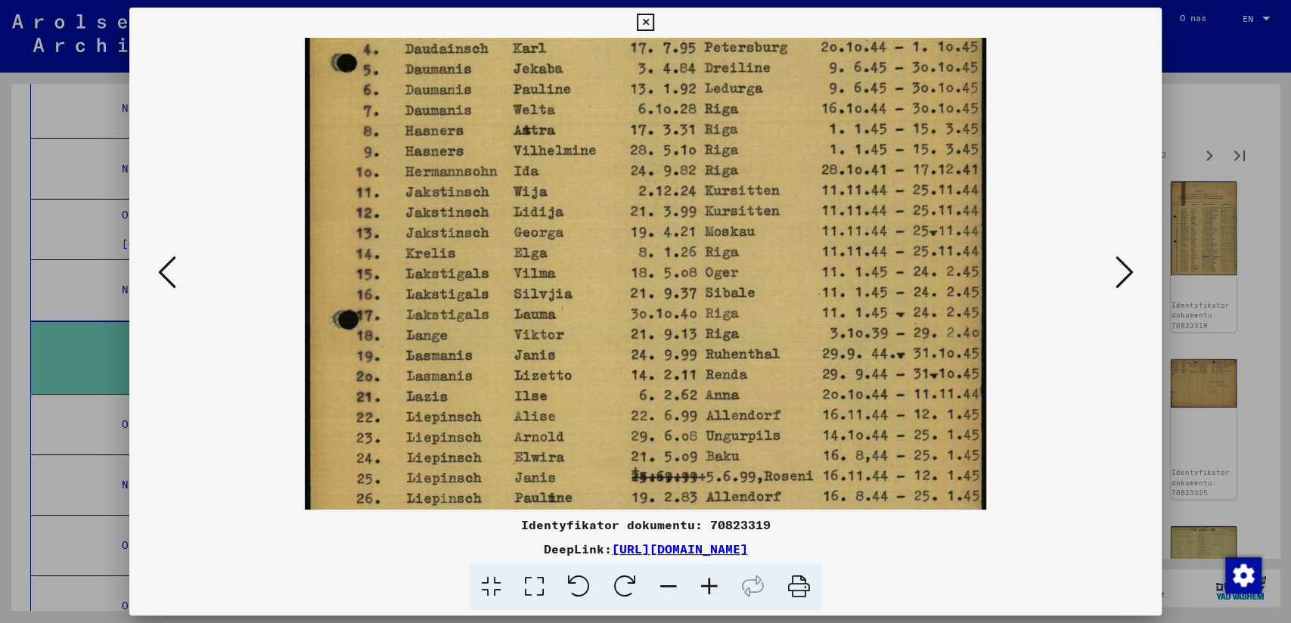
drag, startPoint x: 758, startPoint y: 447, endPoint x: 730, endPoint y: 116, distance: 331.7
click at [728, 117] on img at bounding box center [645, 185] width 681 height 963
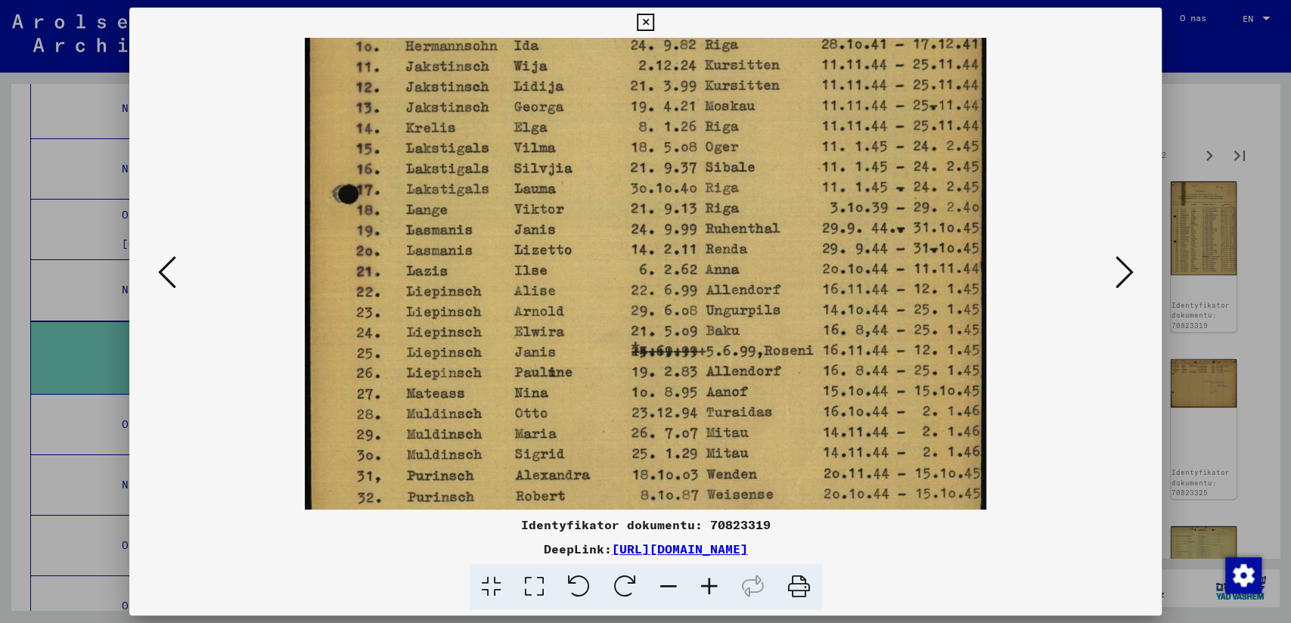
scroll to position [491, 0]
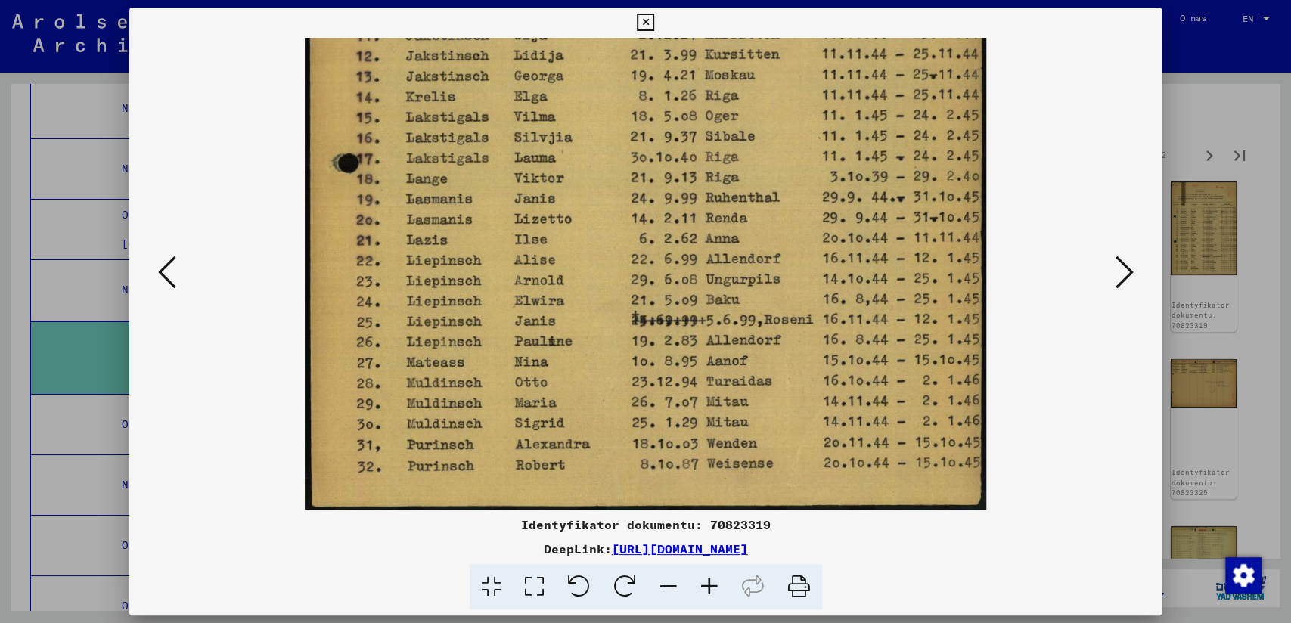
drag, startPoint x: 684, startPoint y: 411, endPoint x: 696, endPoint y: 146, distance: 265.0
click at [693, 136] on img at bounding box center [645, 28] width 681 height 963
click at [641, 20] on icon at bounding box center [645, 23] width 17 height 18
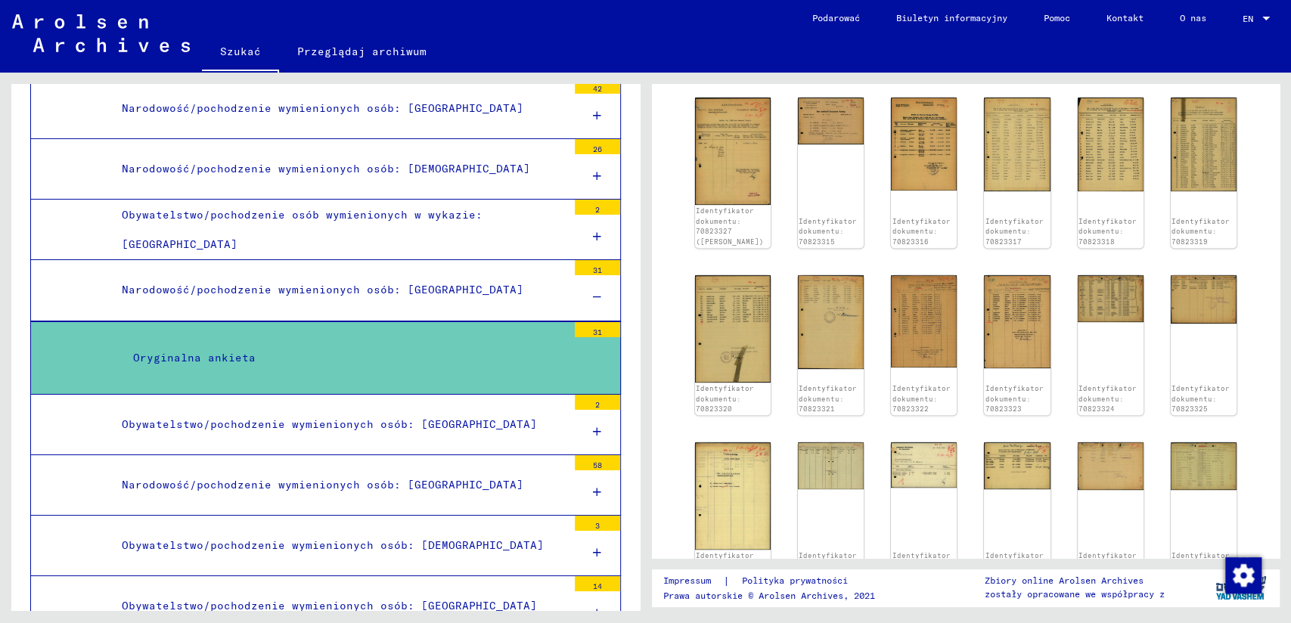
scroll to position [0, 0]
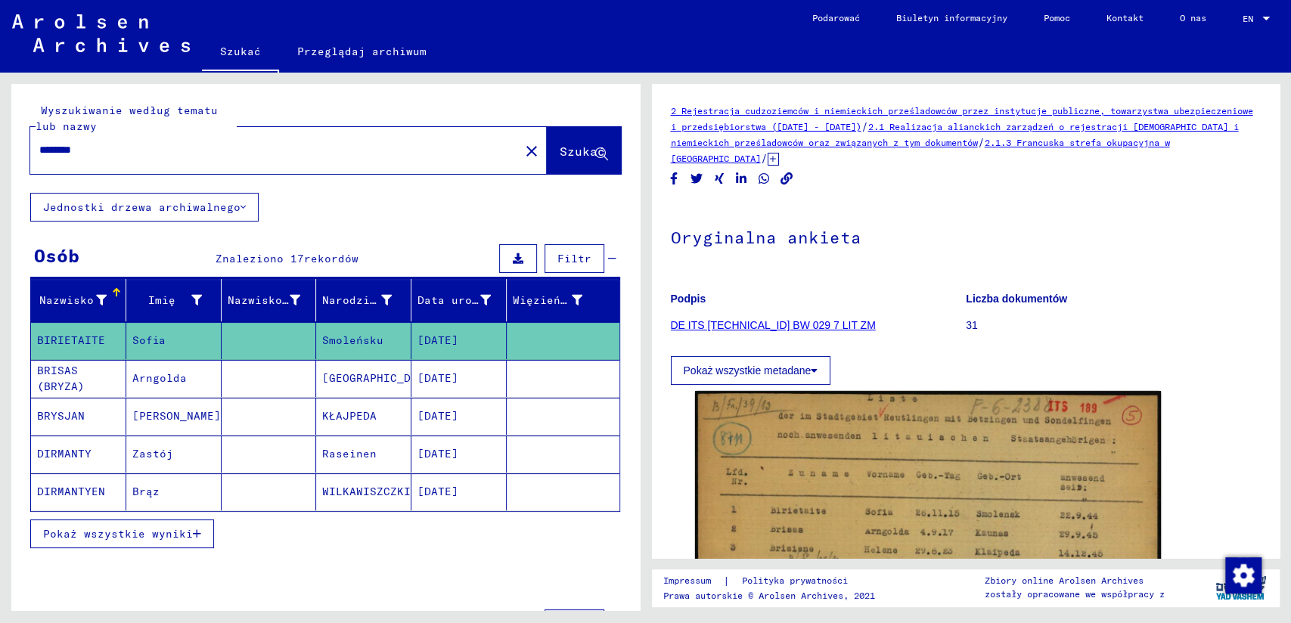
drag, startPoint x: 106, startPoint y: 147, endPoint x: -45, endPoint y: 163, distance: 152.1
click at [0, 163] on html "Suchen Archiv erkunden Spenden Newsletter Hilfe Kontakt Über Uns Szukać Przeglą…" at bounding box center [645, 311] width 1291 height 623
paste input "*********"
click at [96, 150] on input "**********" at bounding box center [274, 150] width 471 height 16
type input "********"
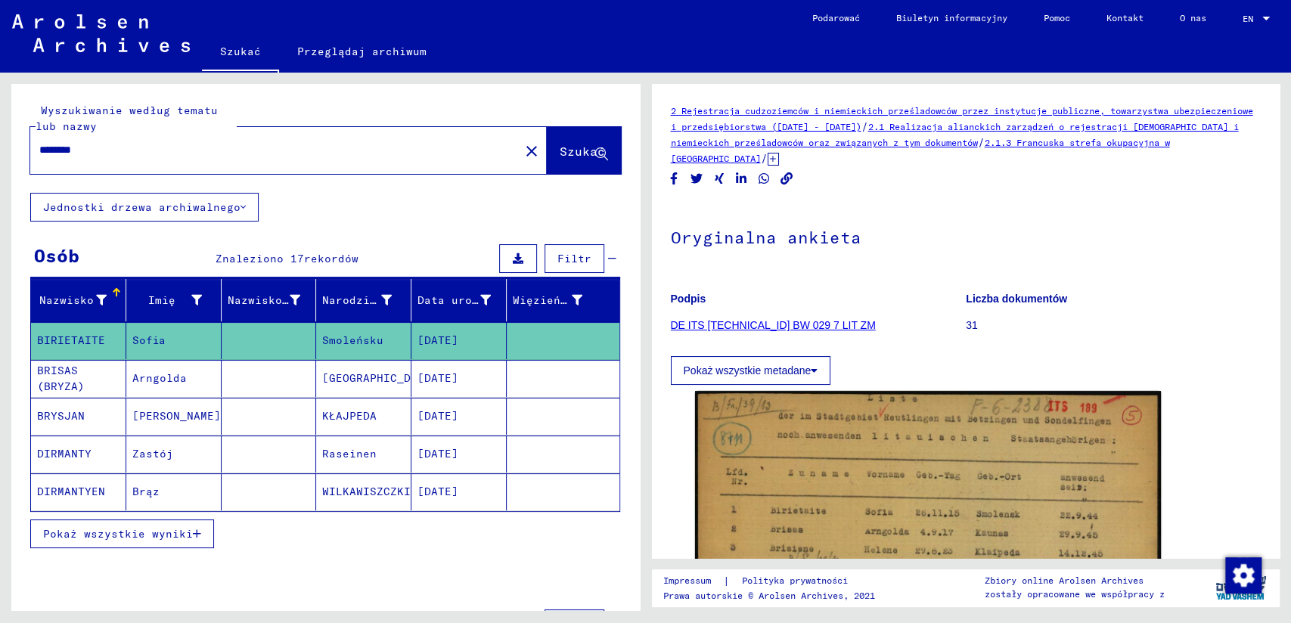
click at [579, 144] on span "Szukać" at bounding box center [582, 151] width 45 height 15
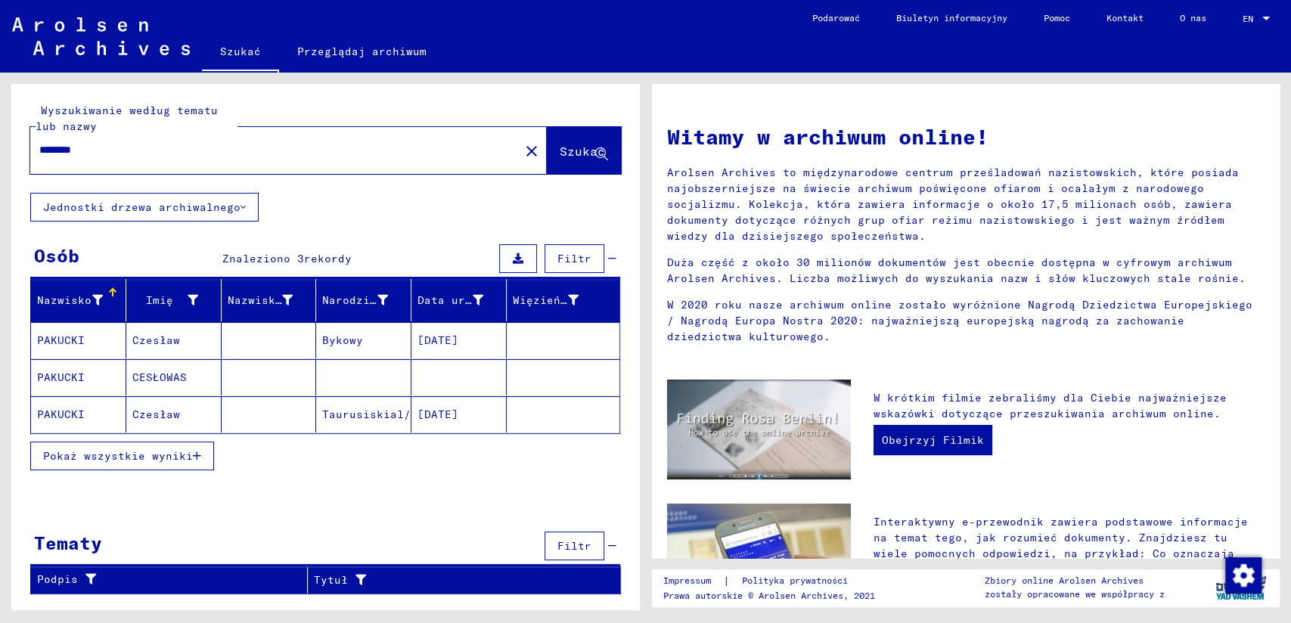
click at [76, 336] on mat-cell "PAKUCKI" at bounding box center [78, 340] width 95 height 36
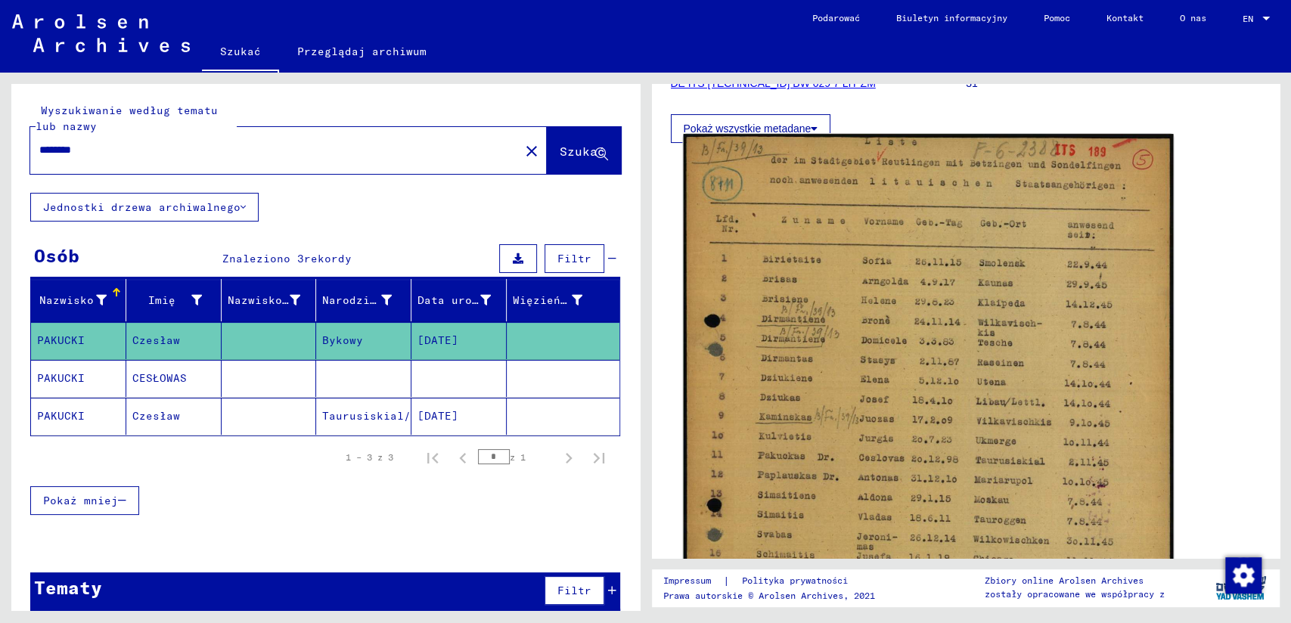
scroll to position [252, 0]
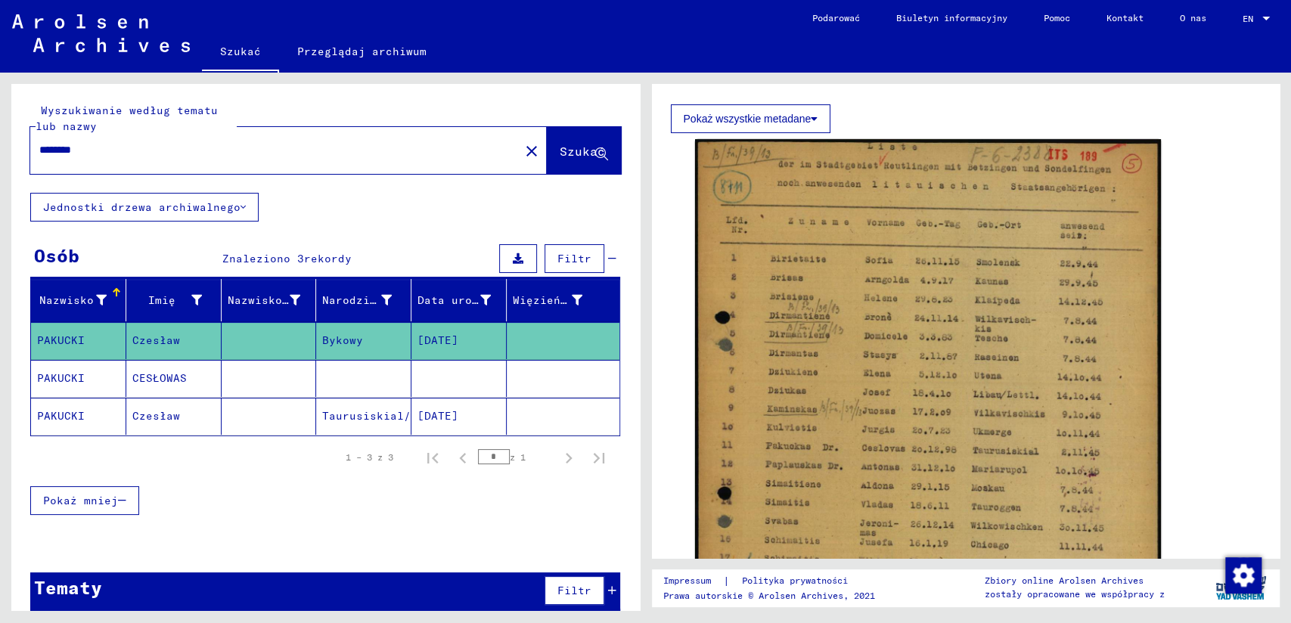
click at [52, 373] on mat-cell "PAKUCKI" at bounding box center [78, 378] width 95 height 37
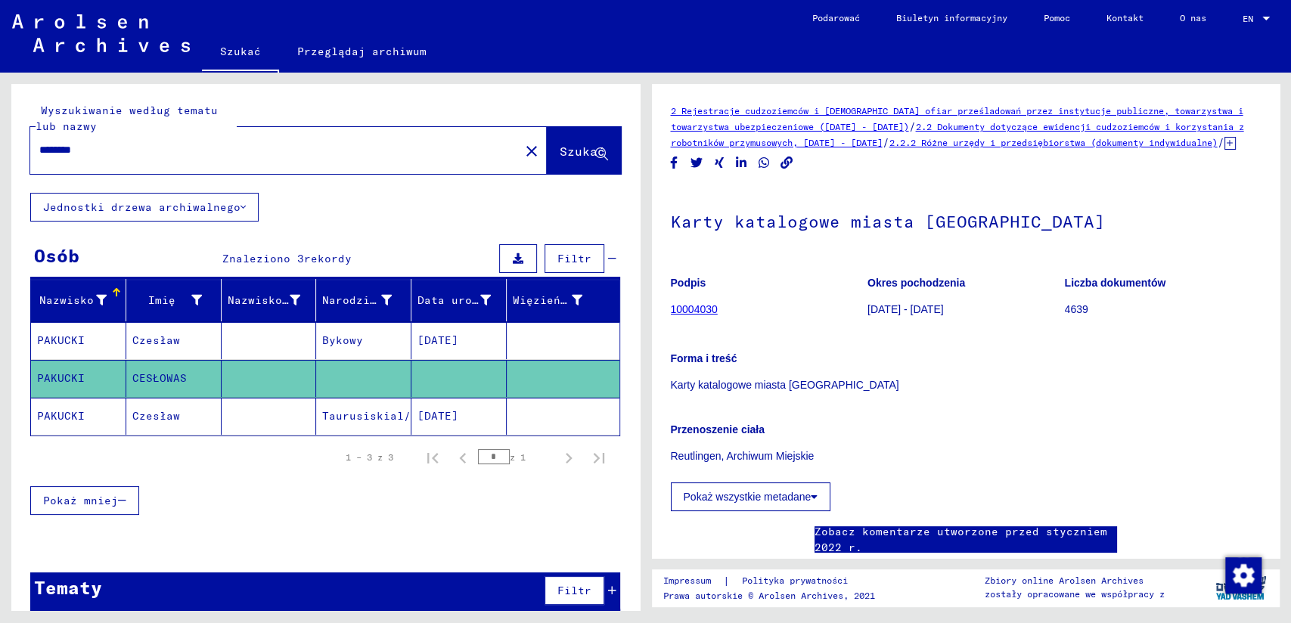
click at [80, 413] on mat-cell "PAKUCKI" at bounding box center [78, 416] width 95 height 37
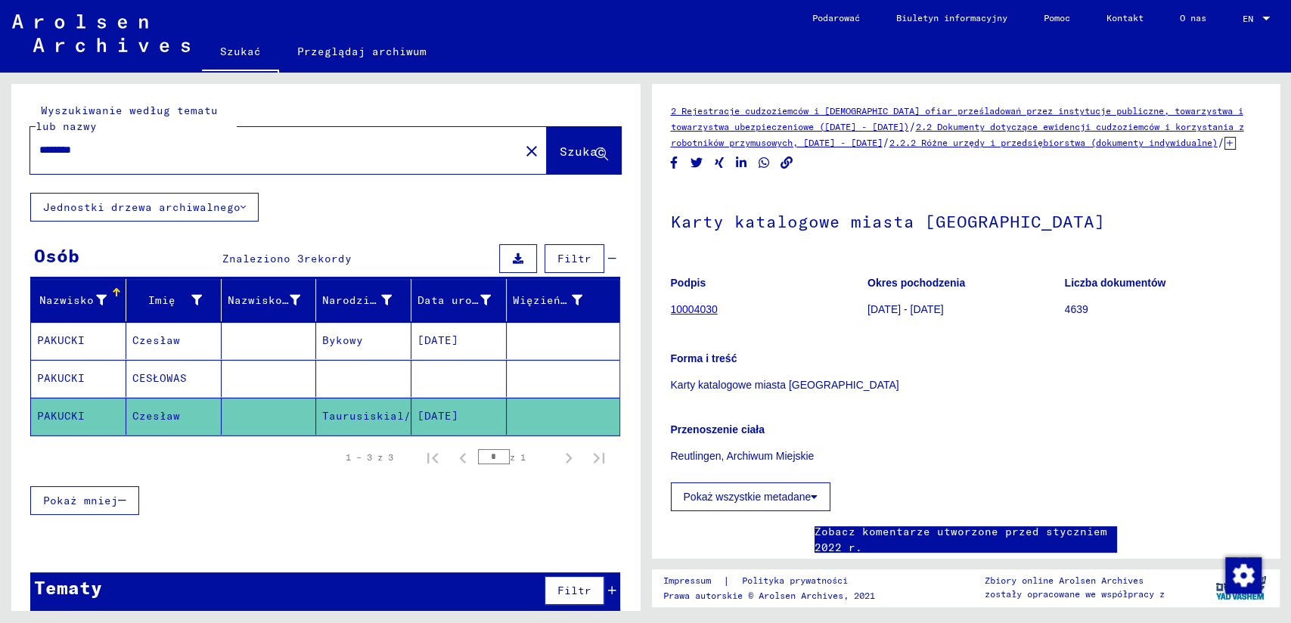
click at [67, 406] on mat-cell "PAKUCKI" at bounding box center [78, 416] width 95 height 37
click at [67, 407] on mat-cell "PAKUCKI" at bounding box center [78, 416] width 95 height 37
click at [64, 413] on mat-cell "PAKUCKI" at bounding box center [78, 416] width 95 height 37
click at [166, 410] on mat-cell "Czesław" at bounding box center [173, 416] width 95 height 37
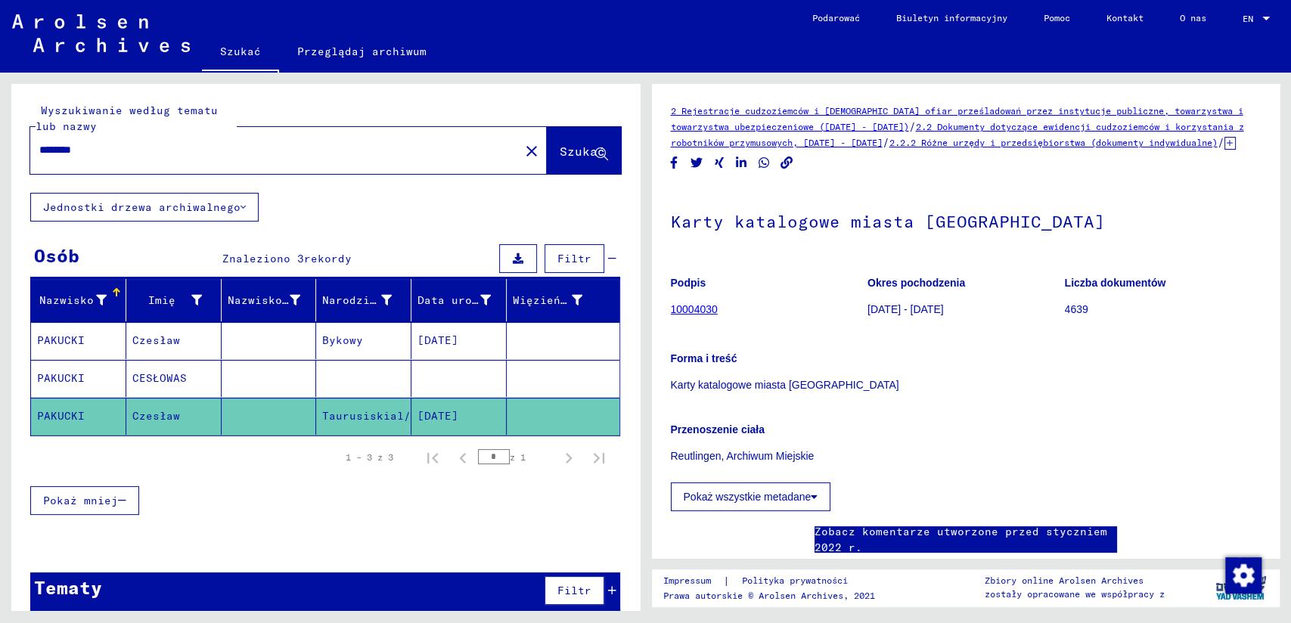
click at [713, 112] on link "2 Rejestracje cudzoziemców i [DEMOGRAPHIC_DATA] ofiar prześladowań przez instyt…" at bounding box center [957, 118] width 572 height 27
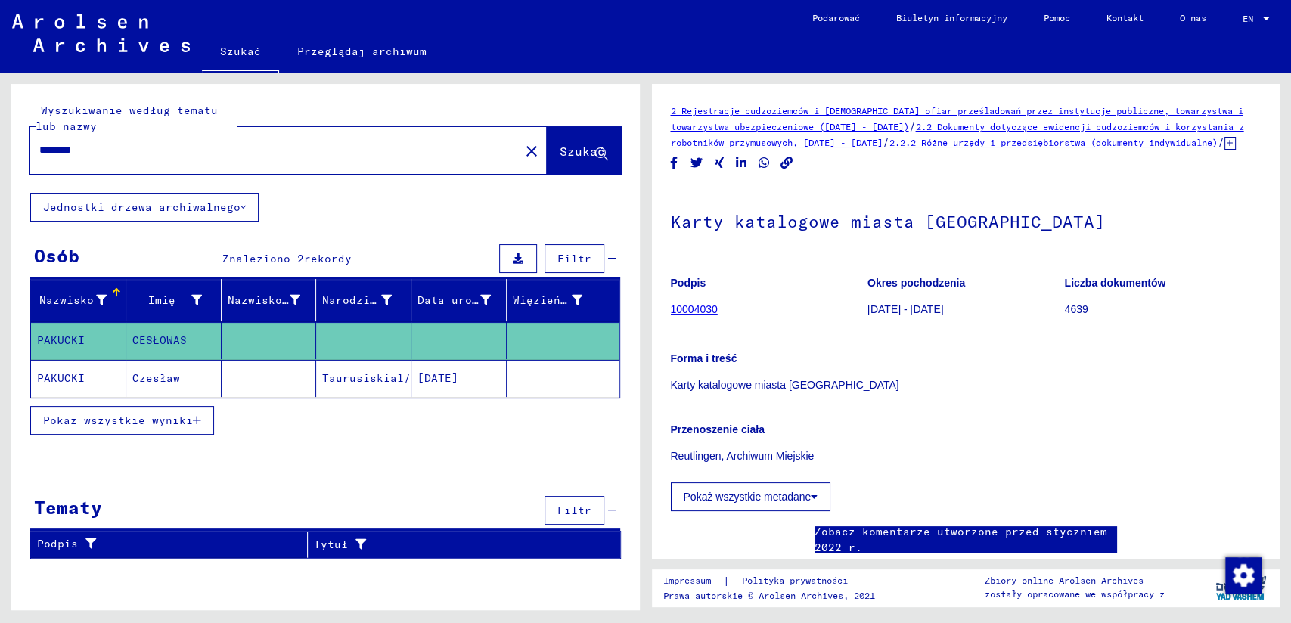
drag, startPoint x: 87, startPoint y: 379, endPoint x: 33, endPoint y: 379, distance: 54.4
click at [33, 379] on mat-cell "PAKUCKI" at bounding box center [78, 378] width 95 height 37
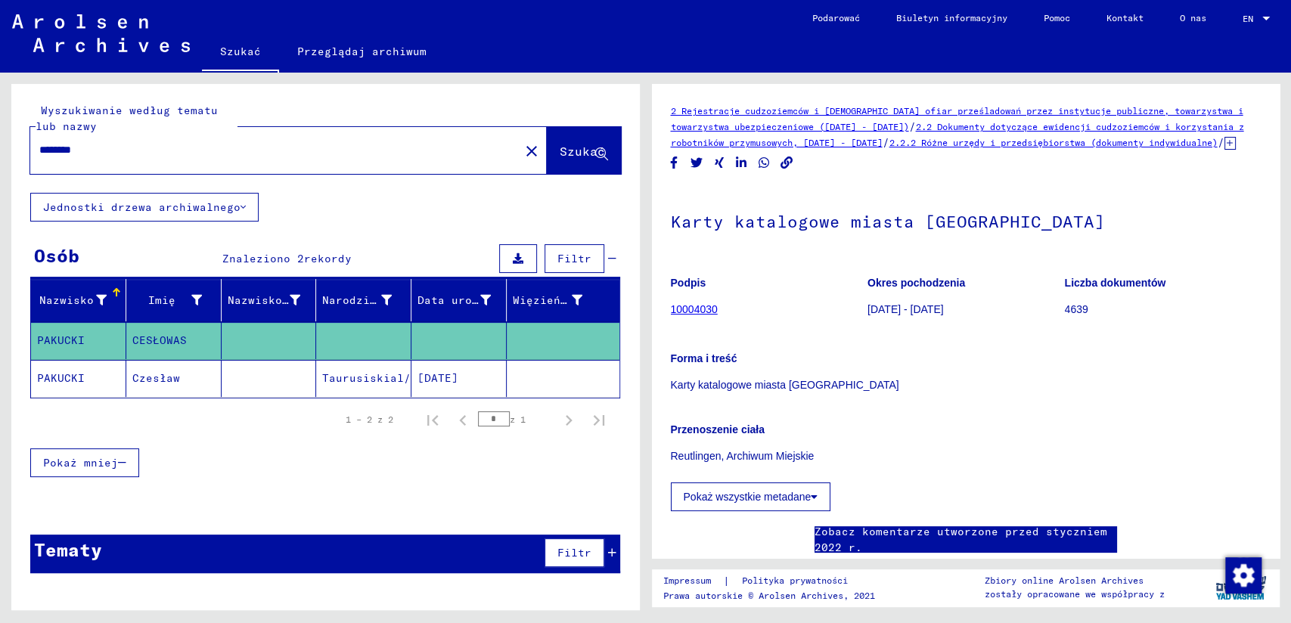
drag, startPoint x: 103, startPoint y: 150, endPoint x: 8, endPoint y: 150, distance: 94.5
click at [9, 150] on div "Wyszukiwanie według tematu lub nazwy ******** close Szukać Jednostki drzewa arc…" at bounding box center [322, 342] width 645 height 538
paste input "text"
type input "*******"
